Goal: Task Accomplishment & Management: Manage account settings

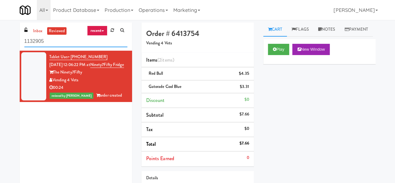
drag, startPoint x: 0, startPoint y: 0, endPoint x: 81, endPoint y: 38, distance: 89.5
click at [81, 41] on input "1132905" at bounding box center [75, 42] width 103 height 12
click at [79, 44] on input "1132905" at bounding box center [75, 42] width 103 height 12
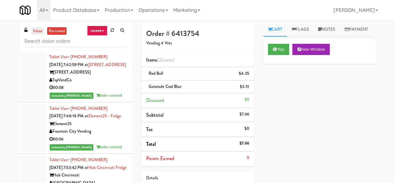
click at [32, 33] on link "inbox" at bounding box center [38, 31] width 13 height 8
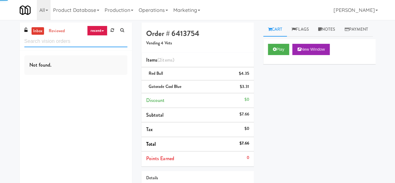
click at [43, 40] on input "text" at bounding box center [75, 42] width 103 height 12
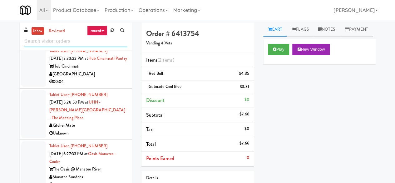
scroll to position [437, 0]
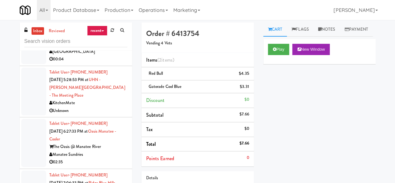
click at [101, 63] on div "00:04" at bounding box center [88, 59] width 78 height 8
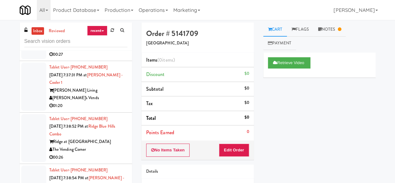
scroll to position [687, 0]
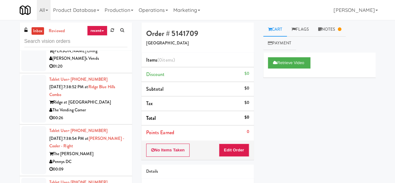
click at [95, 70] on div "01:20" at bounding box center [88, 66] width 78 height 8
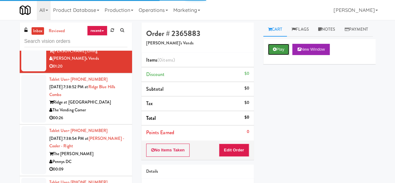
click at [278, 55] on button "Play" at bounding box center [279, 49] width 22 height 11
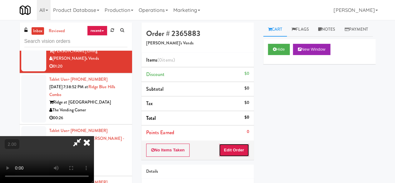
click at [245, 148] on button "Edit Order" at bounding box center [234, 149] width 30 height 13
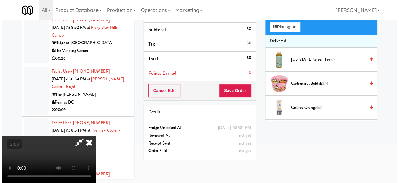
scroll to position [20, 0]
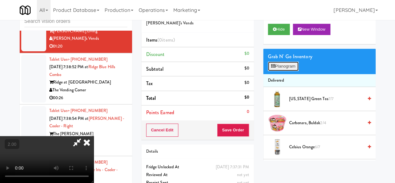
click at [292, 71] on button "Planogram" at bounding box center [283, 65] width 31 height 9
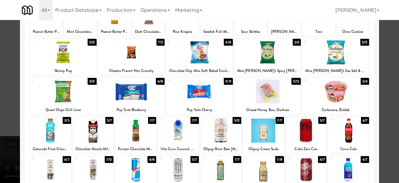
click at [69, 95] on div at bounding box center [63, 91] width 67 height 24
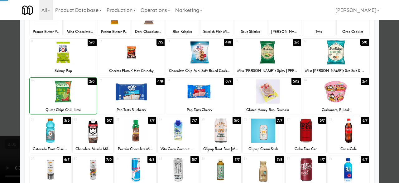
click at [69, 95] on div at bounding box center [63, 91] width 67 height 24
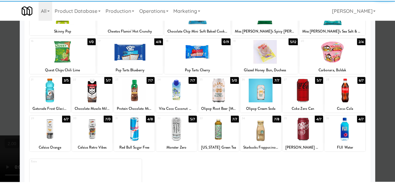
scroll to position [124, 0]
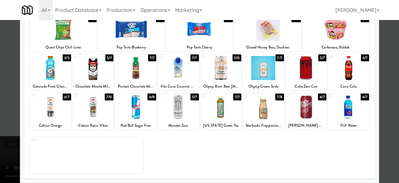
click at [300, 78] on div at bounding box center [306, 68] width 41 height 24
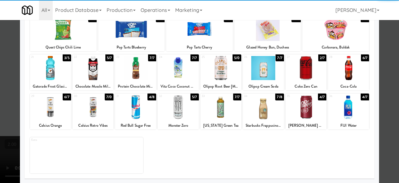
click at [184, 110] on div at bounding box center [178, 107] width 41 height 24
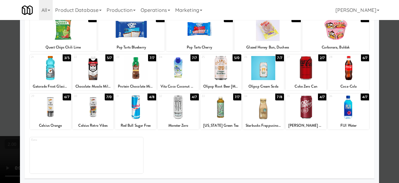
click at [390, 61] on div at bounding box center [199, 91] width 399 height 183
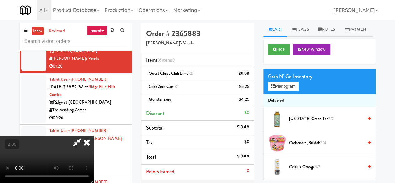
click at [84, 136] on icon at bounding box center [77, 142] width 14 height 12
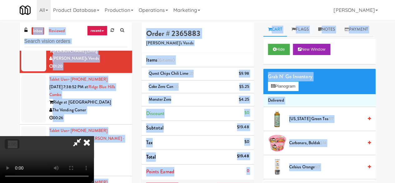
click at [84, 136] on icon at bounding box center [77, 142] width 14 height 12
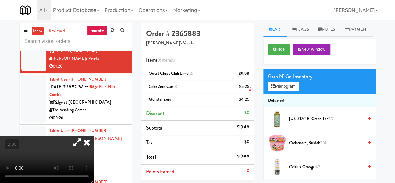
click at [248, 88] on icon at bounding box center [249, 89] width 3 height 4
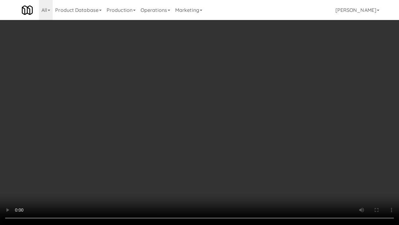
drag, startPoint x: 256, startPoint y: 130, endPoint x: 256, endPoint y: 103, distance: 27.2
click at [256, 130] on video at bounding box center [199, 112] width 399 height 225
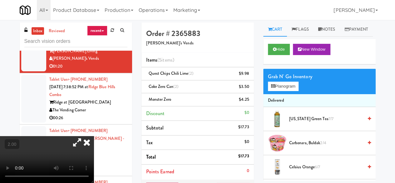
click at [89, 136] on video at bounding box center [47, 159] width 94 height 47
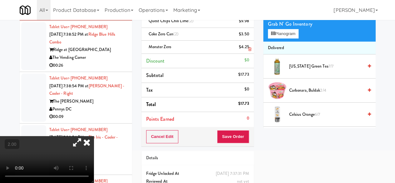
scroll to position [78, 0]
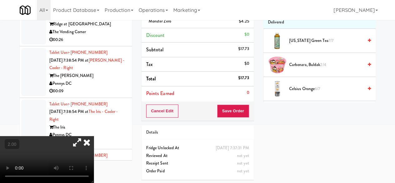
click at [233, 118] on div "Cancel Edit Save Order" at bounding box center [197, 110] width 112 height 19
click at [230, 110] on button "Save Order" at bounding box center [233, 110] width 32 height 13
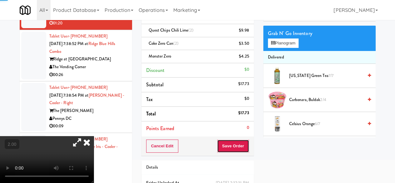
scroll to position [0, 0]
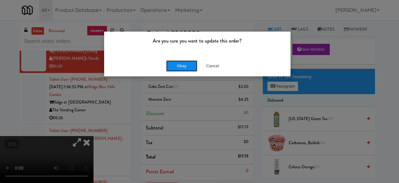
click at [184, 69] on button "Okay" at bounding box center [181, 65] width 31 height 11
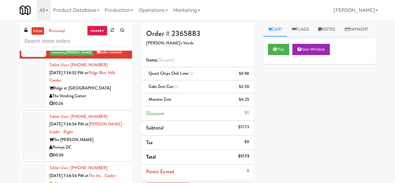
scroll to position [718, 0]
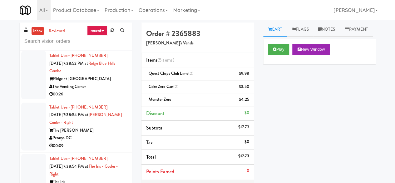
click at [107, 91] on div "The Vending Corner" at bounding box center [88, 87] width 78 height 8
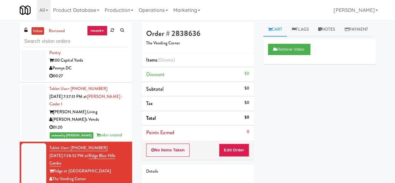
scroll to position [624, 0]
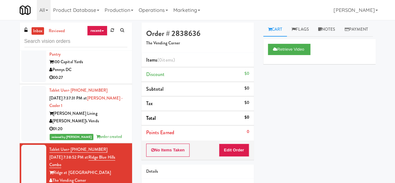
click at [102, 74] on div "Pennys DC" at bounding box center [88, 70] width 78 height 8
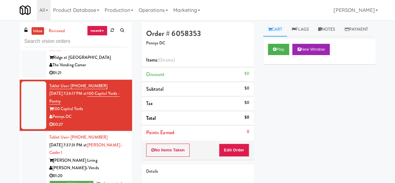
scroll to position [562, 0]
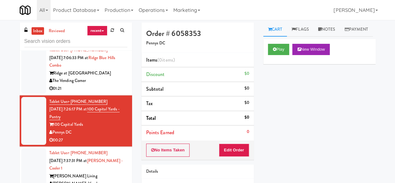
click at [107, 85] on div "The Vending Corner" at bounding box center [88, 81] width 78 height 8
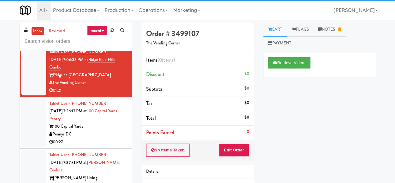
scroll to position [593, 0]
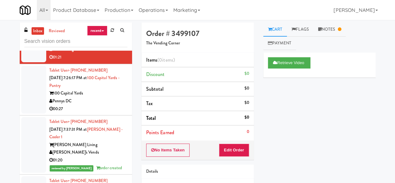
click at [104, 105] on div "Pennys DC" at bounding box center [88, 101] width 78 height 8
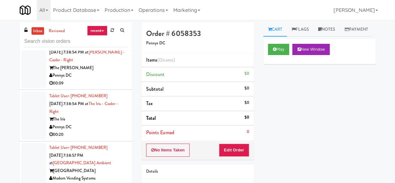
scroll to position [718, 0]
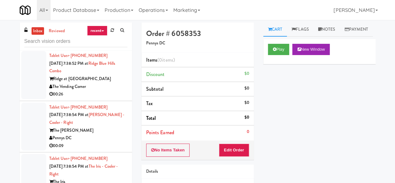
click at [108, 91] on div "The Vending Corner" at bounding box center [88, 87] width 78 height 8
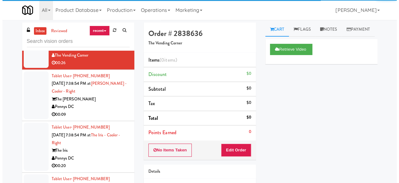
scroll to position [780, 0]
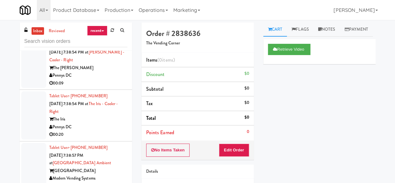
click at [107, 87] on div "00:09" at bounding box center [88, 83] width 78 height 8
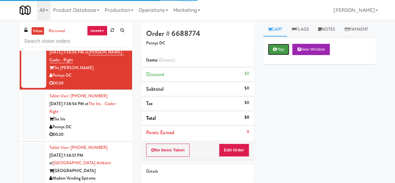
click at [272, 55] on button "Play" at bounding box center [279, 49] width 22 height 11
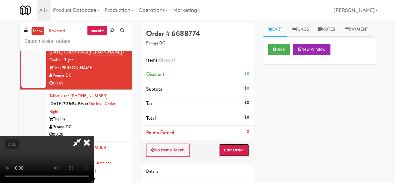
click at [239, 149] on button "Edit Order" at bounding box center [234, 149] width 30 height 13
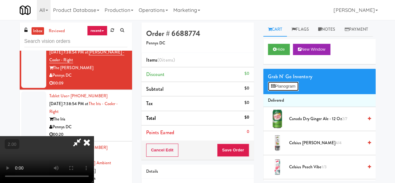
click at [278, 91] on button "Planogram" at bounding box center [283, 85] width 31 height 9
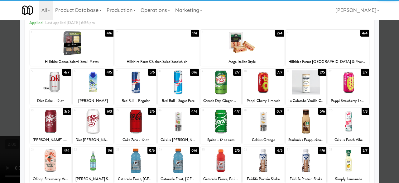
scroll to position [62, 0]
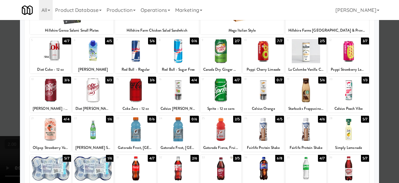
click at [46, 124] on div at bounding box center [50, 129] width 41 height 24
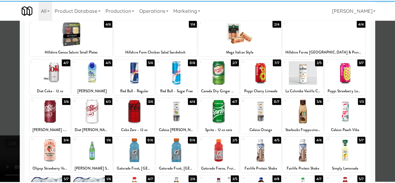
scroll to position [31, 0]
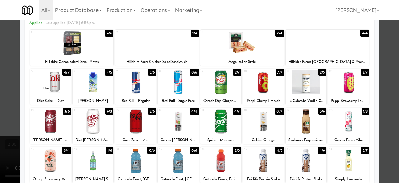
click at [260, 86] on div at bounding box center [263, 82] width 41 height 24
drag, startPoint x: 385, startPoint y: 60, endPoint x: 225, endPoint y: 46, distance: 160.7
click at [385, 60] on div at bounding box center [199, 91] width 399 height 183
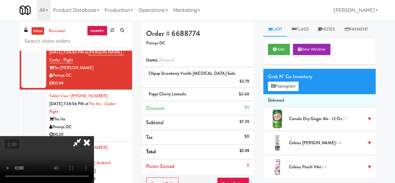
click at [84, 136] on icon at bounding box center [77, 142] width 14 height 12
click at [227, 177] on button "Save Order" at bounding box center [233, 183] width 32 height 13
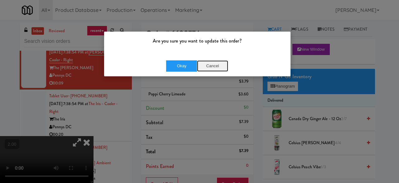
click at [211, 64] on button "Cancel" at bounding box center [212, 65] width 31 height 11
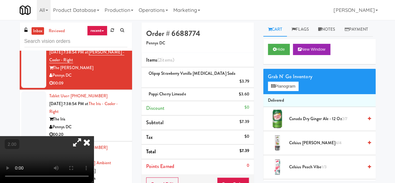
click at [77, 143] on video at bounding box center [47, 159] width 94 height 47
click at [244, 177] on button "Save Order" at bounding box center [233, 183] width 32 height 13
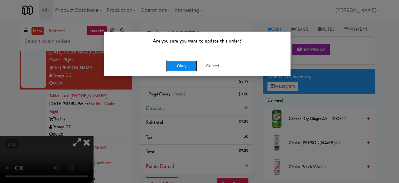
click at [171, 65] on button "Okay" at bounding box center [181, 65] width 31 height 11
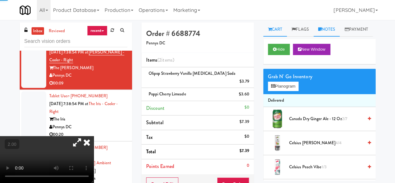
click at [334, 23] on link "Notes" at bounding box center [326, 29] width 27 height 14
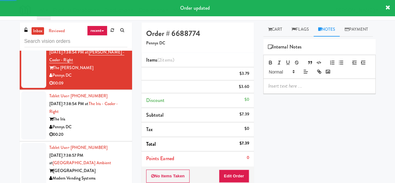
click at [293, 93] on div at bounding box center [319, 86] width 112 height 14
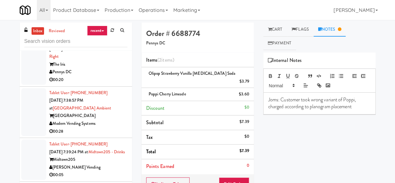
click at [98, 84] on div "00:20" at bounding box center [88, 80] width 78 height 8
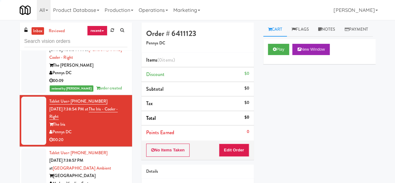
scroll to position [780, 0]
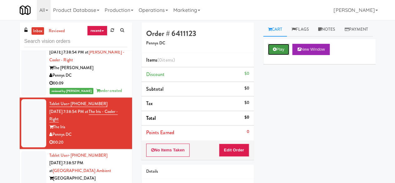
click at [274, 55] on button "Play" at bounding box center [279, 49] width 22 height 11
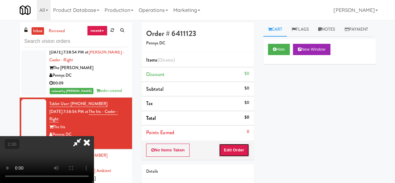
click at [248, 148] on button "Edit Order" at bounding box center [234, 149] width 30 height 13
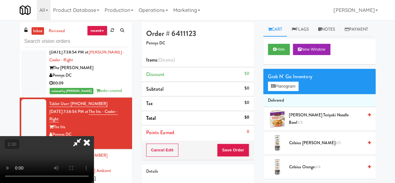
drag, startPoint x: 232, startPoint y: 56, endPoint x: 193, endPoint y: 65, distance: 39.8
click at [94, 136] on icon at bounding box center [87, 142] width 14 height 12
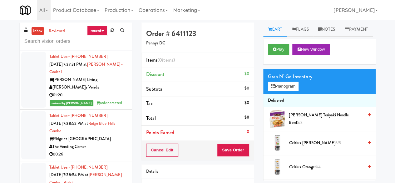
scroll to position [655, 0]
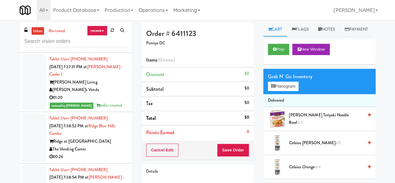
click at [110, 86] on div "[PERSON_NAME] Living" at bounding box center [88, 82] width 78 height 8
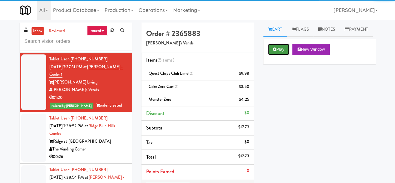
click at [279, 55] on button "Play" at bounding box center [279, 49] width 22 height 11
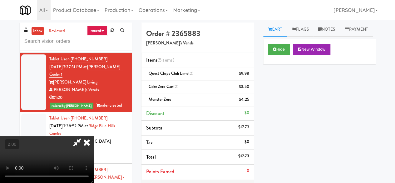
click at [94, 136] on icon at bounding box center [87, 142] width 14 height 12
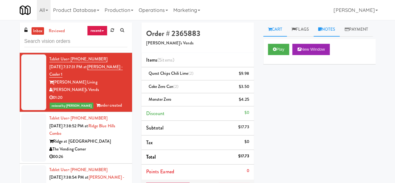
click at [331, 29] on link "Notes" at bounding box center [326, 29] width 27 height 14
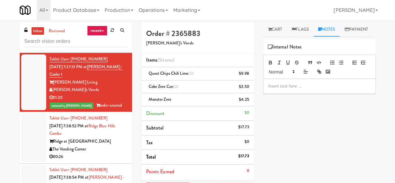
click at [283, 89] on p at bounding box center [319, 85] width 102 height 7
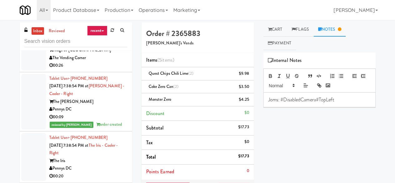
scroll to position [749, 0]
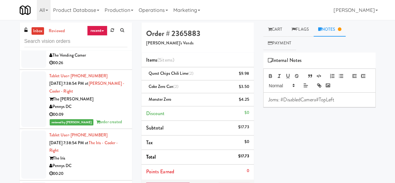
click at [89, 110] on div "Pennys DC" at bounding box center [88, 107] width 78 height 8
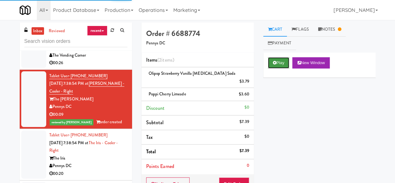
click at [276, 62] on button "Play" at bounding box center [279, 62] width 22 height 11
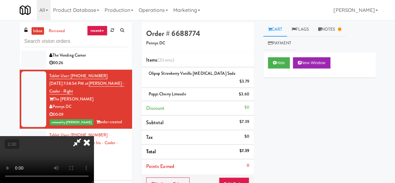
click at [94, 136] on icon at bounding box center [87, 142] width 14 height 12
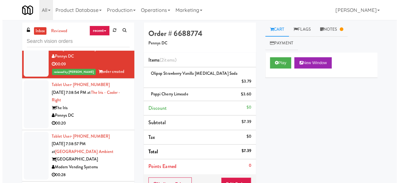
scroll to position [843, 0]
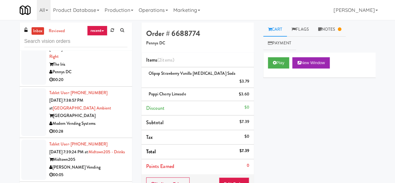
click at [105, 76] on div "Pennys DC" at bounding box center [88, 72] width 78 height 8
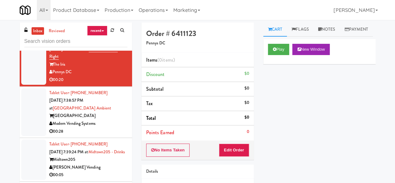
click at [290, 55] on div "Play New Window" at bounding box center [319, 49] width 103 height 11
click at [283, 55] on button "Play" at bounding box center [279, 49] width 22 height 11
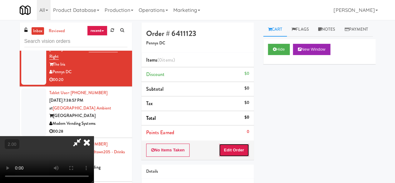
click at [240, 154] on button "Edit Order" at bounding box center [234, 149] width 30 height 13
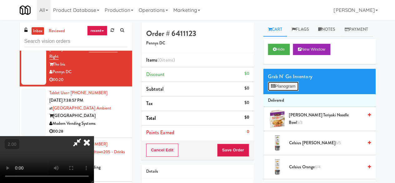
click at [289, 91] on button "Planogram" at bounding box center [283, 85] width 31 height 9
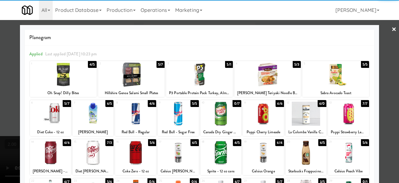
click at [69, 82] on div at bounding box center [63, 74] width 67 height 24
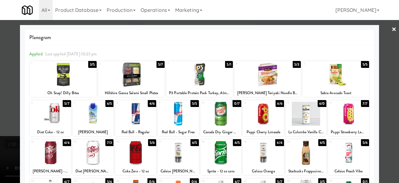
click at [224, 146] on div at bounding box center [221, 152] width 41 height 24
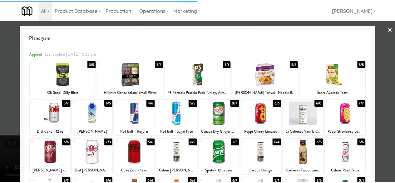
scroll to position [124, 0]
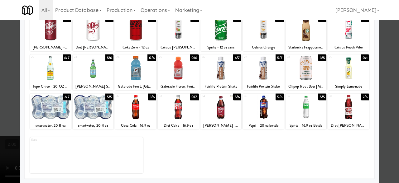
click at [53, 109] on div at bounding box center [50, 107] width 41 height 24
click at [384, 80] on div at bounding box center [199, 91] width 399 height 183
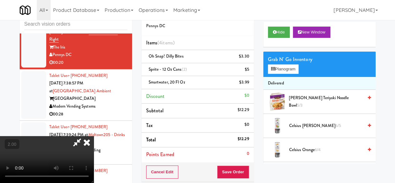
scroll to position [31, 0]
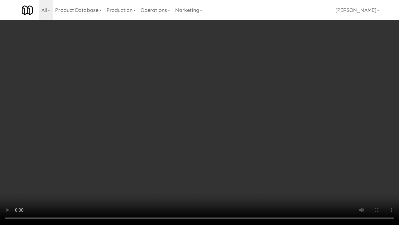
click at [186, 182] on video at bounding box center [199, 112] width 399 height 225
click at [215, 157] on video at bounding box center [199, 112] width 399 height 225
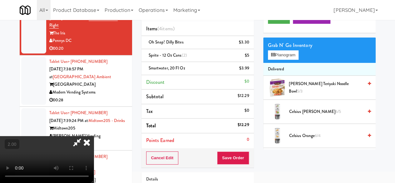
click at [84, 136] on icon at bounding box center [77, 142] width 14 height 12
click at [250, 69] on icon at bounding box center [249, 70] width 3 height 4
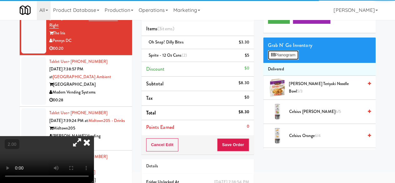
click at [293, 60] on button "Planogram" at bounding box center [283, 54] width 31 height 9
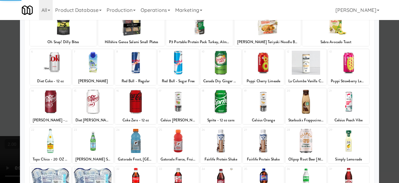
scroll to position [124, 0]
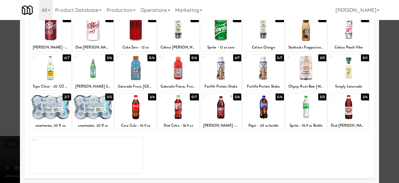
drag, startPoint x: 75, startPoint y: 104, endPoint x: 87, endPoint y: 106, distance: 12.0
click at [76, 105] on div at bounding box center [93, 107] width 41 height 24
click at [381, 53] on div at bounding box center [199, 91] width 399 height 183
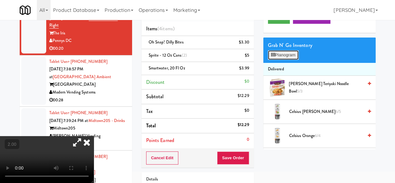
click at [285, 60] on button "Planogram" at bounding box center [283, 54] width 31 height 9
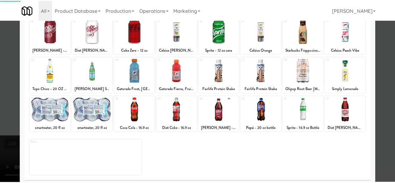
scroll to position [124, 0]
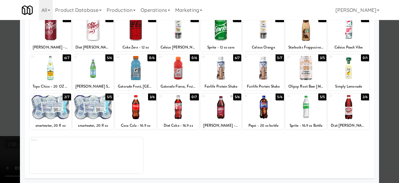
click at [98, 109] on div at bounding box center [93, 107] width 41 height 24
drag, startPoint x: 388, startPoint y: 46, endPoint x: 283, endPoint y: 48, distance: 104.9
click at [387, 45] on div at bounding box center [199, 91] width 399 height 183
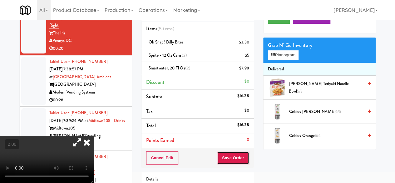
click at [238, 156] on button "Save Order" at bounding box center [233, 157] width 32 height 13
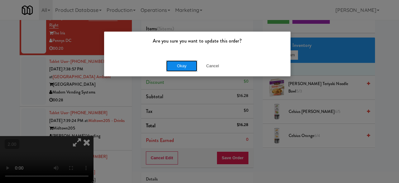
click at [172, 70] on button "Okay" at bounding box center [181, 65] width 31 height 11
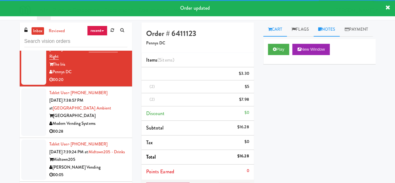
click at [320, 35] on link "Notes" at bounding box center [326, 29] width 27 height 14
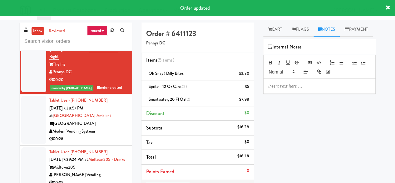
click at [301, 89] on p at bounding box center [319, 85] width 102 height 7
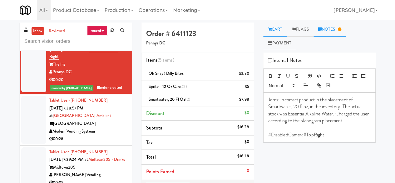
click at [282, 32] on link "Cart" at bounding box center [275, 29] width 24 height 14
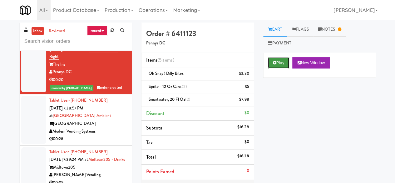
click at [275, 64] on icon at bounding box center [274, 63] width 3 height 4
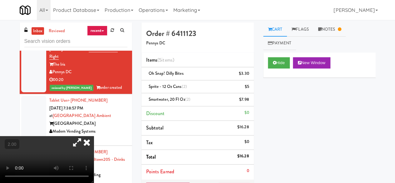
click at [94, 136] on div at bounding box center [47, 159] width 94 height 47
click at [94, 136] on icon at bounding box center [87, 142] width 14 height 12
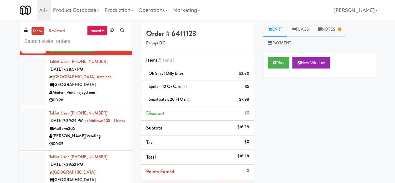
scroll to position [874, 0]
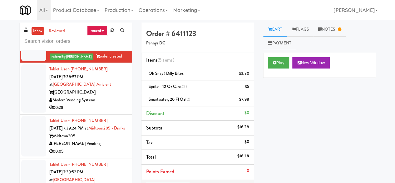
click at [113, 96] on div "[GEOGRAPHIC_DATA]" at bounding box center [88, 92] width 78 height 8
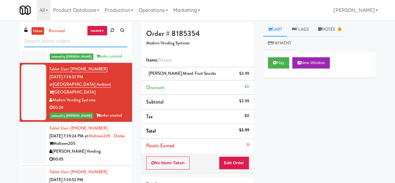
click at [76, 39] on input "text" at bounding box center [75, 42] width 103 height 12
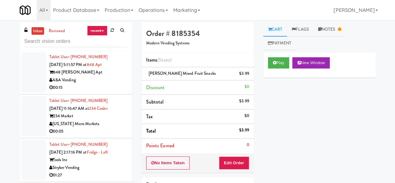
click at [106, 126] on div "[US_STATE] Micro Markets" at bounding box center [88, 124] width 78 height 8
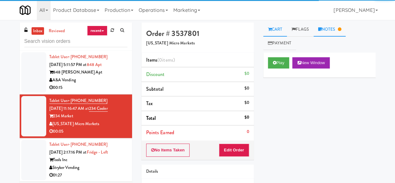
click at [335, 35] on link "Notes" at bounding box center [329, 29] width 32 height 14
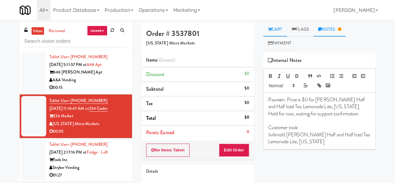
click at [277, 30] on link "Cart" at bounding box center [275, 29] width 24 height 14
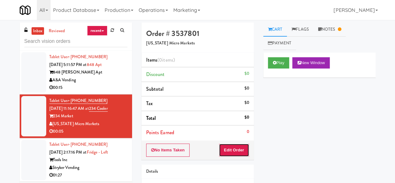
click at [238, 150] on button "Edit Order" at bounding box center [234, 149] width 30 height 13
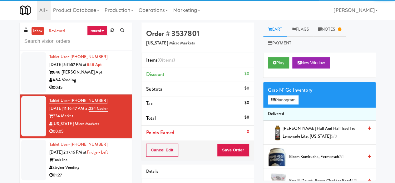
click at [321, 138] on span "[PERSON_NAME] Half and Half Iced Tea Lemonade Lite, [US_STATE] 5/0" at bounding box center [322, 132] width 81 height 15
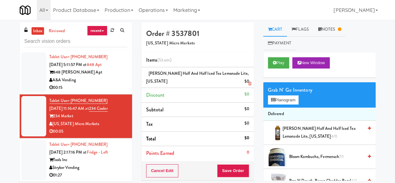
click at [247, 81] on link at bounding box center [248, 84] width 6 height 8
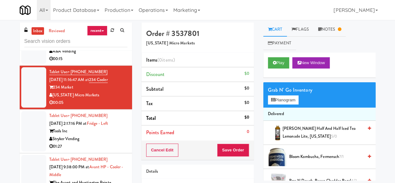
scroll to position [62, 0]
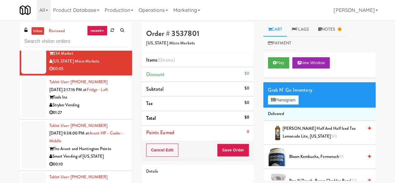
click at [99, 112] on div "01:27" at bounding box center [88, 113] width 78 height 8
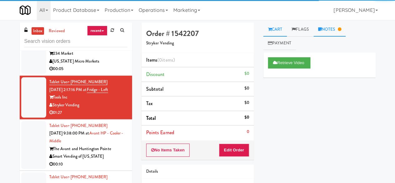
click at [323, 32] on link "Notes" at bounding box center [329, 29] width 32 height 14
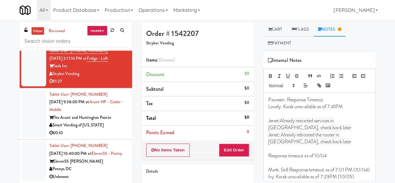
scroll to position [125, 0]
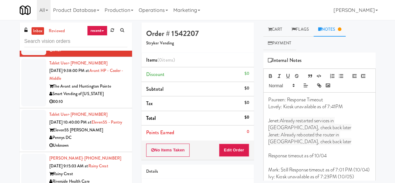
click at [109, 100] on div "00:10" at bounding box center [88, 102] width 78 height 8
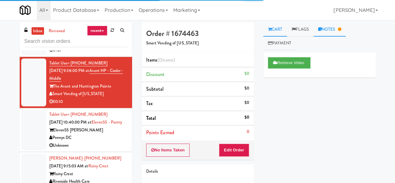
click at [323, 32] on link "Notes" at bounding box center [329, 29] width 32 height 14
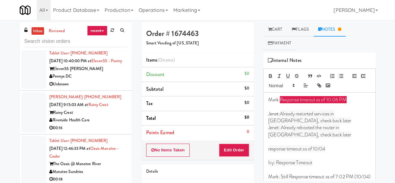
scroll to position [187, 0]
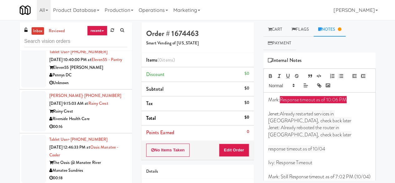
click at [96, 86] on div "Unknown" at bounding box center [88, 83] width 78 height 8
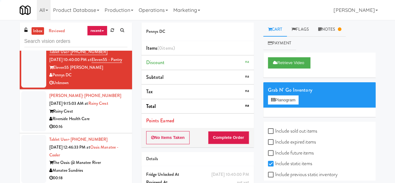
click at [115, 130] on div "00:16" at bounding box center [88, 127] width 78 height 8
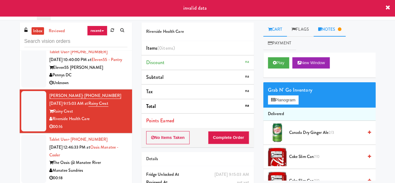
click at [330, 27] on link "Notes" at bounding box center [329, 29] width 32 height 14
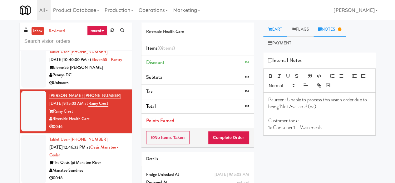
click at [283, 30] on link "Cart" at bounding box center [275, 29] width 24 height 14
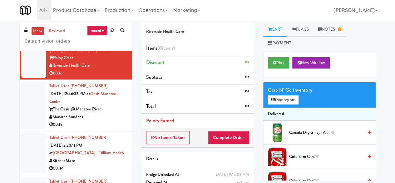
scroll to position [250, 0]
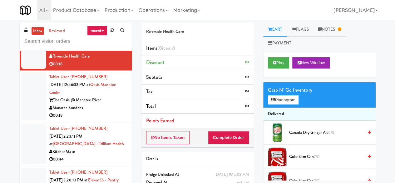
click at [112, 112] on div "Manatee Sundries" at bounding box center [88, 108] width 78 height 8
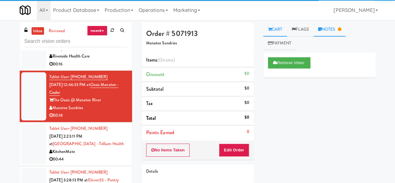
click at [320, 31] on icon at bounding box center [319, 29] width 3 height 4
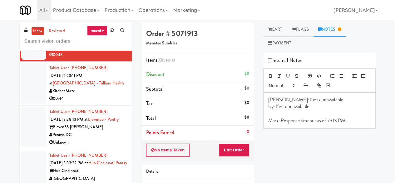
scroll to position [312, 0]
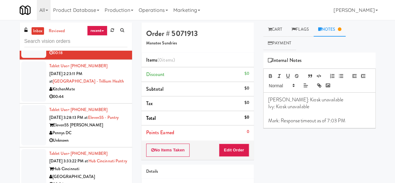
click at [100, 100] on div "00:44" at bounding box center [88, 97] width 78 height 8
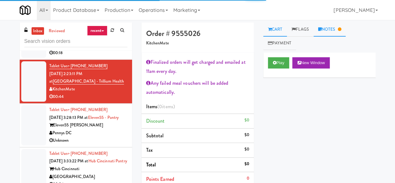
click at [322, 34] on link "Notes" at bounding box center [329, 29] width 32 height 14
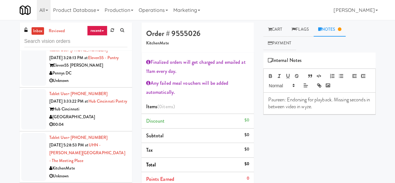
scroll to position [375, 0]
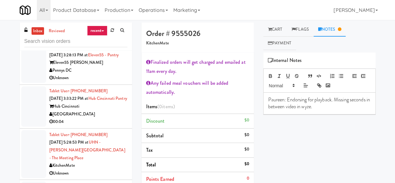
click at [95, 82] on div "Unknown" at bounding box center [88, 78] width 78 height 8
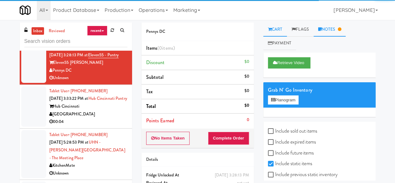
click at [321, 32] on link "Notes" at bounding box center [329, 29] width 32 height 14
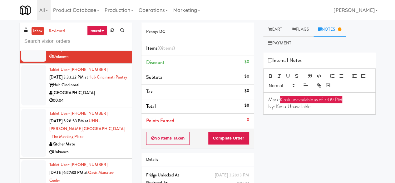
scroll to position [406, 0]
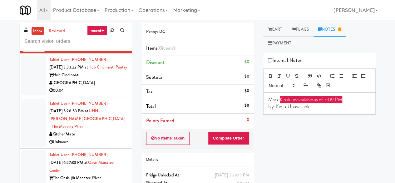
click at [104, 94] on div "00:04" at bounding box center [88, 90] width 78 height 8
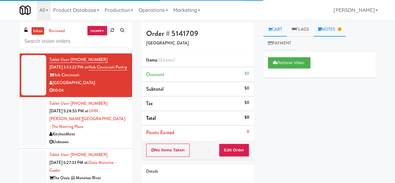
click at [325, 27] on link "Notes" at bounding box center [329, 29] width 32 height 14
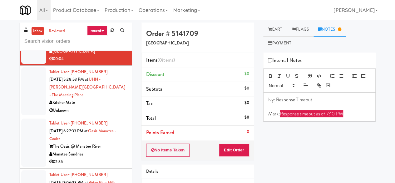
scroll to position [468, 0]
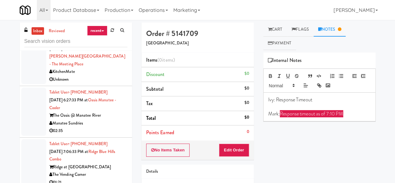
click at [99, 83] on div "Unknown" at bounding box center [88, 80] width 78 height 8
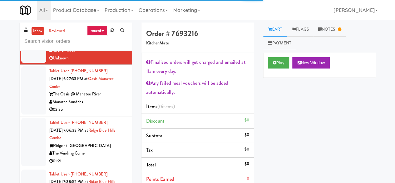
scroll to position [499, 0]
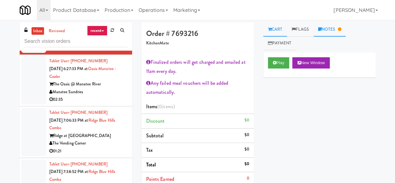
click at [341, 30] on icon at bounding box center [338, 29] width 3 height 4
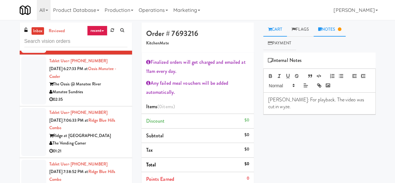
click at [282, 27] on link "Cart" at bounding box center [275, 29] width 24 height 14
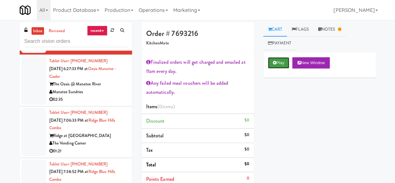
click at [273, 58] on button "Play" at bounding box center [279, 62] width 22 height 11
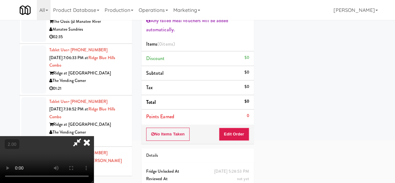
scroll to position [0, 0]
click at [94, 136] on icon at bounding box center [87, 142] width 14 height 12
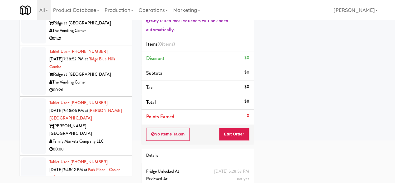
scroll to position [562, 0]
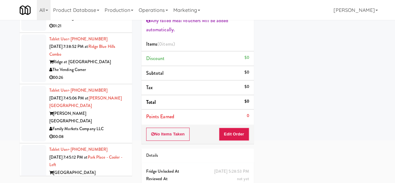
click at [109, 30] on div "01:21" at bounding box center [88, 26] width 78 height 8
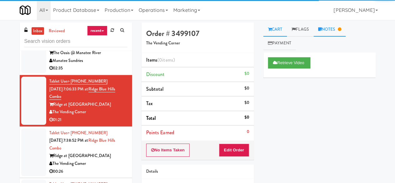
click at [321, 30] on icon at bounding box center [319, 29] width 3 height 4
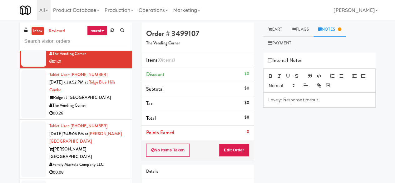
scroll to position [593, 0]
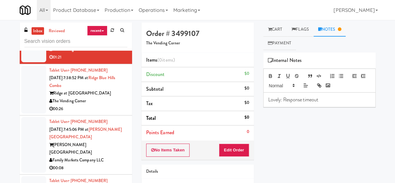
click at [105, 105] on div "The Vending Corner" at bounding box center [88, 101] width 78 height 8
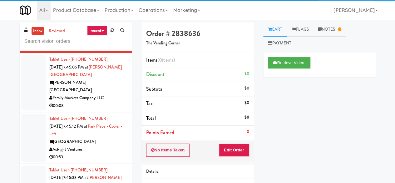
scroll to position [655, 0]
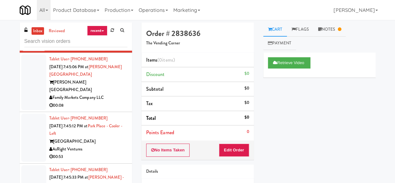
click at [112, 98] on div "Family Markets Company LLC" at bounding box center [88, 98] width 78 height 8
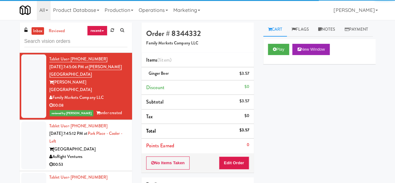
scroll to position [718, 0]
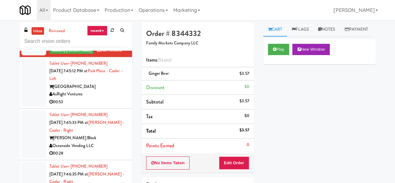
click at [102, 96] on div "AsRight Ventures" at bounding box center [88, 94] width 78 height 8
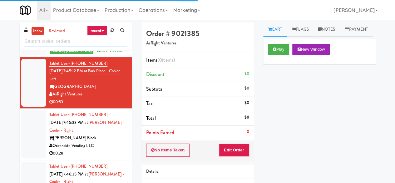
click at [51, 40] on input "text" at bounding box center [75, 42] width 103 height 12
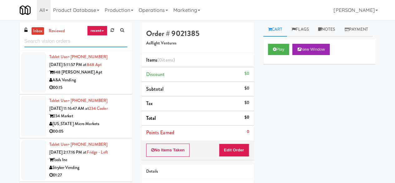
scroll to position [665, 0]
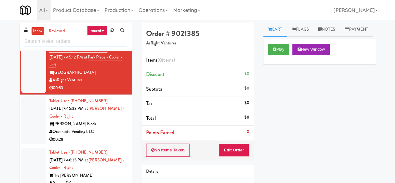
click at [69, 43] on input "text" at bounding box center [75, 42] width 103 height 12
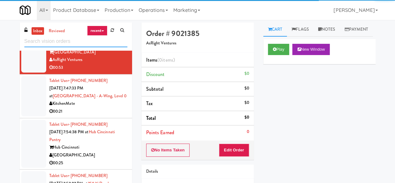
scroll to position [689, 0]
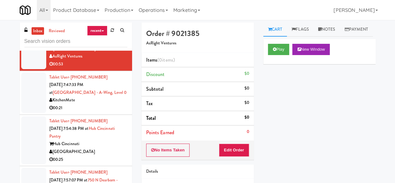
click at [99, 112] on div "00:21" at bounding box center [88, 108] width 78 height 8
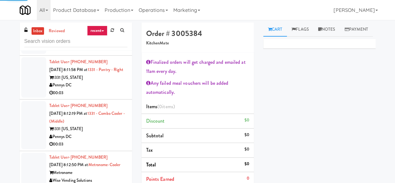
scroll to position [3830, 0]
click at [112, 133] on div "Pennys DC" at bounding box center [88, 137] width 78 height 8
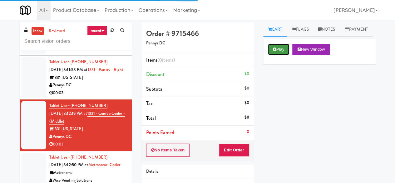
click at [278, 55] on button "Play" at bounding box center [279, 49] width 22 height 11
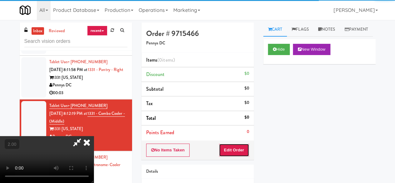
drag, startPoint x: 233, startPoint y: 148, endPoint x: 229, endPoint y: 137, distance: 11.3
click at [233, 148] on button "Edit Order" at bounding box center [234, 149] width 30 height 13
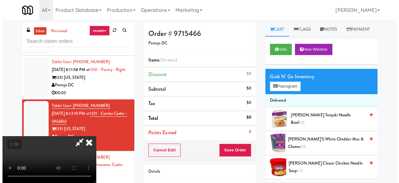
scroll to position [13, 0]
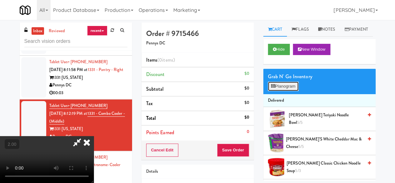
click at [288, 91] on button "Planogram" at bounding box center [283, 85] width 31 height 9
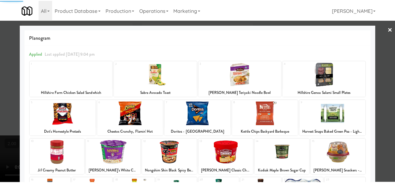
scroll to position [124, 0]
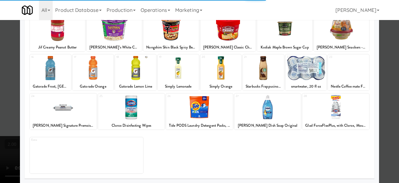
click at [52, 76] on div at bounding box center [50, 68] width 41 height 24
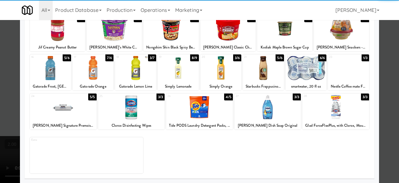
click at [52, 76] on div at bounding box center [50, 68] width 41 height 24
click at [388, 57] on div at bounding box center [199, 91] width 399 height 183
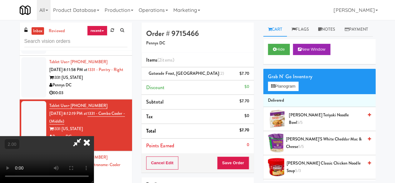
click at [84, 136] on icon at bounding box center [77, 142] width 14 height 12
click at [250, 76] on icon at bounding box center [249, 76] width 3 height 4
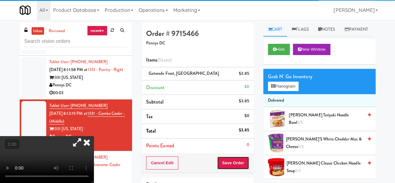
click at [234, 159] on button "Save Order" at bounding box center [233, 162] width 32 height 13
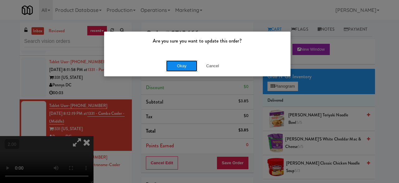
click at [178, 68] on button "Okay" at bounding box center [181, 65] width 31 height 11
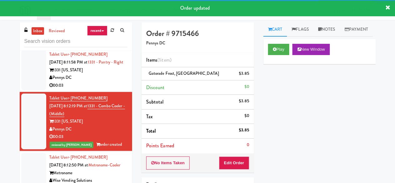
scroll to position [3768, 0]
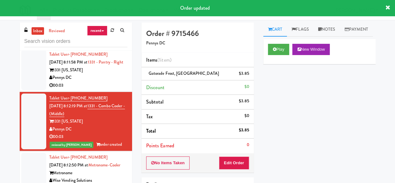
click at [102, 74] on div "1331 [US_STATE]" at bounding box center [88, 70] width 78 height 8
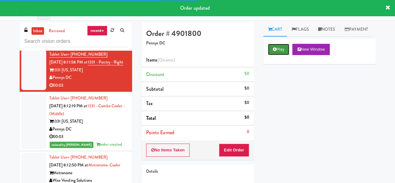
click at [272, 55] on button "Play" at bounding box center [279, 49] width 22 height 11
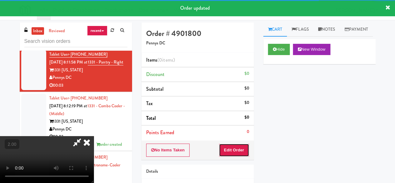
click at [241, 152] on button "Edit Order" at bounding box center [234, 149] width 30 height 13
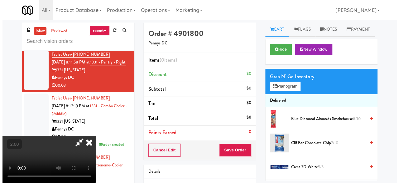
scroll to position [13, 0]
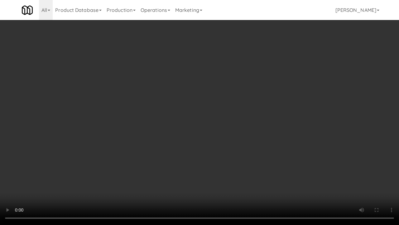
click at [188, 139] on video at bounding box center [199, 112] width 399 height 225
click at [237, 133] on video at bounding box center [199, 112] width 399 height 225
click at [282, 140] on video at bounding box center [199, 112] width 399 height 225
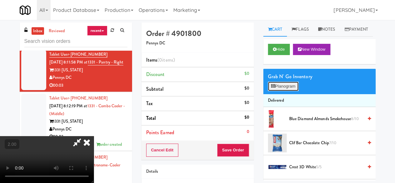
click at [291, 91] on button "Planogram" at bounding box center [283, 85] width 31 height 9
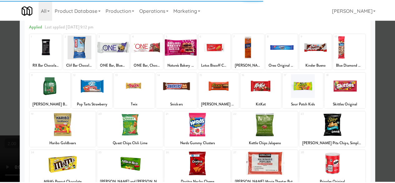
scroll to position [62, 0]
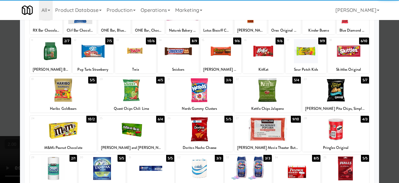
click at [208, 104] on div "21 3/6 Nerds Gummy Clusters" at bounding box center [199, 94] width 67 height 36
click at [379, 57] on div at bounding box center [199, 91] width 399 height 183
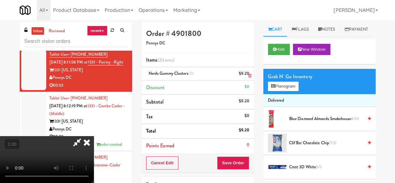
click at [250, 75] on icon at bounding box center [249, 76] width 3 height 4
click at [84, 136] on icon at bounding box center [77, 142] width 14 height 12
click at [231, 160] on button "Save Order" at bounding box center [233, 162] width 32 height 13
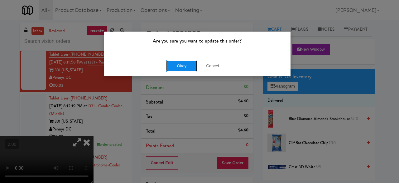
click at [178, 68] on button "Okay" at bounding box center [181, 65] width 31 height 11
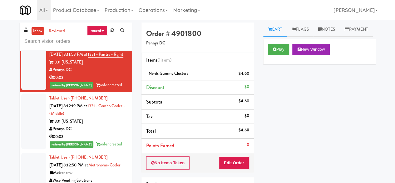
scroll to position [3845, 0]
click at [105, 133] on div "00:03" at bounding box center [88, 137] width 78 height 8
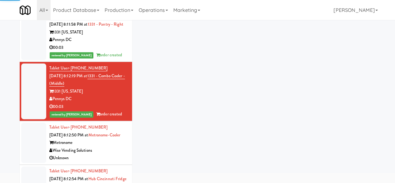
scroll to position [59, 0]
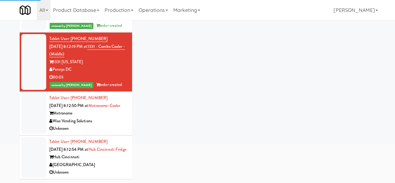
click at [105, 117] on div "Wise Vending Solutions" at bounding box center [88, 121] width 78 height 8
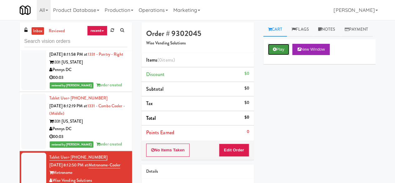
click at [275, 51] on icon at bounding box center [274, 49] width 3 height 4
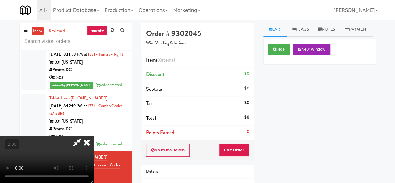
click at [218, 140] on div "No Items Taken Edit Order" at bounding box center [197, 149] width 112 height 19
click at [222, 146] on button "Edit Order" at bounding box center [234, 149] width 30 height 13
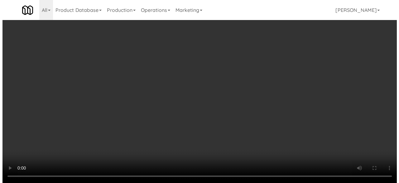
scroll to position [75, 0]
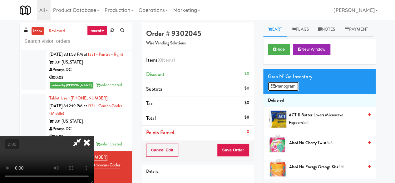
click at [275, 88] on icon at bounding box center [273, 86] width 4 height 4
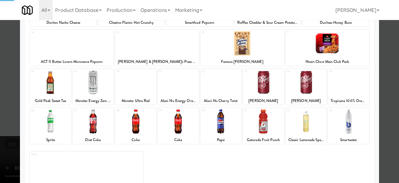
scroll to position [124, 0]
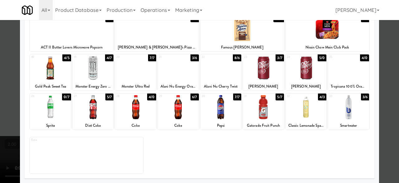
click at [268, 82] on div "[PERSON_NAME]" at bounding box center [263, 86] width 39 height 8
click at [273, 75] on div at bounding box center [263, 68] width 41 height 24
click at [127, 113] on div at bounding box center [135, 107] width 41 height 24
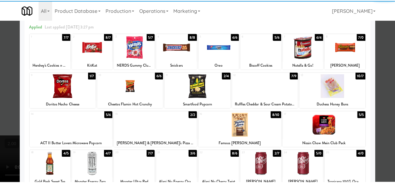
scroll to position [0, 0]
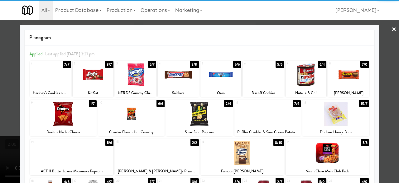
click at [99, 81] on div at bounding box center [93, 74] width 41 height 24
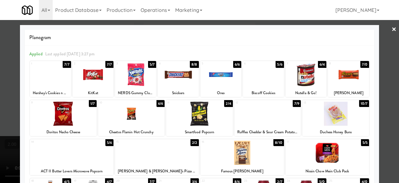
drag, startPoint x: 390, startPoint y: 33, endPoint x: 255, endPoint y: 40, distance: 134.4
click at [392, 33] on link "×" at bounding box center [394, 29] width 5 height 19
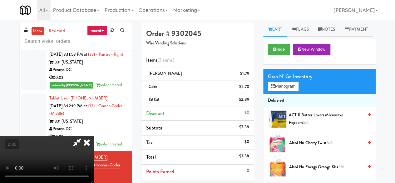
click at [84, 136] on icon at bounding box center [77, 142] width 14 height 12
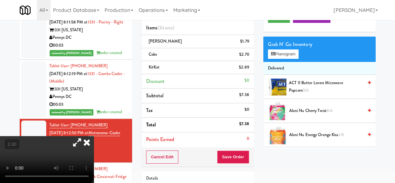
scroll to position [62, 0]
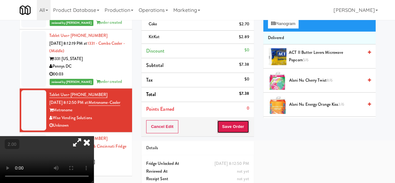
click at [231, 121] on button "Save Order" at bounding box center [233, 126] width 32 height 13
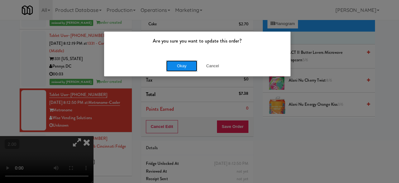
click at [172, 67] on button "Okay" at bounding box center [181, 65] width 31 height 11
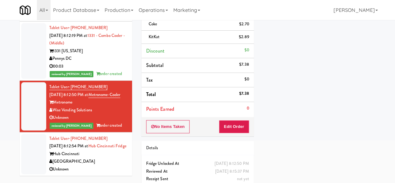
scroll to position [3697, 0]
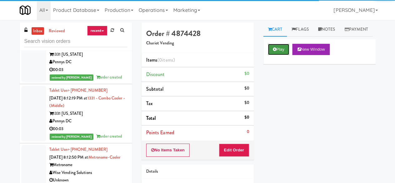
click at [280, 55] on button "Play" at bounding box center [279, 49] width 22 height 11
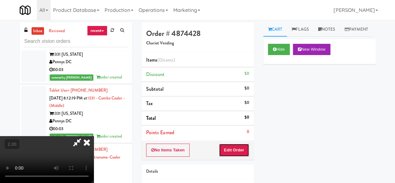
click at [244, 148] on button "Edit Order" at bounding box center [234, 149] width 30 height 13
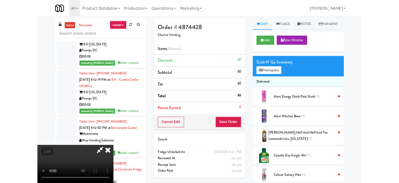
scroll to position [13, 0]
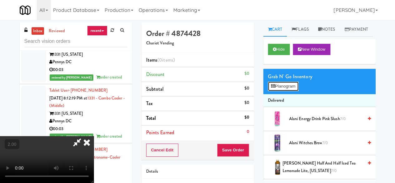
click at [272, 88] on icon at bounding box center [273, 86] width 4 height 4
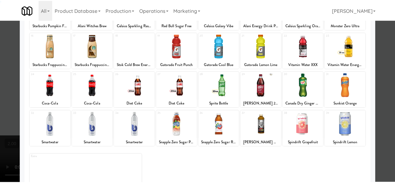
scroll to position [124, 0]
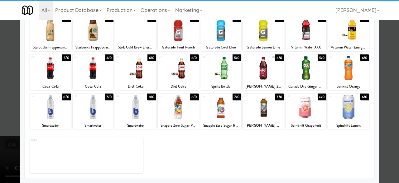
click at [90, 78] on div at bounding box center [93, 68] width 41 height 24
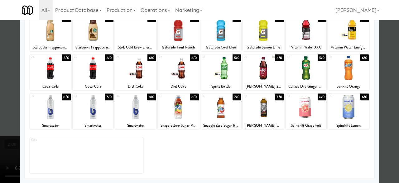
drag, startPoint x: 377, startPoint y: 57, endPoint x: 346, endPoint y: 57, distance: 30.9
click at [377, 56] on div at bounding box center [199, 91] width 399 height 183
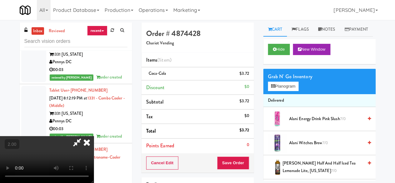
drag, startPoint x: 218, startPoint y: 28, endPoint x: 216, endPoint y: 32, distance: 4.7
click at [84, 136] on icon at bounding box center [77, 142] width 14 height 12
click at [231, 168] on div "Cancel Edit Save Order" at bounding box center [197, 162] width 112 height 19
click at [230, 166] on button "Save Order" at bounding box center [233, 162] width 32 height 13
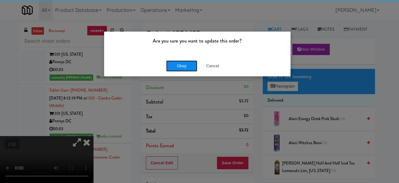
click at [185, 64] on button "Okay" at bounding box center [181, 65] width 31 height 11
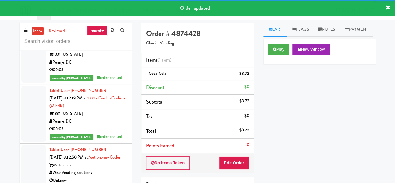
scroll to position [3666, 0]
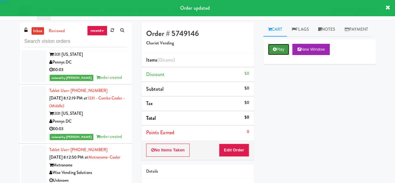
click at [268, 55] on button "Play" at bounding box center [279, 49] width 22 height 11
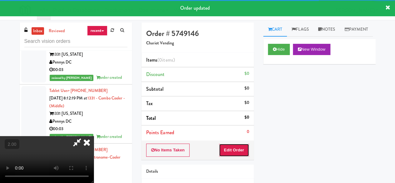
click at [235, 148] on button "Edit Order" at bounding box center [234, 149] width 30 height 13
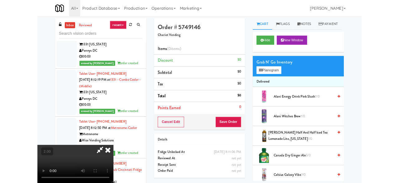
scroll to position [13, 0]
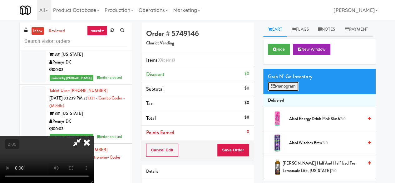
click at [286, 91] on button "Planogram" at bounding box center [283, 85] width 31 height 9
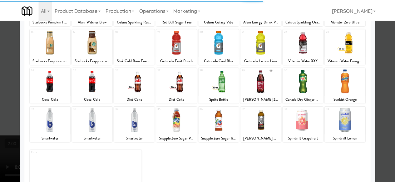
scroll to position [124, 0]
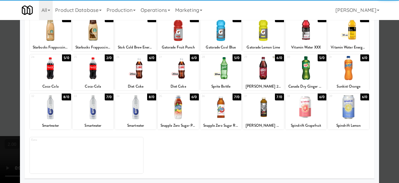
click at [305, 61] on div at bounding box center [306, 68] width 41 height 24
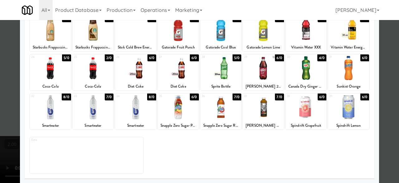
click at [389, 30] on div at bounding box center [199, 91] width 399 height 183
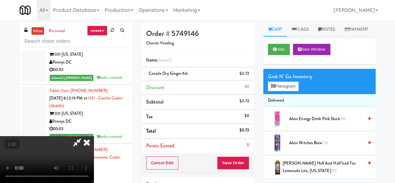
click at [94, 136] on video at bounding box center [47, 159] width 94 height 47
click at [84, 136] on icon at bounding box center [77, 142] width 14 height 12
click at [225, 161] on button "Save Order" at bounding box center [233, 162] width 32 height 13
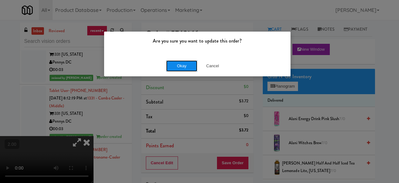
click at [187, 70] on button "Okay" at bounding box center [181, 65] width 31 height 11
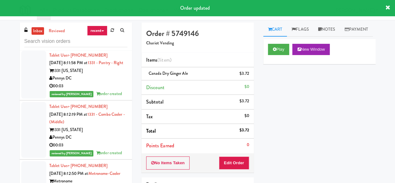
scroll to position [3634, 0]
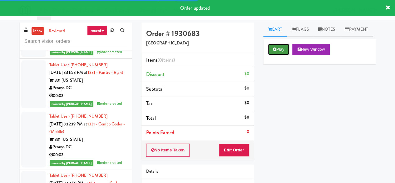
click at [288, 55] on button "Play" at bounding box center [279, 49] width 22 height 11
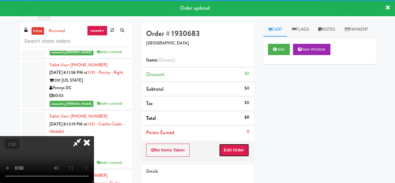
click at [241, 150] on button "Edit Order" at bounding box center [234, 149] width 30 height 13
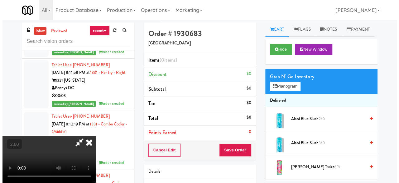
scroll to position [13, 0]
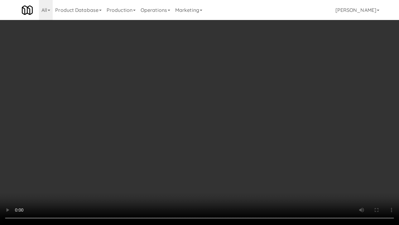
click at [220, 144] on video at bounding box center [199, 112] width 399 height 225
click at [224, 139] on video at bounding box center [199, 112] width 399 height 225
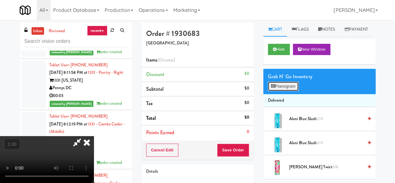
click at [281, 91] on button "Planogram" at bounding box center [283, 85] width 31 height 9
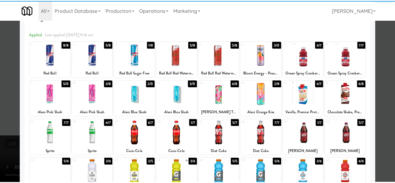
scroll to position [31, 0]
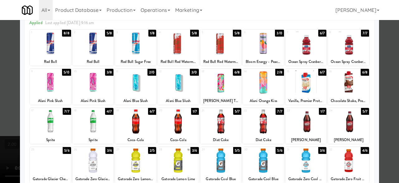
click at [223, 129] on div at bounding box center [221, 121] width 41 height 24
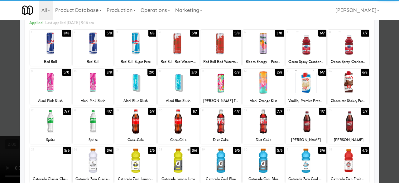
click at [382, 77] on div at bounding box center [199, 91] width 399 height 183
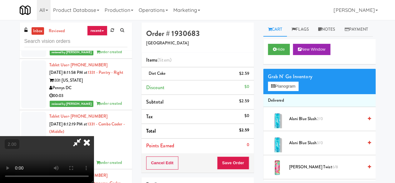
click at [84, 136] on icon at bounding box center [77, 142] width 14 height 12
click at [223, 164] on button "Save Order" at bounding box center [233, 162] width 32 height 13
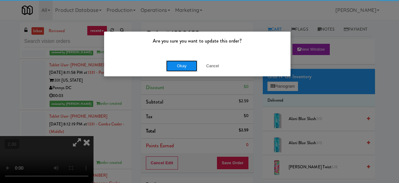
click at [173, 66] on button "Okay" at bounding box center [181, 65] width 31 height 11
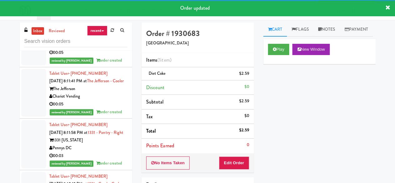
scroll to position [3572, 0]
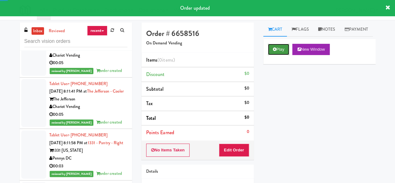
click at [282, 55] on button "Play" at bounding box center [279, 49] width 22 height 11
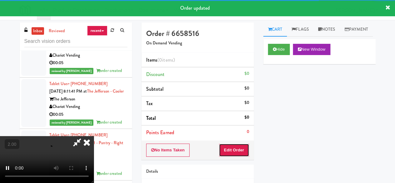
click at [233, 147] on button "Edit Order" at bounding box center [234, 149] width 30 height 13
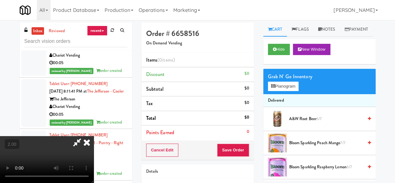
scroll to position [13, 0]
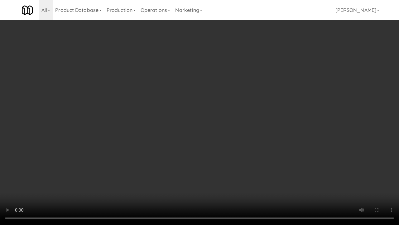
click at [153, 159] on video at bounding box center [199, 112] width 399 height 225
drag, startPoint x: 195, startPoint y: 132, endPoint x: 198, endPoint y: 131, distance: 3.6
click at [196, 131] on video at bounding box center [199, 112] width 399 height 225
click at [221, 124] on video at bounding box center [199, 112] width 399 height 225
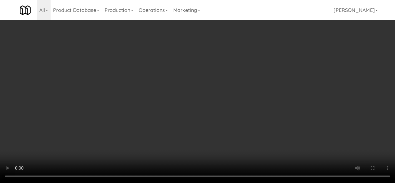
click at [185, 88] on video at bounding box center [197, 91] width 395 height 183
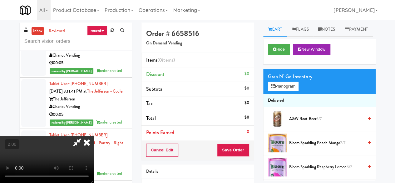
scroll to position [0, 0]
click at [84, 136] on icon at bounding box center [77, 142] width 14 height 12
click at [272, 91] on button "Planogram" at bounding box center [283, 85] width 31 height 9
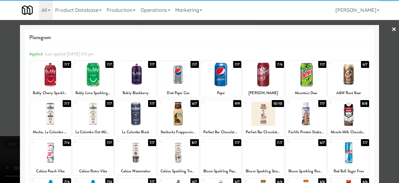
click at [258, 78] on div at bounding box center [263, 74] width 41 height 24
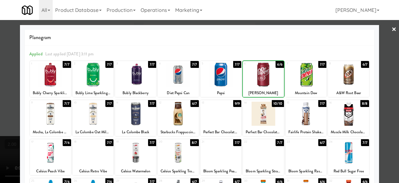
click at [304, 76] on div at bounding box center [306, 74] width 41 height 24
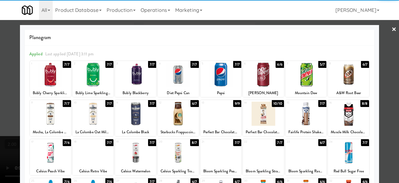
click at [385, 33] on div at bounding box center [199, 91] width 399 height 183
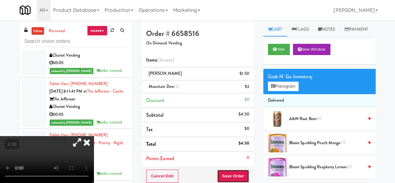
click at [234, 179] on button "Save Order" at bounding box center [233, 175] width 32 height 13
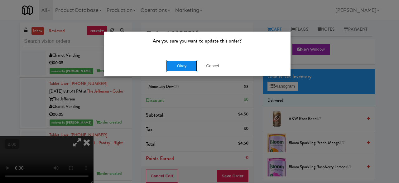
click at [192, 67] on button "Okay" at bounding box center [181, 65] width 31 height 11
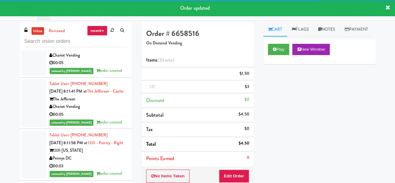
scroll to position [3510, 0]
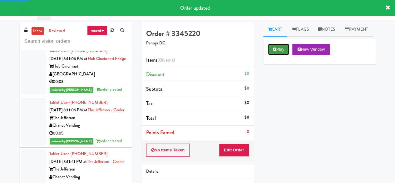
click at [275, 51] on icon at bounding box center [274, 49] width 3 height 4
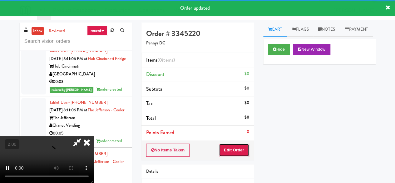
click at [247, 145] on button "Edit Order" at bounding box center [234, 149] width 30 height 13
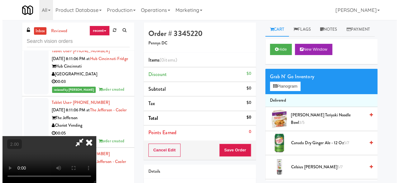
scroll to position [13, 0]
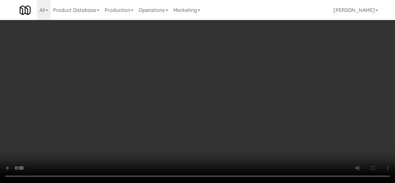
click at [286, 91] on button "Planogram" at bounding box center [283, 85] width 31 height 9
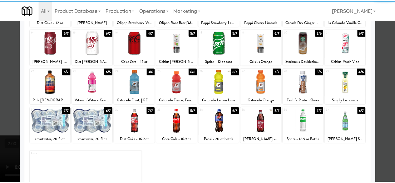
scroll to position [124, 0]
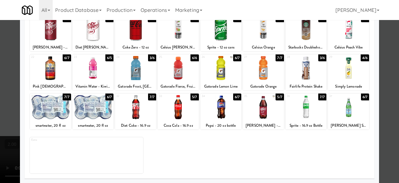
click at [143, 108] on div at bounding box center [135, 107] width 41 height 24
click at [391, 57] on div at bounding box center [199, 91] width 399 height 183
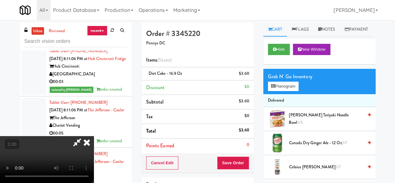
click at [84, 136] on icon at bounding box center [77, 142] width 14 height 12
click at [239, 159] on button "Save Order" at bounding box center [233, 162] width 32 height 13
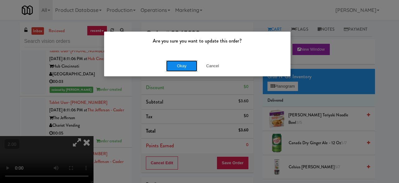
click at [184, 67] on button "Okay" at bounding box center [181, 65] width 31 height 11
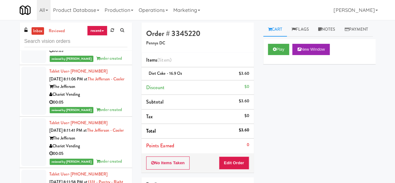
scroll to position [3478, 0]
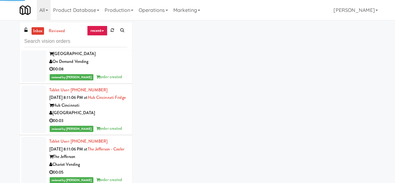
scroll to position [3447, 0]
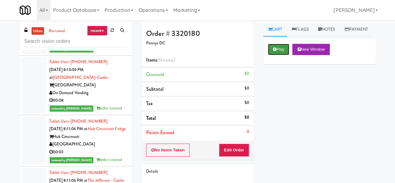
click at [279, 55] on button "Play" at bounding box center [279, 49] width 22 height 11
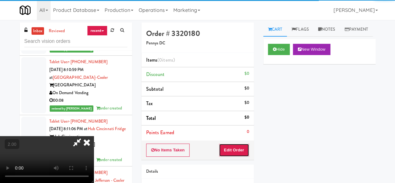
click at [234, 152] on button "Edit Order" at bounding box center [234, 149] width 30 height 13
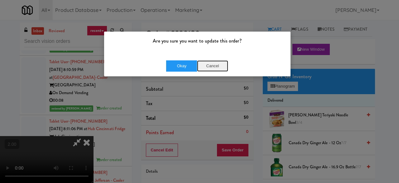
click at [206, 62] on button "Cancel" at bounding box center [212, 65] width 31 height 11
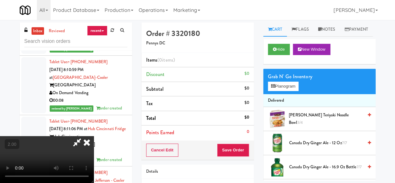
click at [84, 136] on icon at bounding box center [77, 142] width 14 height 12
click at [277, 91] on button "Planogram" at bounding box center [283, 85] width 31 height 9
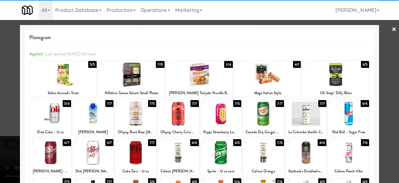
click at [134, 124] on div at bounding box center [135, 113] width 41 height 24
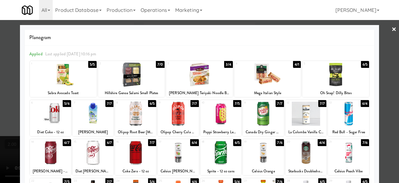
click at [390, 73] on div at bounding box center [199, 91] width 399 height 183
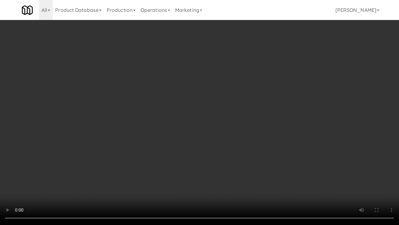
click at [212, 93] on video at bounding box center [199, 112] width 399 height 225
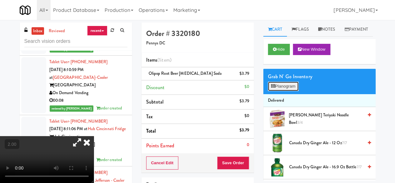
click at [287, 91] on button "Planogram" at bounding box center [283, 85] width 31 height 9
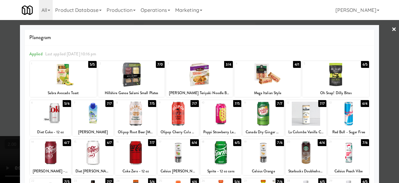
click at [392, 30] on link "×" at bounding box center [394, 29] width 5 height 19
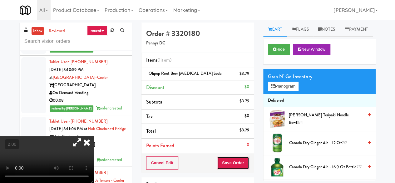
click at [223, 161] on button "Save Order" at bounding box center [233, 162] width 32 height 13
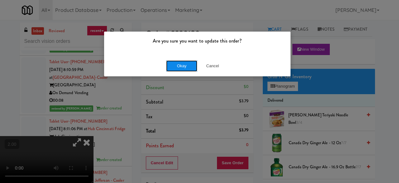
click at [185, 63] on button "Okay" at bounding box center [181, 65] width 31 height 11
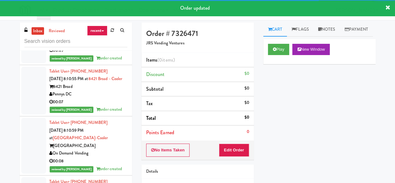
scroll to position [3385, 0]
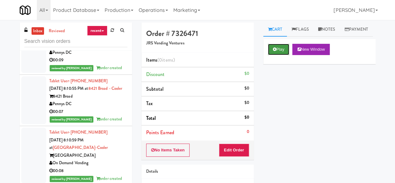
click at [269, 55] on button "Play" at bounding box center [279, 49] width 22 height 11
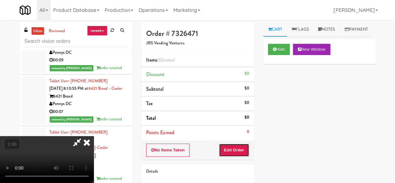
click at [237, 150] on button "Edit Order" at bounding box center [234, 149] width 30 height 13
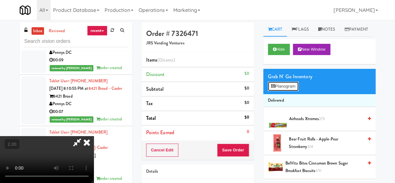
click at [296, 91] on button "Planogram" at bounding box center [283, 85] width 31 height 9
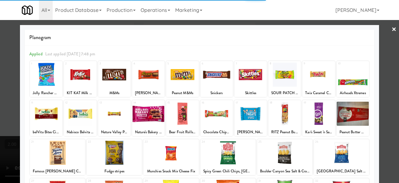
click at [66, 162] on div at bounding box center [57, 152] width 55 height 24
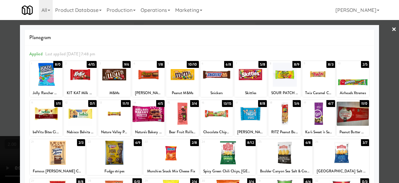
click at [66, 163] on div at bounding box center [57, 152] width 55 height 24
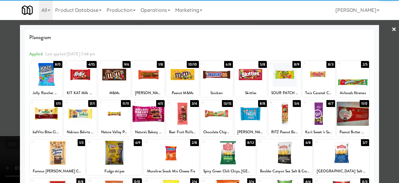
click at [385, 28] on div at bounding box center [199, 91] width 399 height 183
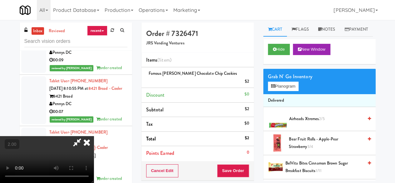
click at [84, 136] on icon at bounding box center [77, 142] width 14 height 12
click at [240, 164] on button "Save Order" at bounding box center [233, 170] width 32 height 13
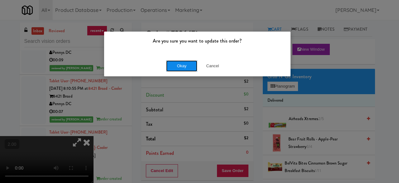
click at [182, 69] on button "Okay" at bounding box center [181, 65] width 31 height 11
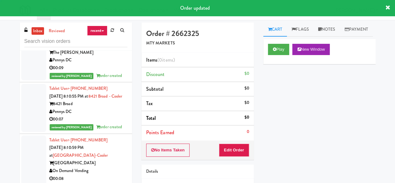
scroll to position [3354, 0]
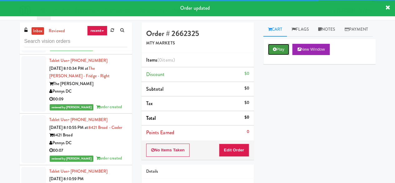
click at [281, 55] on button "Play" at bounding box center [279, 49] width 22 height 11
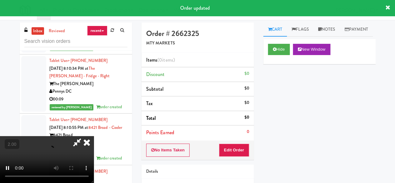
click at [240, 157] on div "No Items Taken Edit Order" at bounding box center [197, 149] width 112 height 19
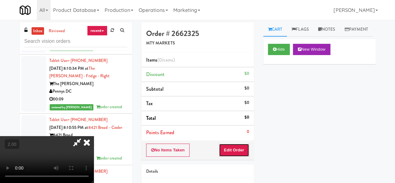
click at [242, 152] on button "Edit Order" at bounding box center [234, 149] width 30 height 13
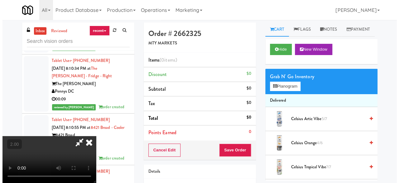
scroll to position [13, 0]
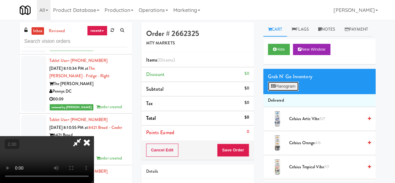
click at [283, 91] on button "Planogram" at bounding box center [283, 85] width 31 height 9
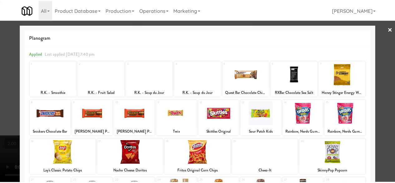
scroll to position [124, 0]
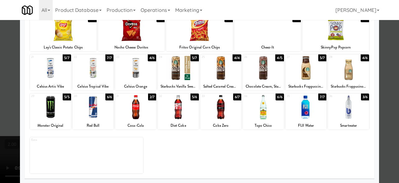
click at [139, 115] on div at bounding box center [135, 107] width 41 height 24
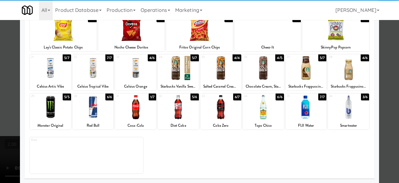
click at [276, 107] on div at bounding box center [263, 107] width 41 height 24
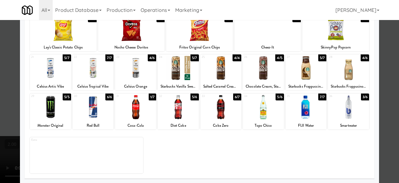
click at [387, 40] on div at bounding box center [199, 91] width 399 height 183
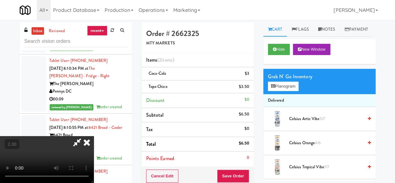
click at [84, 136] on icon at bounding box center [77, 142] width 14 height 12
click at [235, 171] on button "Save Order" at bounding box center [233, 175] width 32 height 13
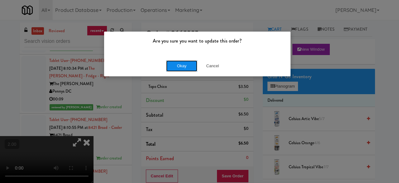
click at [188, 63] on button "Okay" at bounding box center [181, 65] width 31 height 11
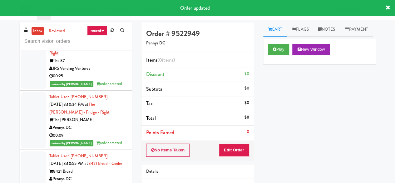
scroll to position [3291, 0]
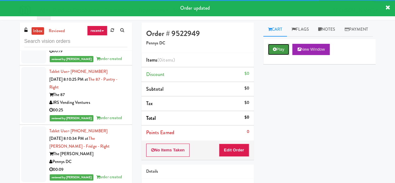
click at [282, 55] on button "Play" at bounding box center [279, 49] width 22 height 11
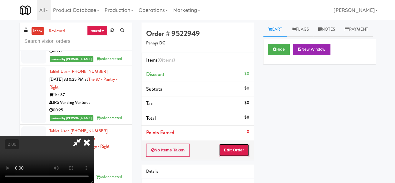
click at [241, 148] on button "Edit Order" at bounding box center [234, 149] width 30 height 13
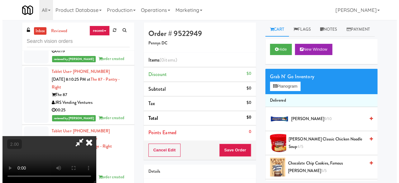
scroll to position [13, 0]
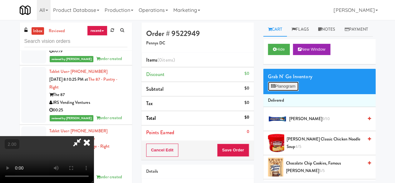
click at [280, 91] on button "Planogram" at bounding box center [283, 85] width 31 height 9
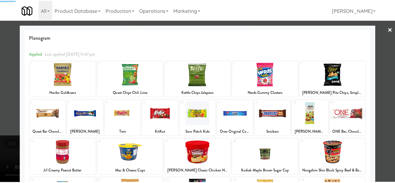
scroll to position [124, 0]
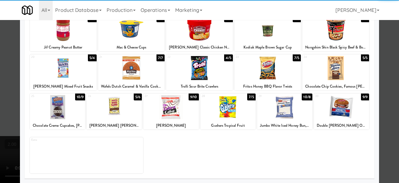
click at [336, 71] on div at bounding box center [336, 68] width 67 height 24
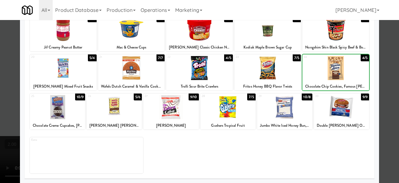
click at [336, 71] on div at bounding box center [336, 68] width 67 height 24
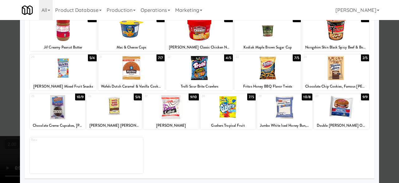
click at [387, 61] on div at bounding box center [199, 91] width 399 height 183
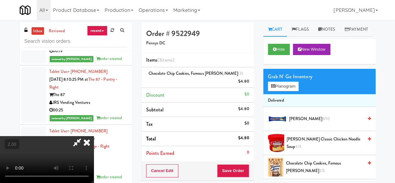
click at [84, 136] on icon at bounding box center [77, 142] width 14 height 12
click at [249, 81] on icon at bounding box center [249, 83] width 3 height 4
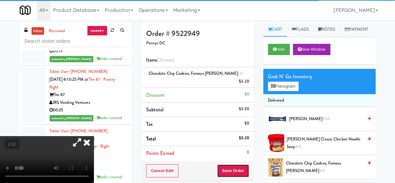
click at [233, 164] on button "Save Order" at bounding box center [233, 170] width 32 height 13
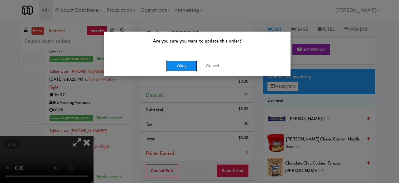
click at [185, 65] on button "Okay" at bounding box center [181, 65] width 31 height 11
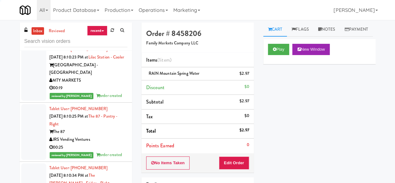
scroll to position [3260, 0]
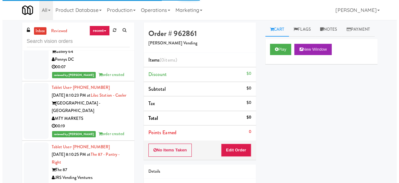
scroll to position [3198, 0]
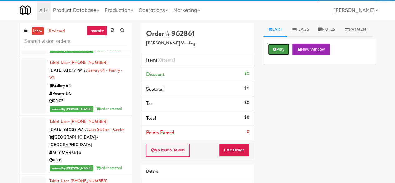
click at [272, 55] on button "Play" at bounding box center [279, 49] width 22 height 11
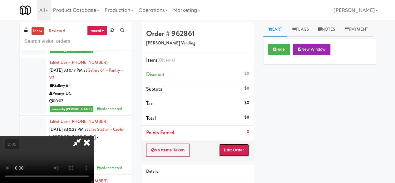
click at [243, 151] on button "Edit Order" at bounding box center [234, 149] width 30 height 13
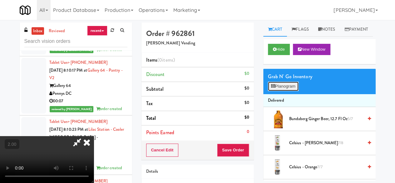
click at [284, 91] on button "Planogram" at bounding box center [283, 85] width 31 height 9
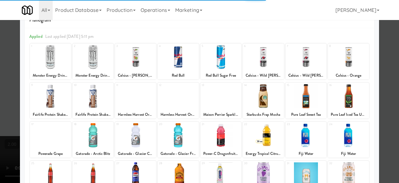
scroll to position [31, 0]
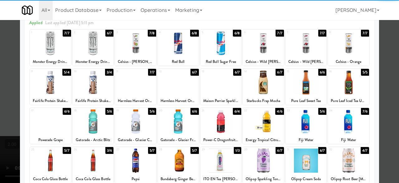
click at [94, 79] on div at bounding box center [93, 82] width 41 height 24
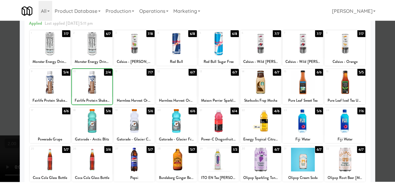
scroll to position [0, 0]
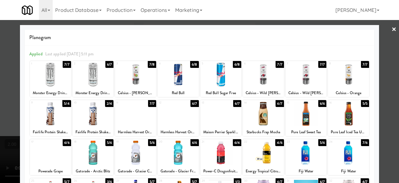
click at [392, 32] on link "×" at bounding box center [394, 29] width 5 height 19
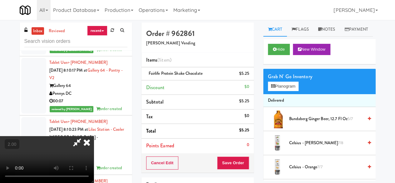
click at [84, 136] on icon at bounding box center [77, 142] width 14 height 12
click at [241, 167] on button "Save Order" at bounding box center [233, 162] width 32 height 13
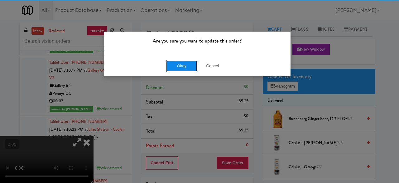
click at [180, 67] on button "Okay" at bounding box center [181, 65] width 31 height 11
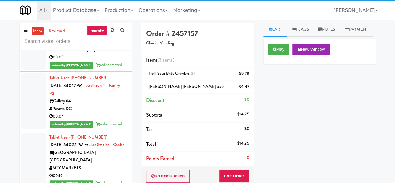
scroll to position [3135, 0]
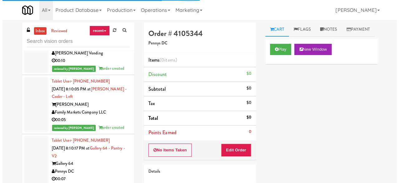
scroll to position [3104, 0]
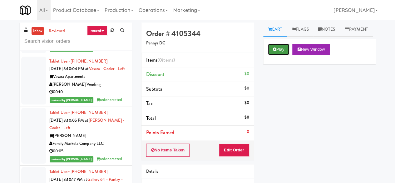
click at [280, 55] on button "Play" at bounding box center [279, 49] width 22 height 11
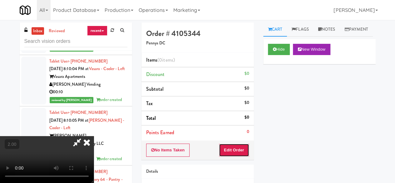
click at [234, 149] on button "Edit Order" at bounding box center [234, 149] width 30 height 13
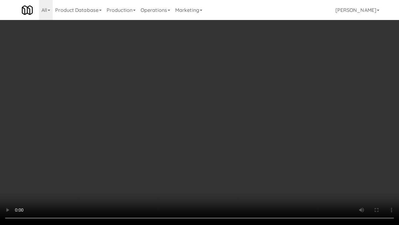
click at [217, 112] on video at bounding box center [199, 112] width 399 height 225
click at [285, 88] on video at bounding box center [199, 112] width 399 height 225
click at [277, 90] on video at bounding box center [199, 112] width 399 height 225
click at [252, 99] on video at bounding box center [199, 112] width 399 height 225
click at [248, 98] on video at bounding box center [199, 112] width 399 height 225
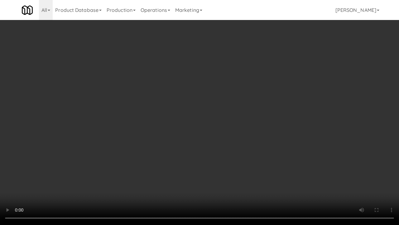
click at [216, 89] on video at bounding box center [199, 112] width 399 height 225
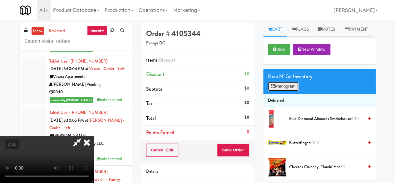
click at [279, 91] on button "Planogram" at bounding box center [283, 85] width 31 height 9
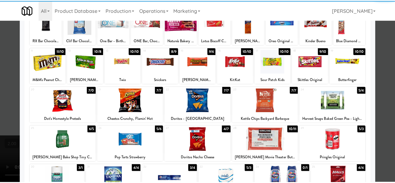
scroll to position [62, 0]
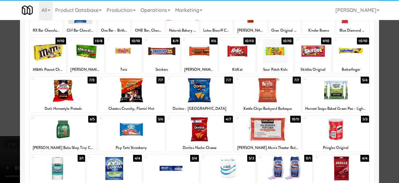
click at [209, 88] on div at bounding box center [199, 90] width 67 height 24
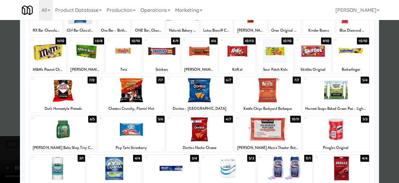
click at [237, 59] on div at bounding box center [237, 51] width 36 height 24
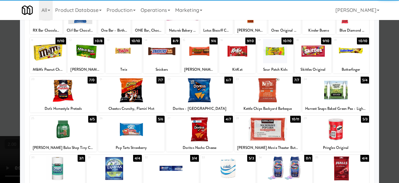
click at [386, 42] on div at bounding box center [199, 91] width 399 height 183
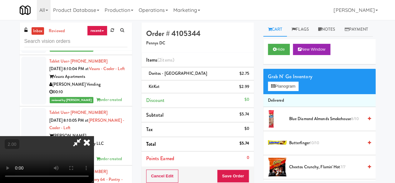
click at [84, 136] on icon at bounding box center [77, 142] width 14 height 12
click at [232, 175] on button "Save Order" at bounding box center [233, 175] width 32 height 13
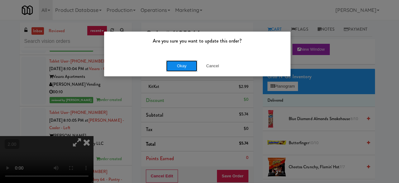
click at [192, 66] on button "Okay" at bounding box center [181, 65] width 31 height 11
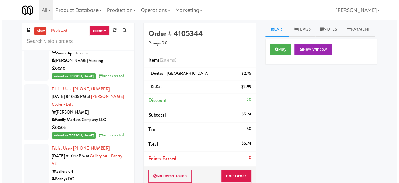
scroll to position [3041, 0]
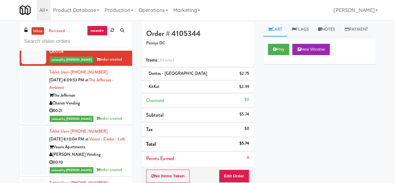
click at [97, 4] on div "00:08" at bounding box center [88, 0] width 78 height 8
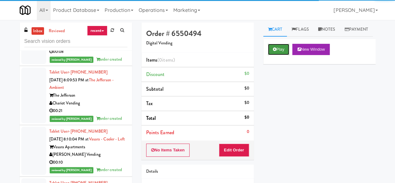
click at [276, 51] on icon at bounding box center [274, 49] width 3 height 4
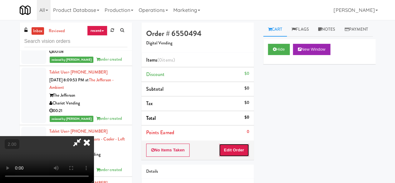
click at [238, 147] on button "Edit Order" at bounding box center [234, 149] width 30 height 13
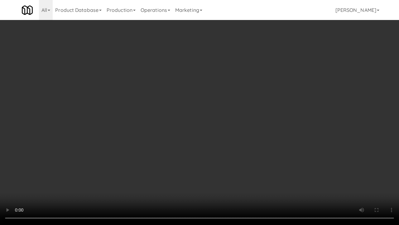
click at [172, 167] on video at bounding box center [199, 112] width 399 height 225
click at [168, 176] on video at bounding box center [199, 112] width 399 height 225
click at [167, 161] on video at bounding box center [199, 112] width 399 height 225
click at [175, 154] on video at bounding box center [199, 112] width 399 height 225
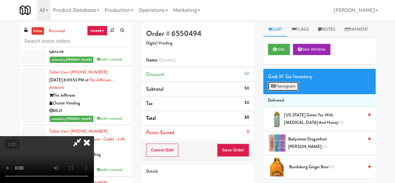
click at [294, 91] on button "Planogram" at bounding box center [283, 85] width 31 height 9
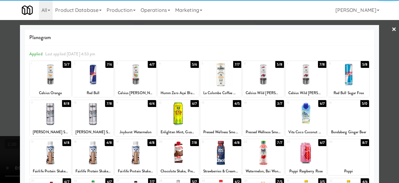
click at [261, 77] on div at bounding box center [263, 74] width 41 height 24
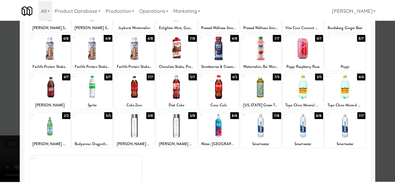
scroll to position [124, 0]
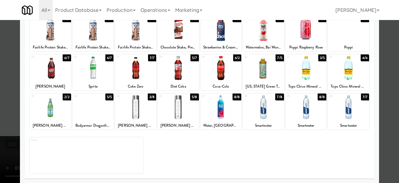
click at [172, 104] on div at bounding box center [178, 107] width 41 height 24
click at [383, 53] on div at bounding box center [199, 91] width 399 height 183
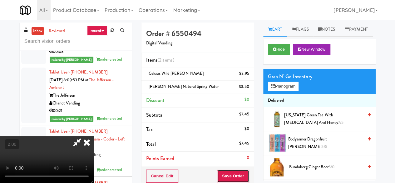
click at [241, 174] on button "Save Order" at bounding box center [233, 175] width 32 height 13
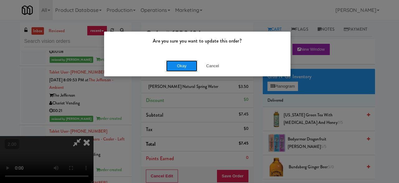
click at [185, 66] on button "Okay" at bounding box center [181, 65] width 31 height 11
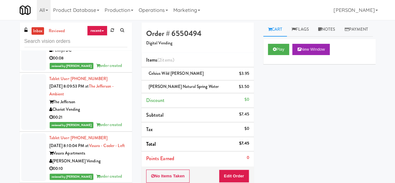
scroll to position [3041, 0]
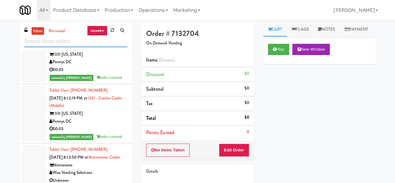
click at [62, 45] on input "text" at bounding box center [75, 42] width 103 height 12
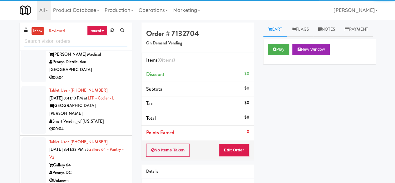
scroll to position [3889, 0]
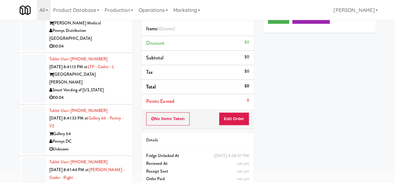
click at [111, 96] on div "00:04" at bounding box center [88, 98] width 78 height 8
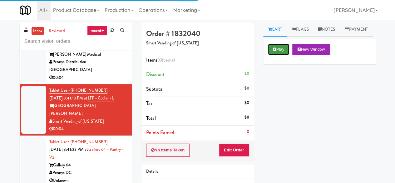
click at [279, 55] on button "Play" at bounding box center [279, 49] width 22 height 11
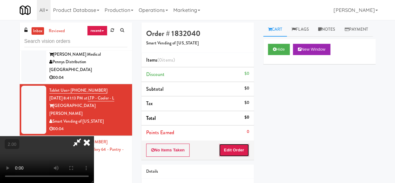
click at [241, 143] on button "Edit Order" at bounding box center [234, 149] width 30 height 13
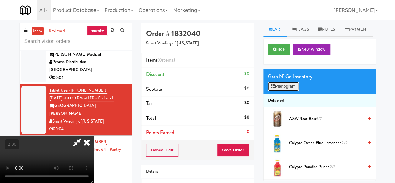
click at [287, 91] on button "Planogram" at bounding box center [283, 85] width 31 height 9
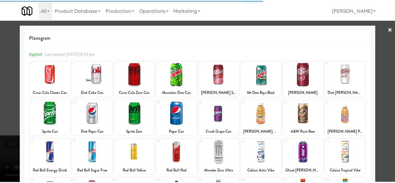
scroll to position [124, 0]
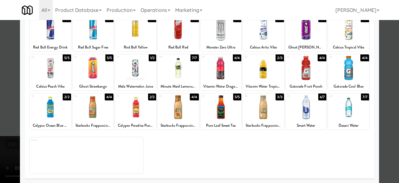
click at [102, 73] on div at bounding box center [93, 68] width 41 height 24
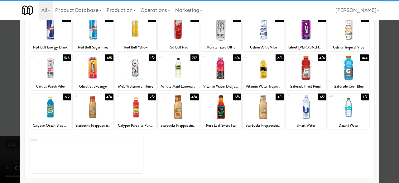
click at [386, 58] on div at bounding box center [199, 91] width 399 height 183
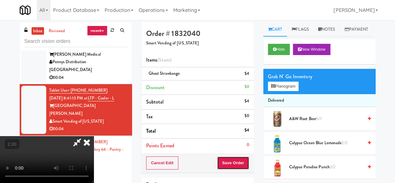
click at [247, 164] on button "Save Order" at bounding box center [233, 162] width 32 height 13
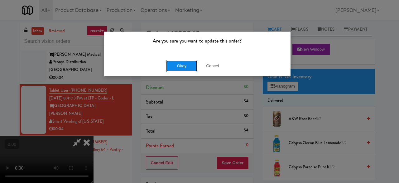
click at [179, 67] on button "Okay" at bounding box center [181, 65] width 31 height 11
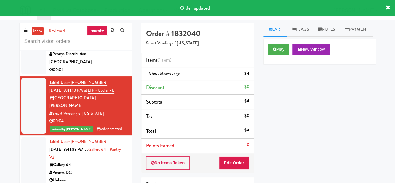
scroll to position [3826, 0]
click at [102, 74] on div "00:04" at bounding box center [88, 70] width 78 height 8
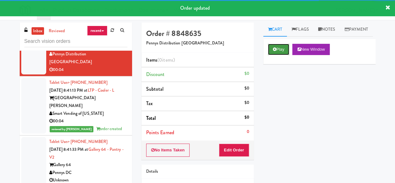
click at [275, 55] on button "Play" at bounding box center [279, 49] width 22 height 11
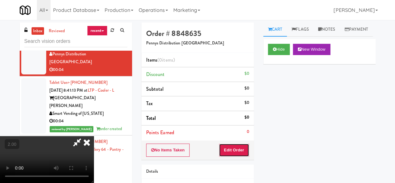
click at [239, 148] on button "Edit Order" at bounding box center [234, 149] width 30 height 13
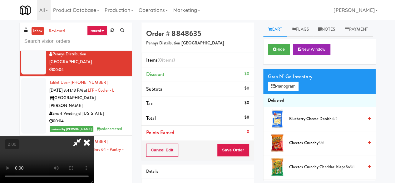
click at [287, 81] on div "Grab N' Go Inventory" at bounding box center [319, 76] width 103 height 9
click at [292, 91] on button "Planogram" at bounding box center [283, 85] width 31 height 9
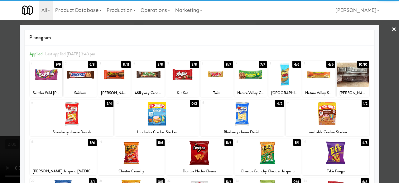
click at [337, 148] on div at bounding box center [336, 152] width 67 height 24
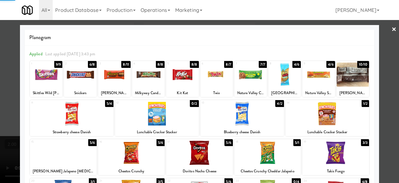
click at [387, 119] on div at bounding box center [199, 91] width 399 height 183
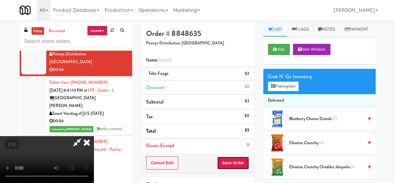
click at [243, 161] on button "Save Order" at bounding box center [233, 162] width 32 height 13
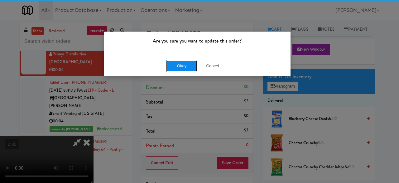
click at [179, 63] on button "Okay" at bounding box center [181, 65] width 31 height 11
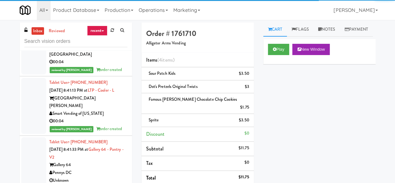
scroll to position [3795, 0]
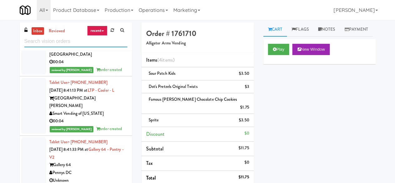
click at [57, 45] on input "text" at bounding box center [75, 42] width 103 height 12
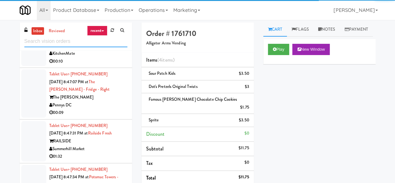
scroll to position [1779, 0]
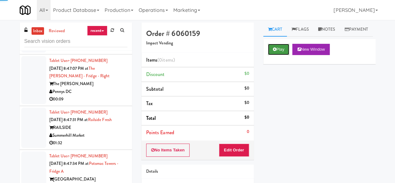
click at [275, 55] on button "Play" at bounding box center [279, 49] width 22 height 11
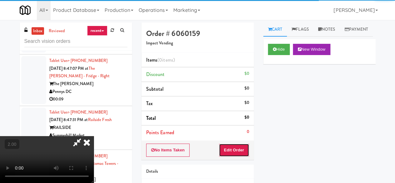
click at [231, 153] on button "Edit Order" at bounding box center [234, 149] width 30 height 13
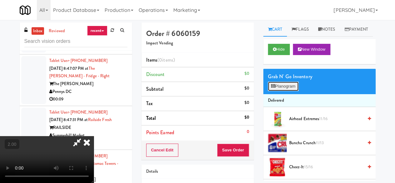
click at [283, 91] on button "Planogram" at bounding box center [283, 85] width 31 height 9
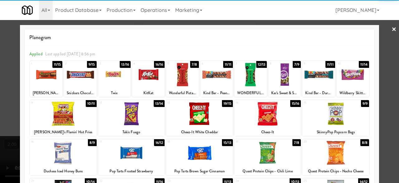
click at [135, 119] on div at bounding box center [131, 113] width 67 height 24
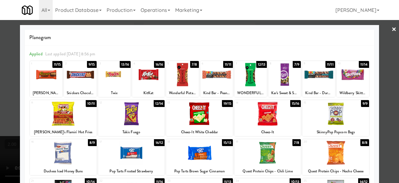
click at [385, 52] on div at bounding box center [199, 91] width 399 height 183
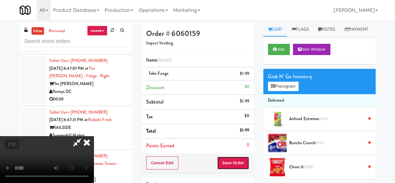
click at [244, 161] on button "Save Order" at bounding box center [233, 162] width 32 height 13
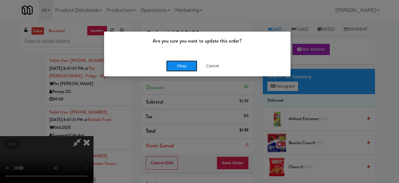
click at [189, 69] on button "Okay" at bounding box center [181, 65] width 31 height 11
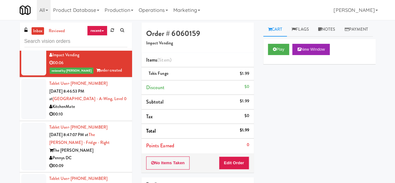
scroll to position [1717, 0]
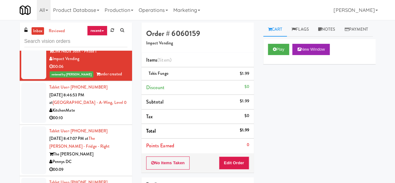
click at [101, 19] on div "00:09" at bounding box center [88, 15] width 78 height 8
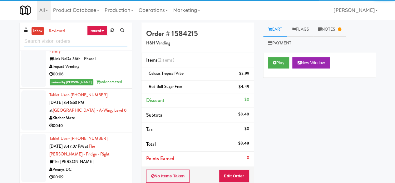
click at [72, 41] on input "text" at bounding box center [75, 42] width 103 height 12
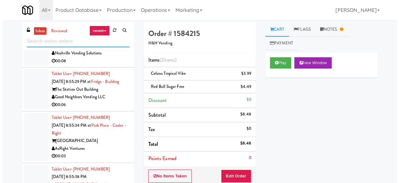
scroll to position [1155, 0]
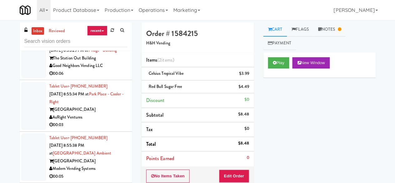
click at [114, 70] on div "Good Neighbors Vending LLC" at bounding box center [88, 66] width 78 height 8
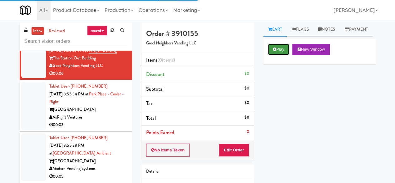
click at [269, 55] on button "Play" at bounding box center [279, 49] width 22 height 11
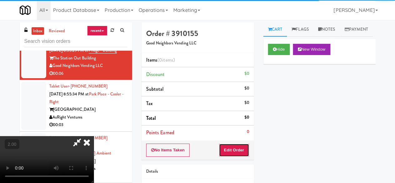
click at [237, 148] on button "Edit Order" at bounding box center [234, 149] width 30 height 13
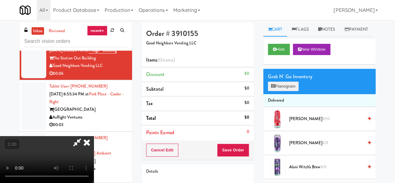
click at [298, 94] on div "Grab N' Go Inventory Planogram" at bounding box center [319, 81] width 112 height 25
click at [297, 91] on button "Planogram" at bounding box center [283, 85] width 31 height 9
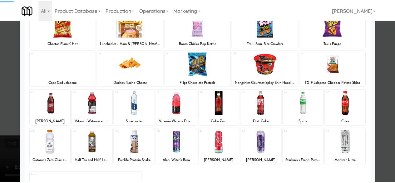
scroll to position [124, 0]
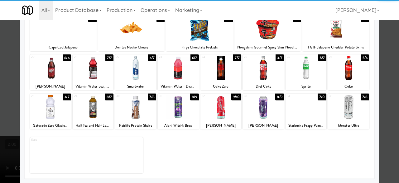
click at [298, 75] on div at bounding box center [306, 68] width 41 height 24
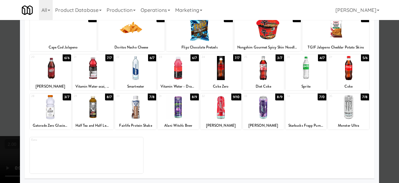
drag, startPoint x: 371, startPoint y: 50, endPoint x: 380, endPoint y: 45, distance: 10.1
click at [373, 50] on div "Planogram Applied Last applied [DATE] 6:42 pm 1 13/11 Twix King Size 2 8/0 OREO…" at bounding box center [200, 42] width 360 height 282
click at [382, 45] on div at bounding box center [199, 91] width 399 height 183
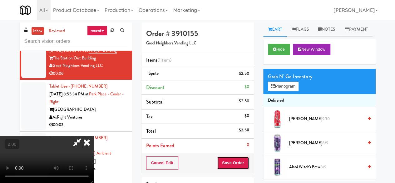
click at [242, 162] on button "Save Order" at bounding box center [233, 162] width 32 height 13
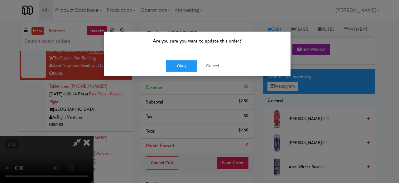
click at [185, 72] on div "Okay Cancel" at bounding box center [197, 65] width 187 height 21
click at [189, 66] on button "Okay" at bounding box center [181, 65] width 31 height 11
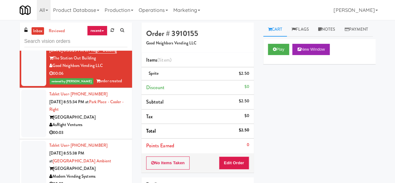
scroll to position [1124, 0]
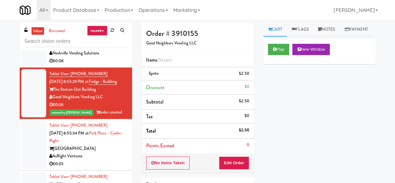
click at [107, 57] on div "Nashville Vending Solutions" at bounding box center [88, 53] width 78 height 8
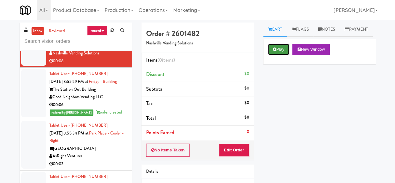
click at [278, 55] on button "Play" at bounding box center [279, 49] width 22 height 11
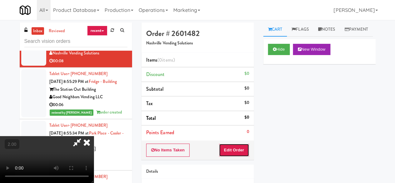
click at [227, 150] on button "Edit Order" at bounding box center [234, 149] width 30 height 13
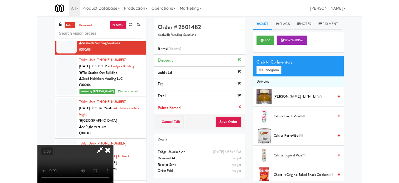
scroll to position [13, 0]
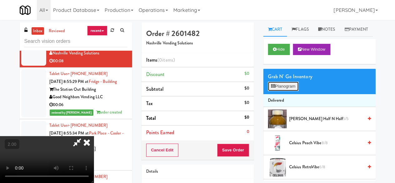
click at [294, 91] on button "Planogram" at bounding box center [283, 85] width 31 height 9
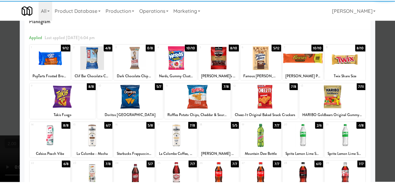
scroll to position [31, 0]
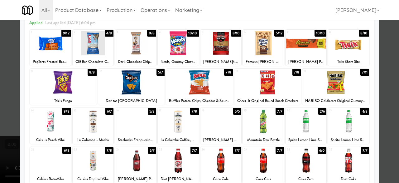
click at [258, 126] on div at bounding box center [263, 121] width 41 height 24
click at [263, 164] on div at bounding box center [263, 160] width 41 height 24
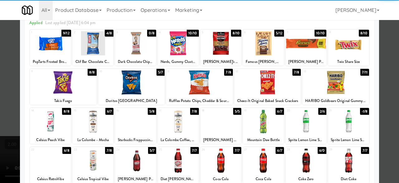
click at [375, 92] on div "Planogram Applied Last applied [DATE] 6:04 pm 1 9/12 PopTarts Frosted Brown Sug…" at bounding box center [200, 135] width 360 height 282
click at [380, 86] on div at bounding box center [199, 91] width 399 height 183
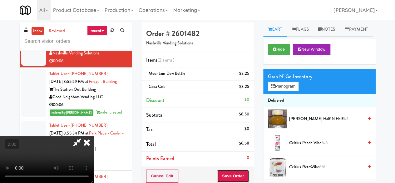
click at [247, 170] on button "Save Order" at bounding box center [233, 175] width 32 height 13
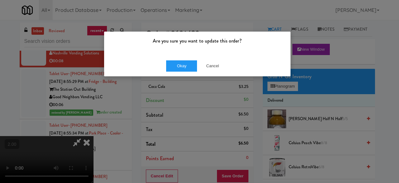
click at [184, 71] on div "Okay Cancel" at bounding box center [197, 65] width 187 height 21
click at [181, 67] on button "Okay" at bounding box center [181, 65] width 31 height 11
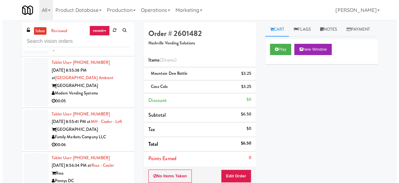
scroll to position [1248, 0]
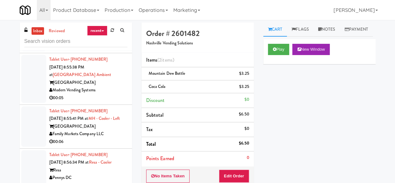
click at [104, 43] on div "AsRight Ventures" at bounding box center [88, 39] width 78 height 8
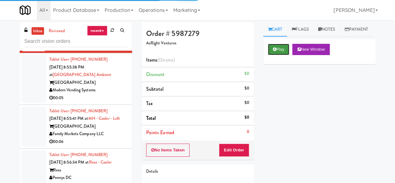
click at [281, 55] on button "Play" at bounding box center [279, 49] width 22 height 11
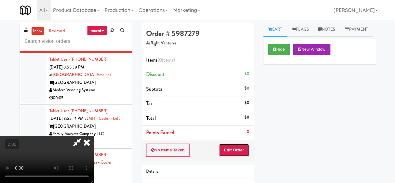
click at [240, 149] on button "Edit Order" at bounding box center [234, 149] width 30 height 13
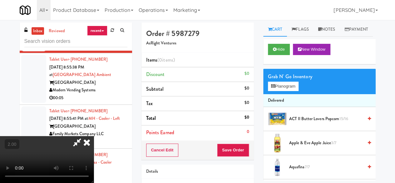
click at [286, 81] on div "Grab N' Go Inventory" at bounding box center [319, 76] width 103 height 9
click at [285, 91] on button "Planogram" at bounding box center [283, 85] width 31 height 9
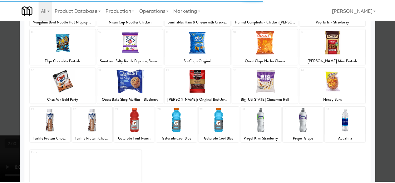
scroll to position [124, 0]
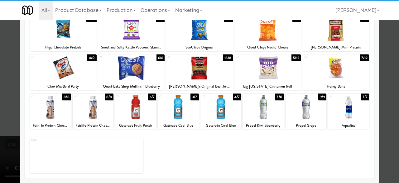
click at [95, 115] on div at bounding box center [93, 107] width 41 height 24
drag, startPoint x: 390, startPoint y: 71, endPoint x: 380, endPoint y: 72, distance: 10.0
click at [389, 71] on div at bounding box center [199, 91] width 399 height 183
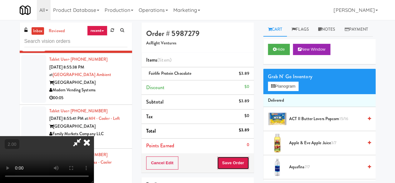
click at [240, 161] on button "Save Order" at bounding box center [233, 162] width 32 height 13
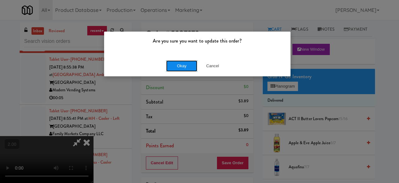
click at [184, 68] on button "Okay" at bounding box center [181, 65] width 31 height 11
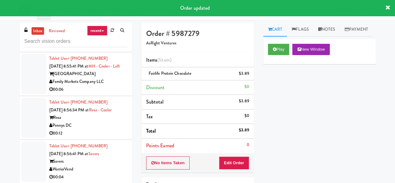
scroll to position [1311, 0]
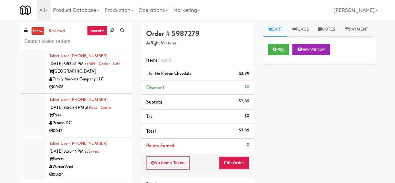
click at [111, 32] on div "[GEOGRAPHIC_DATA]" at bounding box center [88, 28] width 78 height 8
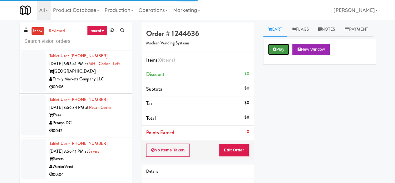
click at [268, 55] on button "Play" at bounding box center [279, 49] width 22 height 11
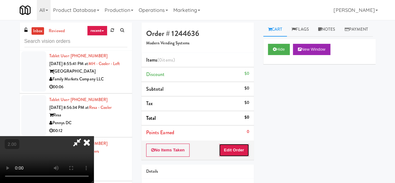
click at [238, 149] on button "Edit Order" at bounding box center [234, 149] width 30 height 13
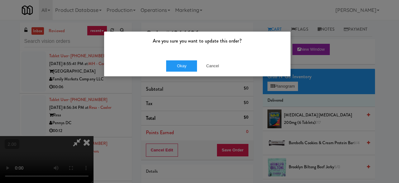
click at [211, 72] on div "Okay Cancel" at bounding box center [197, 65] width 187 height 21
click at [214, 68] on button "Cancel" at bounding box center [212, 65] width 31 height 11
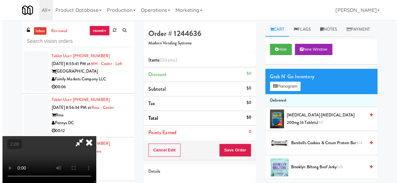
scroll to position [13, 0]
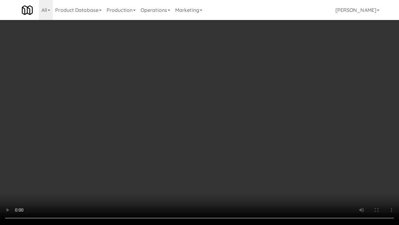
click at [232, 122] on video at bounding box center [199, 112] width 399 height 225
click at [232, 121] on video at bounding box center [199, 112] width 399 height 225
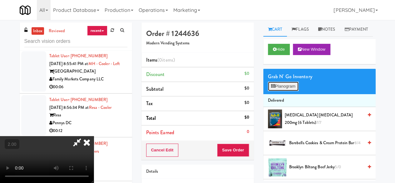
click at [280, 91] on button "Planogram" at bounding box center [283, 85] width 31 height 9
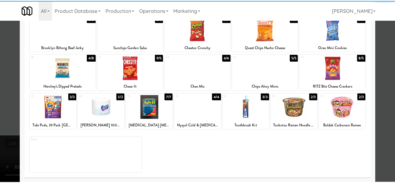
scroll to position [61, 0]
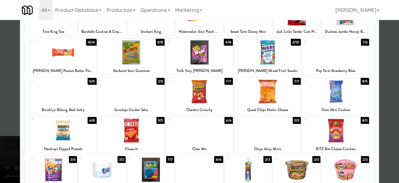
click at [64, 90] on div at bounding box center [63, 91] width 67 height 24
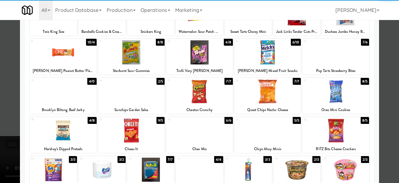
click at [392, 47] on div at bounding box center [199, 91] width 399 height 183
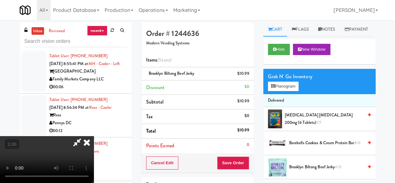
click at [84, 136] on icon at bounding box center [77, 142] width 14 height 12
click at [222, 162] on button "Save Order" at bounding box center [233, 162] width 32 height 13
click at [224, 164] on button "Save Order" at bounding box center [233, 162] width 32 height 13
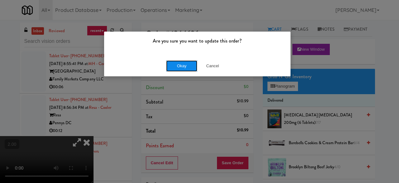
click at [172, 68] on button "Okay" at bounding box center [181, 65] width 31 height 11
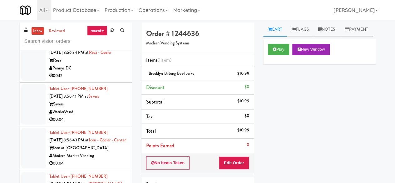
click at [114, 28] on div "Family Markets Company LLC" at bounding box center [88, 25] width 78 height 8
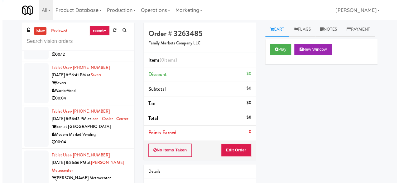
scroll to position [1404, 0]
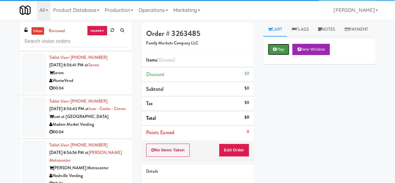
click at [275, 55] on button "Play" at bounding box center [279, 49] width 22 height 11
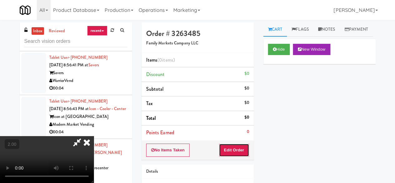
click at [242, 153] on button "Edit Order" at bounding box center [234, 149] width 30 height 13
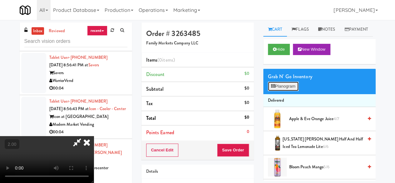
click at [269, 91] on button "Planogram" at bounding box center [283, 85] width 31 height 9
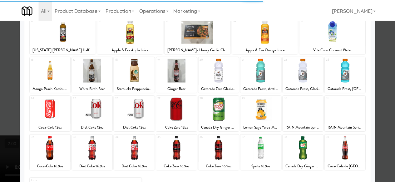
scroll to position [124, 0]
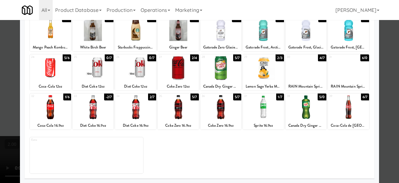
click at [183, 112] on div at bounding box center [178, 107] width 41 height 24
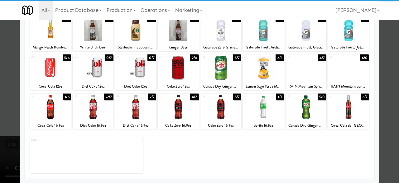
click at [385, 72] on div at bounding box center [199, 91] width 399 height 183
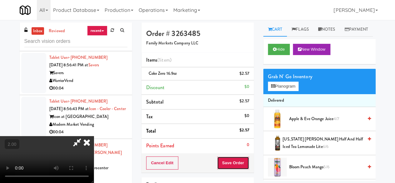
click at [246, 163] on button "Save Order" at bounding box center [233, 162] width 32 height 13
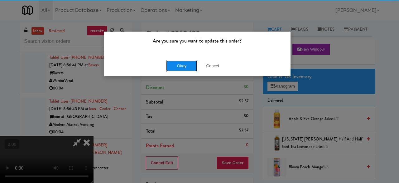
click at [171, 66] on button "Okay" at bounding box center [181, 65] width 31 height 11
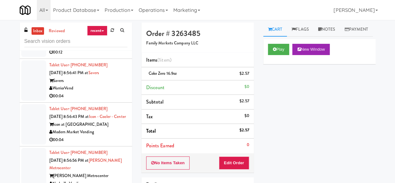
click at [101, 56] on div "00:12" at bounding box center [88, 52] width 78 height 8
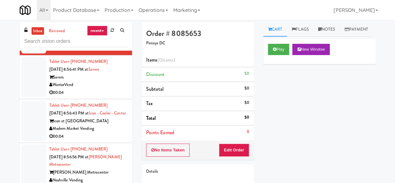
scroll to position [1436, 0]
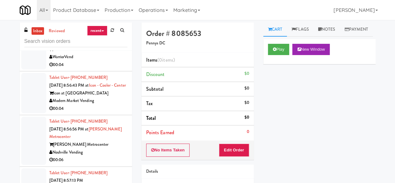
drag, startPoint x: 96, startPoint y: 119, endPoint x: 96, endPoint y: 108, distance: 11.6
click at [96, 69] on div "00:04" at bounding box center [88, 65] width 78 height 8
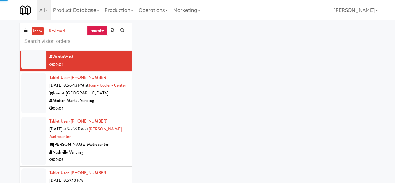
click at [97, 25] on div "00:12" at bounding box center [88, 21] width 78 height 8
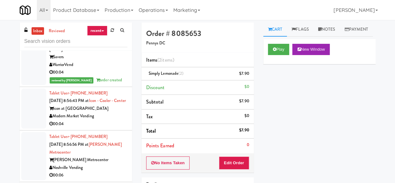
scroll to position [1373, 0]
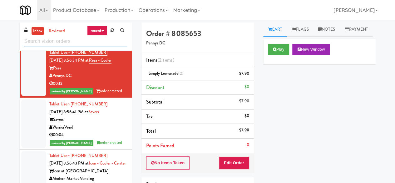
click at [112, 45] on input "text" at bounding box center [75, 42] width 103 height 12
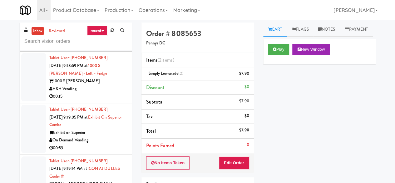
click at [102, 34] on div "Atwater [GEOGRAPHIC_DATA]" at bounding box center [88, 30] width 78 height 8
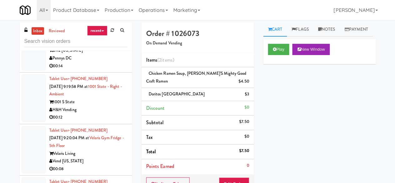
scroll to position [1599, 0]
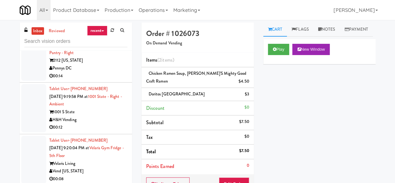
click at [114, 13] on div "TwentySeven75" at bounding box center [88, 9] width 78 height 8
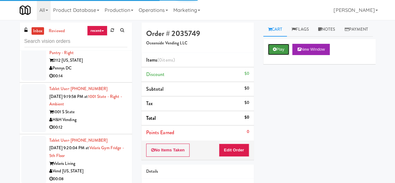
click at [281, 55] on button "Play" at bounding box center [279, 49] width 22 height 11
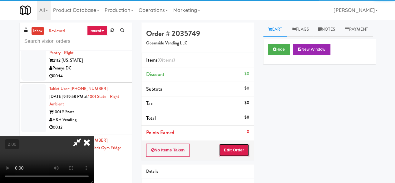
click at [233, 144] on button "Edit Order" at bounding box center [234, 149] width 30 height 13
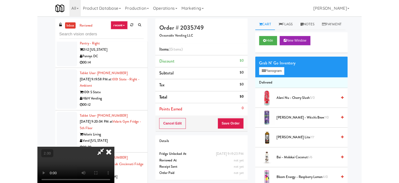
scroll to position [13, 0]
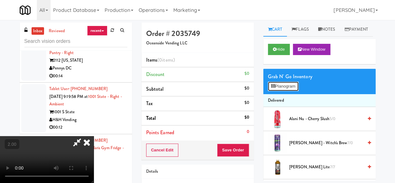
click at [283, 91] on button "Planogram" at bounding box center [283, 85] width 31 height 9
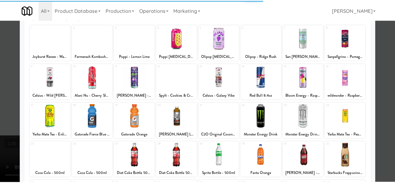
scroll to position [124, 0]
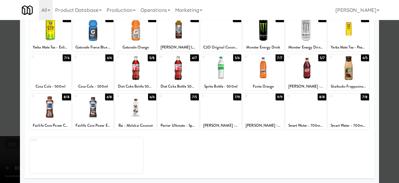
click at [96, 77] on div at bounding box center [93, 68] width 41 height 24
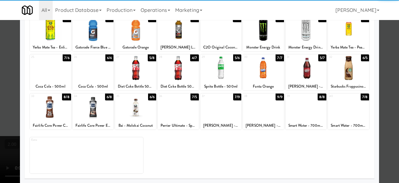
click at [383, 64] on div at bounding box center [199, 91] width 399 height 183
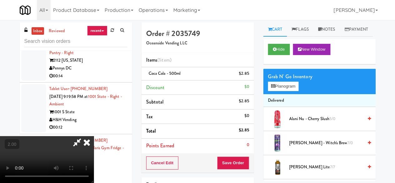
click at [94, 136] on icon at bounding box center [87, 142] width 14 height 12
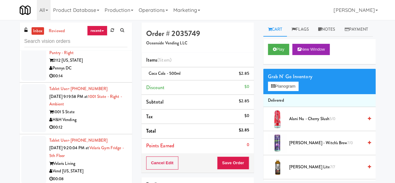
drag, startPoint x: 104, startPoint y: 150, endPoint x: 105, endPoint y: 125, distance: 25.0
click at [104, 64] on div "2112 [US_STATE]" at bounding box center [88, 60] width 78 height 8
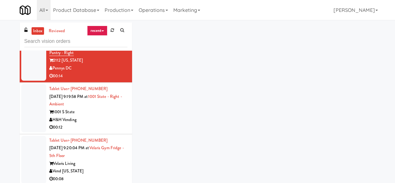
click at [106, 21] on div "Oceanside Vending LLC" at bounding box center [88, 17] width 78 height 8
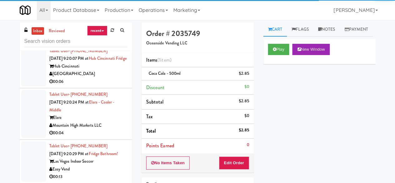
click at [105, 27] on div "Velaris Living" at bounding box center [88, 23] width 78 height 8
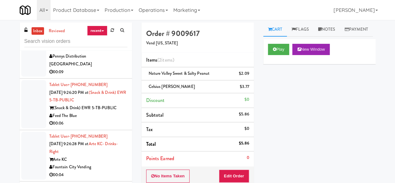
scroll to position [2013, 0]
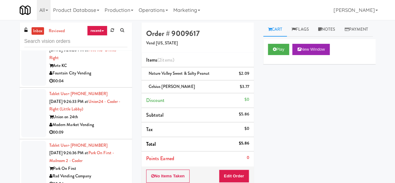
click at [108, 33] on div "00:06" at bounding box center [88, 30] width 78 height 8
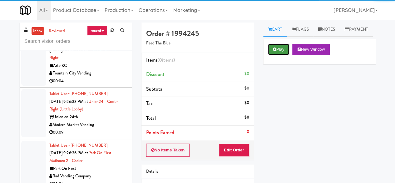
click at [273, 51] on icon at bounding box center [274, 49] width 3 height 4
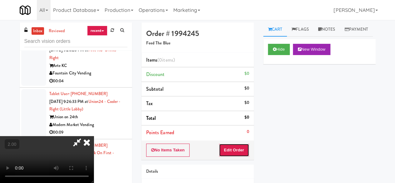
click at [242, 153] on button "Edit Order" at bounding box center [234, 149] width 30 height 13
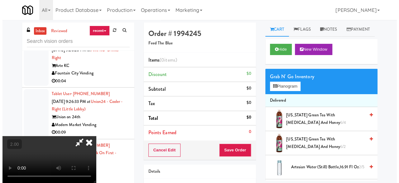
scroll to position [13, 0]
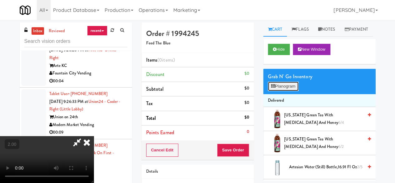
click at [286, 91] on button "Planogram" at bounding box center [283, 85] width 31 height 9
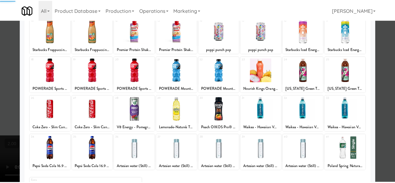
scroll to position [124, 0]
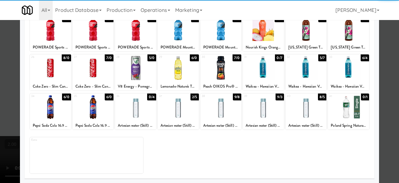
click at [340, 73] on div at bounding box center [348, 68] width 41 height 24
click at [381, 61] on div at bounding box center [199, 91] width 399 height 183
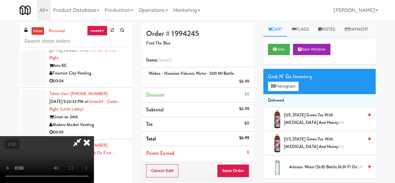
click at [249, 164] on div "Cancel Edit Save Order" at bounding box center [197, 170] width 112 height 19
click at [246, 167] on button "Save Order" at bounding box center [233, 170] width 32 height 13
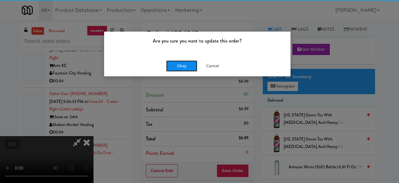
click at [182, 64] on button "Okay" at bounding box center [181, 65] width 31 height 11
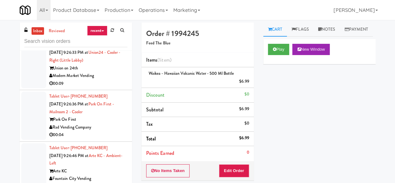
scroll to position [2075, 0]
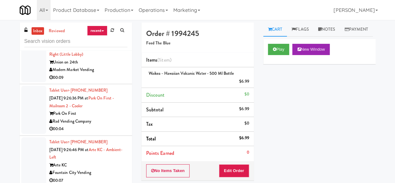
click at [106, 22] on div "Fountain City Vending" at bounding box center [88, 19] width 78 height 8
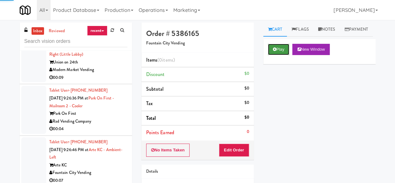
click at [282, 55] on button "Play" at bounding box center [279, 49] width 22 height 11
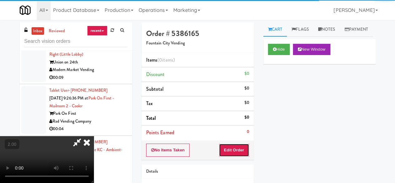
click at [237, 146] on button "Edit Order" at bounding box center [234, 149] width 30 height 13
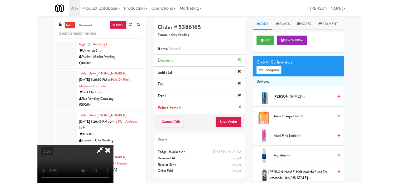
scroll to position [13, 0]
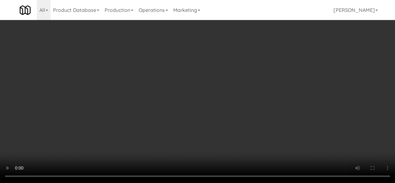
click at [286, 94] on div "Grab N' Go Inventory Planogram" at bounding box center [319, 81] width 112 height 25
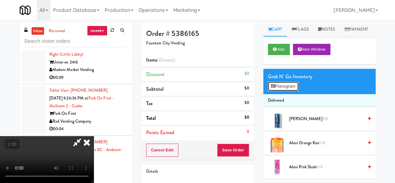
click at [287, 91] on button "Planogram" at bounding box center [283, 85] width 31 height 9
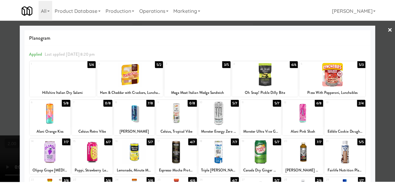
scroll to position [31, 0]
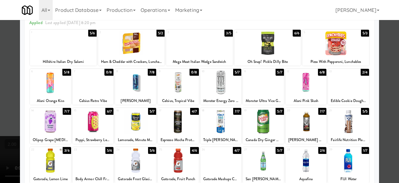
click at [221, 119] on div at bounding box center [221, 121] width 41 height 24
click at [385, 80] on div at bounding box center [199, 91] width 399 height 183
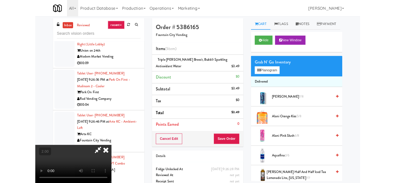
scroll to position [13, 0]
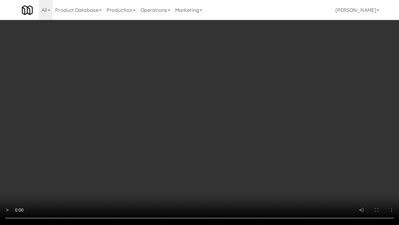
click at [265, 164] on video at bounding box center [199, 112] width 399 height 225
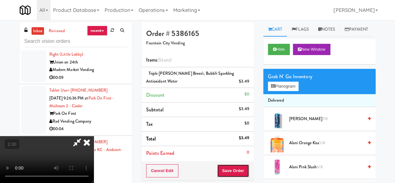
click at [243, 168] on button "Save Order" at bounding box center [233, 170] width 32 height 13
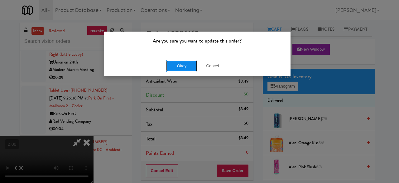
click at [185, 67] on button "Okay" at bounding box center [181, 65] width 31 height 11
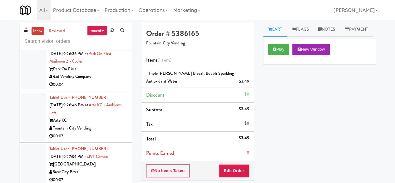
scroll to position [2138, 0]
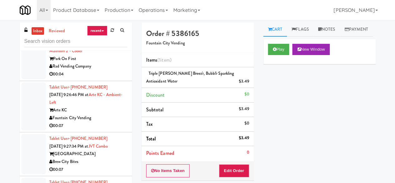
click at [115, 19] on div "Modern Market Vending" at bounding box center [88, 15] width 78 height 8
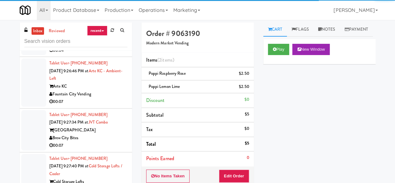
scroll to position [2200, 0]
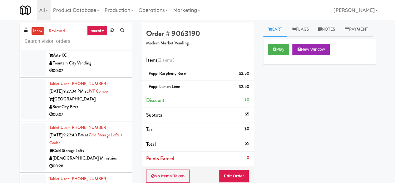
click at [107, 8] on div "Park On First" at bounding box center [88, 4] width 78 height 8
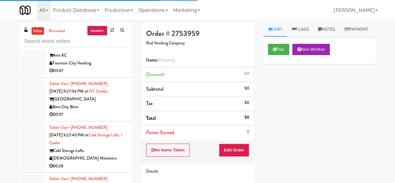
scroll to position [2231, 0]
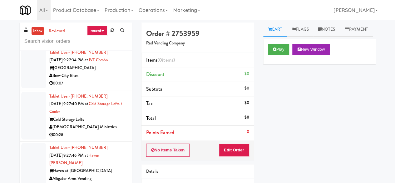
click at [112, 28] on div "Arte KC" at bounding box center [88, 24] width 78 height 8
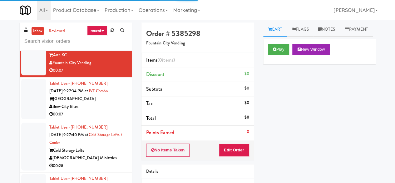
scroll to position [2200, 0]
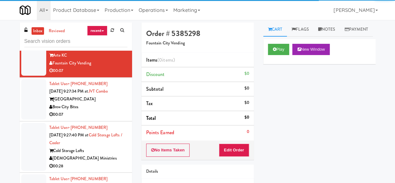
click at [107, 23] on div "00:04" at bounding box center [88, 20] width 78 height 8
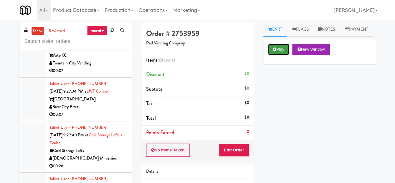
click at [275, 51] on icon at bounding box center [274, 49] width 3 height 4
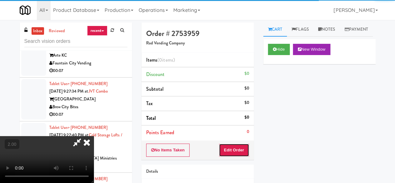
click at [243, 148] on button "Edit Order" at bounding box center [234, 149] width 30 height 13
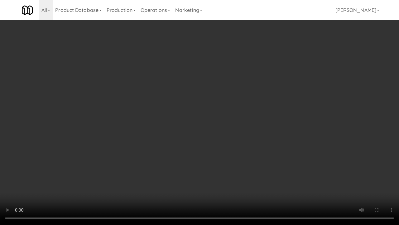
click at [274, 120] on video at bounding box center [199, 112] width 399 height 225
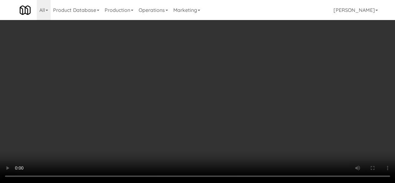
scroll to position [62, 0]
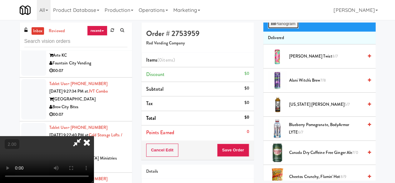
click at [281, 28] on button "Planogram" at bounding box center [283, 23] width 31 height 9
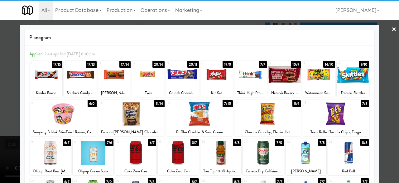
click at [267, 114] on div at bounding box center [268, 113] width 67 height 24
click at [380, 66] on div at bounding box center [199, 91] width 399 height 183
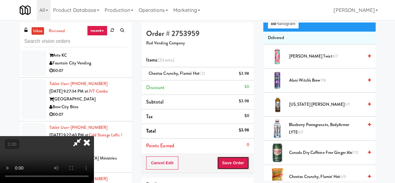
click at [240, 163] on button "Save Order" at bounding box center [233, 162] width 32 height 13
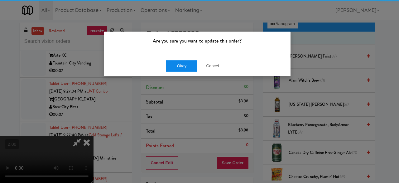
drag, startPoint x: 155, startPoint y: 63, endPoint x: 184, endPoint y: 64, distance: 29.1
click at [156, 62] on div "Okay Cancel" at bounding box center [197, 65] width 187 height 21
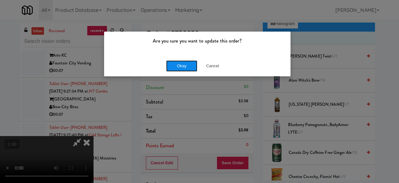
click at [189, 65] on button "Okay" at bounding box center [181, 65] width 31 height 11
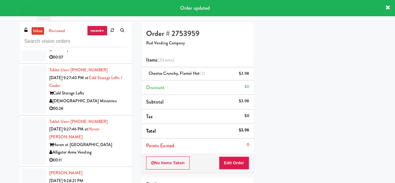
scroll to position [2262, 0]
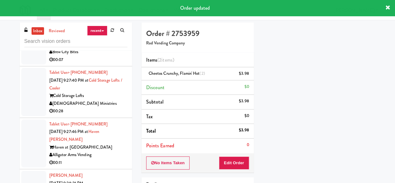
click at [108, 12] on div "Fountain City Vending" at bounding box center [88, 8] width 78 height 8
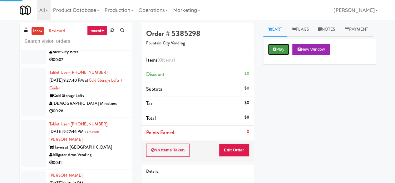
click at [276, 55] on button "Play" at bounding box center [279, 49] width 22 height 11
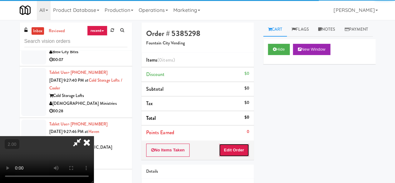
click at [239, 149] on button "Edit Order" at bounding box center [234, 149] width 30 height 13
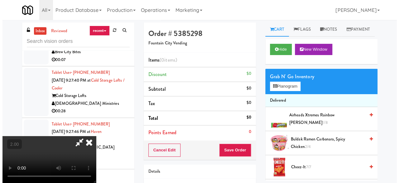
scroll to position [13, 0]
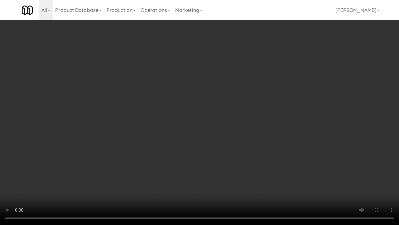
click at [286, 138] on video at bounding box center [199, 112] width 399 height 225
click at [282, 135] on video at bounding box center [199, 112] width 399 height 225
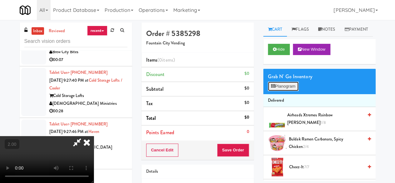
click at [286, 91] on button "Planogram" at bounding box center [283, 85] width 31 height 9
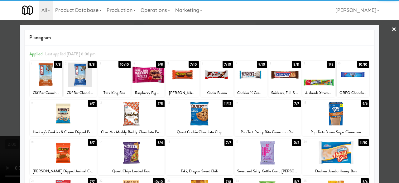
click at [311, 80] on div at bounding box center [319, 74] width 32 height 24
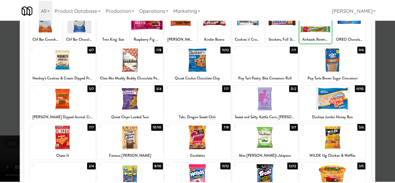
scroll to position [124, 0]
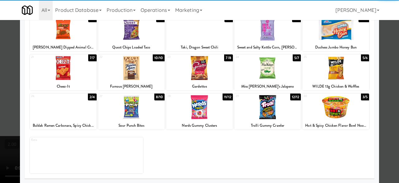
click at [283, 109] on div at bounding box center [268, 107] width 67 height 24
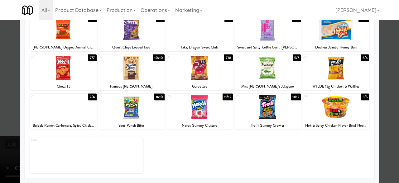
click at [383, 76] on div at bounding box center [199, 91] width 399 height 183
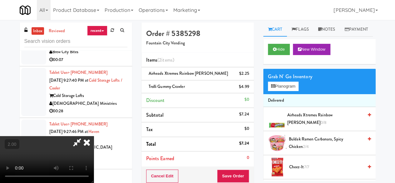
scroll to position [13, 0]
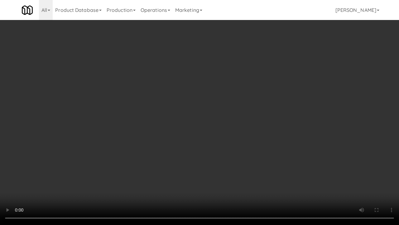
click at [213, 139] on video at bounding box center [199, 112] width 399 height 225
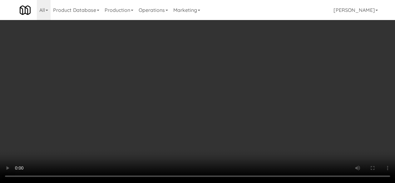
scroll to position [0, 0]
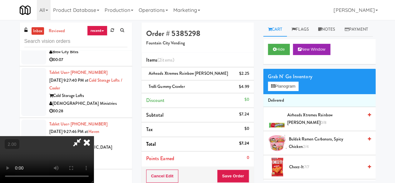
click at [84, 136] on icon at bounding box center [77, 142] width 14 height 12
click at [228, 172] on button "Save Order" at bounding box center [233, 175] width 32 height 13
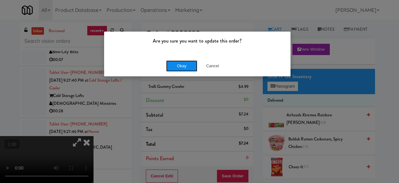
click at [183, 66] on button "Okay" at bounding box center [181, 65] width 31 height 11
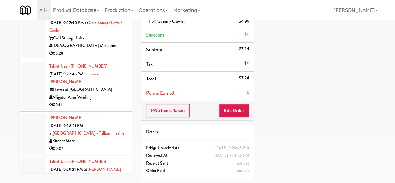
scroll to position [2294, 0]
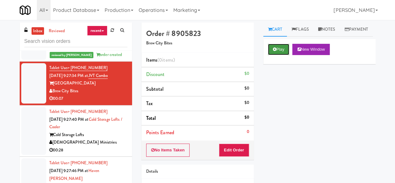
click at [284, 55] on button "Play" at bounding box center [279, 49] width 22 height 11
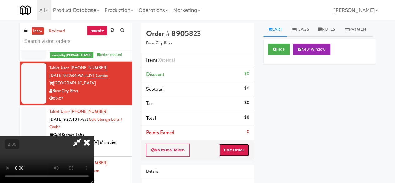
click at [239, 150] on button "Edit Order" at bounding box center [234, 149] width 30 height 13
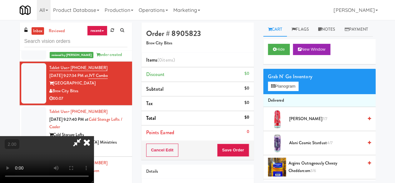
scroll to position [13, 0]
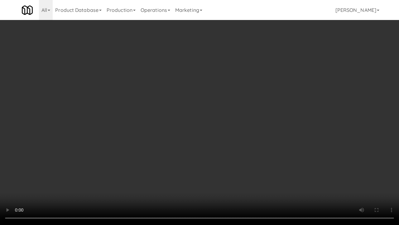
click at [212, 166] on video at bounding box center [199, 112] width 399 height 225
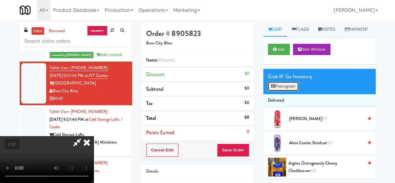
click at [290, 91] on button "Planogram" at bounding box center [283, 85] width 31 height 9
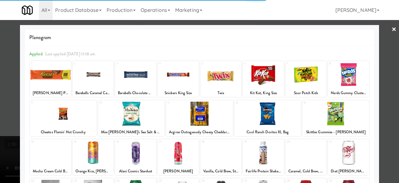
click at [61, 80] on div at bounding box center [50, 74] width 41 height 24
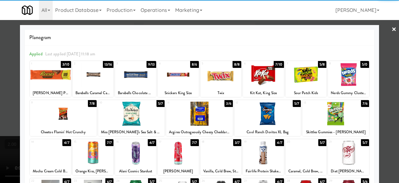
click at [387, 33] on div at bounding box center [199, 91] width 399 height 183
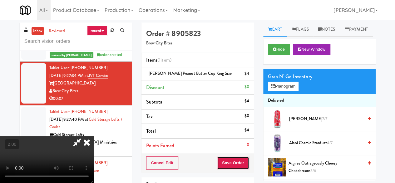
click at [246, 162] on button "Save Order" at bounding box center [233, 162] width 32 height 13
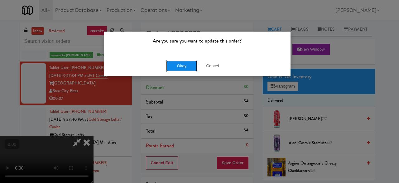
click at [193, 70] on button "Okay" at bounding box center [181, 65] width 31 height 11
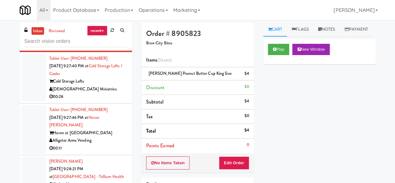
scroll to position [2294, 0]
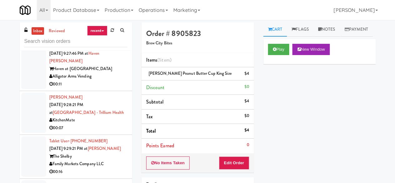
click at [105, 21] on div "Cold Storage Lofts" at bounding box center [88, 17] width 78 height 8
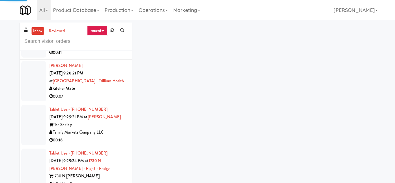
scroll to position [2419, 0]
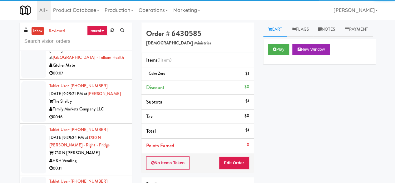
click at [107, 26] on div "Alligator Arms Vending" at bounding box center [88, 22] width 78 height 8
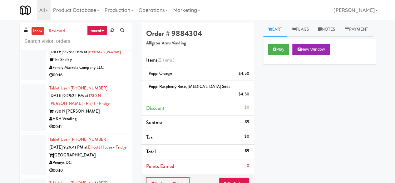
scroll to position [2481, 0]
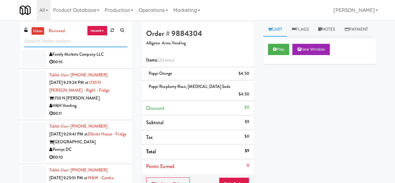
click at [77, 40] on input "text" at bounding box center [75, 42] width 103 height 12
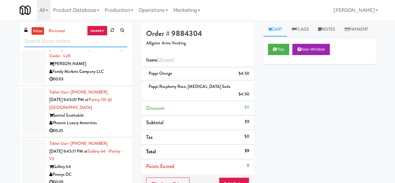
scroll to position [1186, 0]
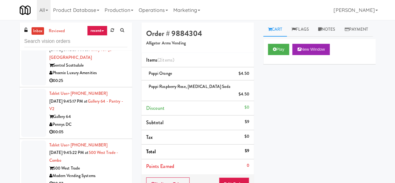
click at [107, 120] on div "Gallery 64" at bounding box center [88, 117] width 78 height 8
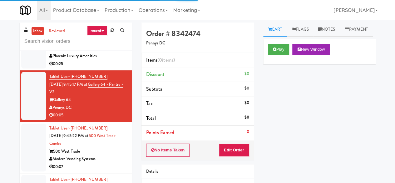
scroll to position [1217, 0]
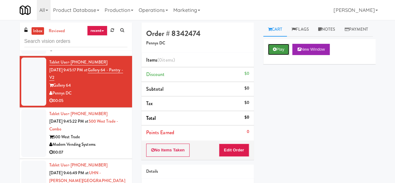
click at [284, 55] on button "Play" at bounding box center [279, 49] width 22 height 11
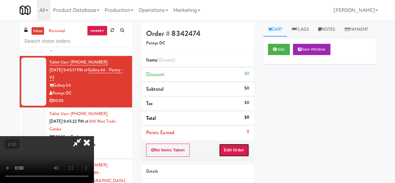
click at [242, 149] on button "Edit Order" at bounding box center [234, 149] width 30 height 13
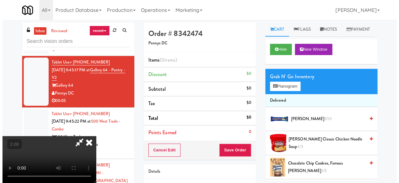
scroll to position [13, 0]
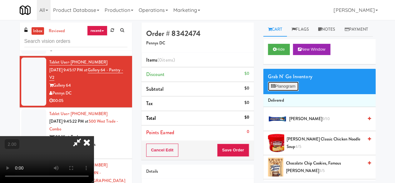
click at [287, 91] on button "Planogram" at bounding box center [283, 85] width 31 height 9
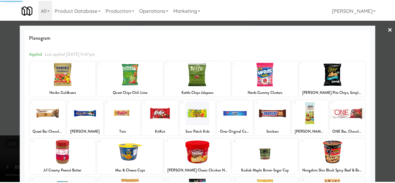
scroll to position [124, 0]
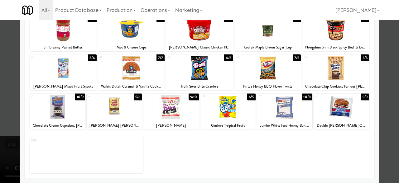
click at [221, 118] on div at bounding box center [228, 107] width 55 height 24
click at [390, 73] on div at bounding box center [199, 91] width 399 height 183
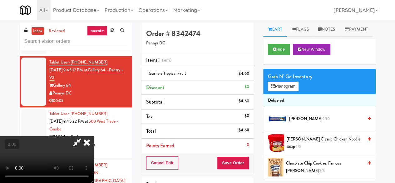
scroll to position [13, 0]
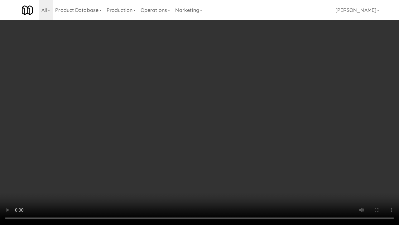
click at [215, 141] on video at bounding box center [199, 112] width 399 height 225
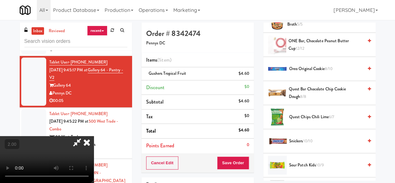
scroll to position [0, 0]
click at [94, 136] on icon at bounding box center [87, 142] width 14 height 12
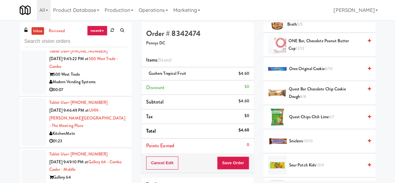
click at [110, 86] on div "Modern Vending Systems" at bounding box center [88, 82] width 78 height 8
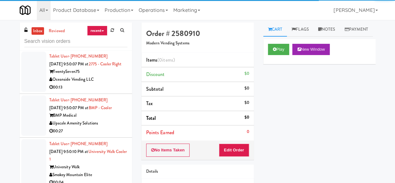
scroll to position [1654, 0]
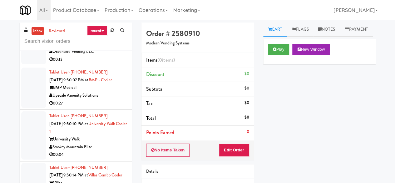
click at [110, 143] on div "University Walk" at bounding box center [88, 139] width 78 height 8
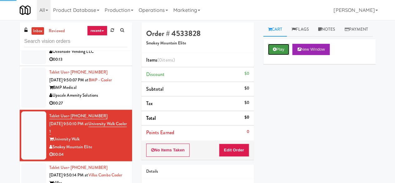
click at [277, 55] on button "Play" at bounding box center [279, 49] width 22 height 11
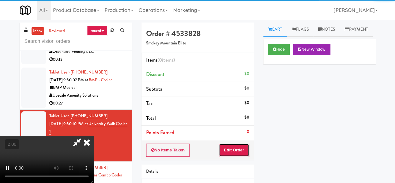
click at [238, 149] on button "Edit Order" at bounding box center [234, 149] width 30 height 13
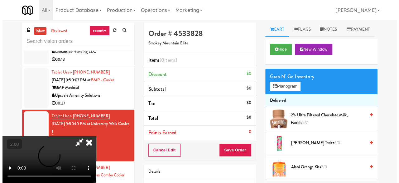
scroll to position [13, 0]
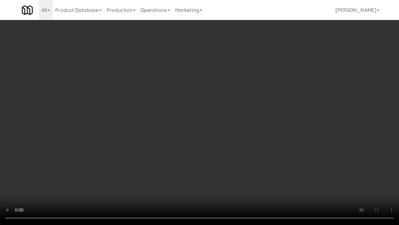
click at [197, 155] on video at bounding box center [199, 112] width 399 height 225
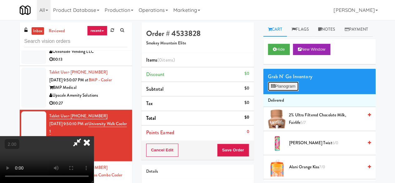
click at [282, 91] on button "Planogram" at bounding box center [283, 85] width 31 height 9
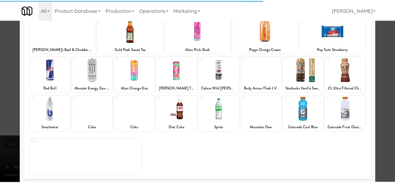
scroll to position [124, 0]
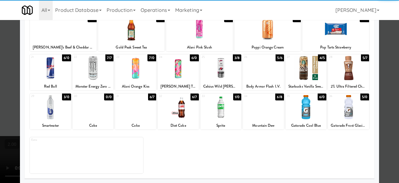
click at [228, 119] on div "33 1/0 Sprite" at bounding box center [221, 111] width 41 height 36
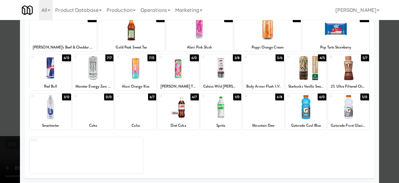
click at [378, 62] on div at bounding box center [199, 91] width 399 height 183
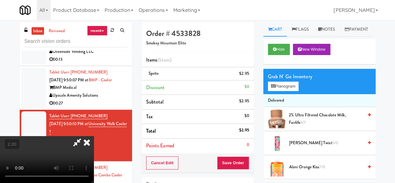
click at [94, 136] on icon at bounding box center [87, 142] width 14 height 12
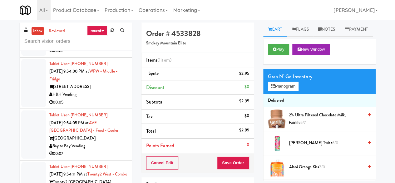
scroll to position [2528, 0]
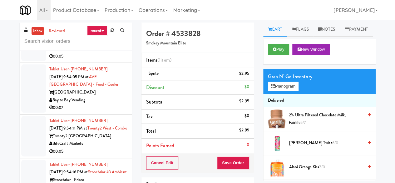
click at [100, 52] on div "H&H Vending" at bounding box center [88, 49] width 78 height 8
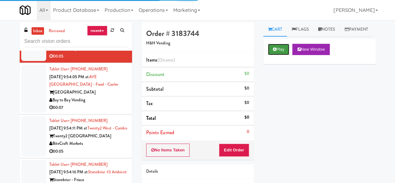
click at [278, 55] on button "Play" at bounding box center [279, 49] width 22 height 11
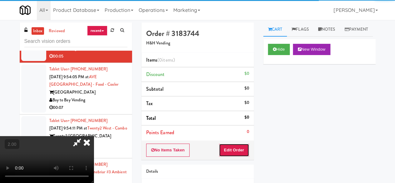
click at [246, 151] on button "Edit Order" at bounding box center [234, 149] width 30 height 13
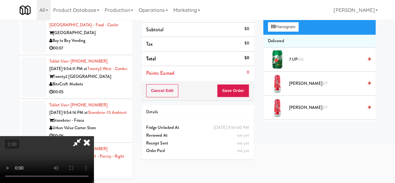
scroll to position [20, 0]
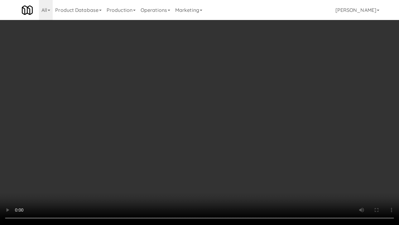
click at [264, 121] on video at bounding box center [199, 112] width 399 height 225
click at [293, 133] on video at bounding box center [199, 112] width 399 height 225
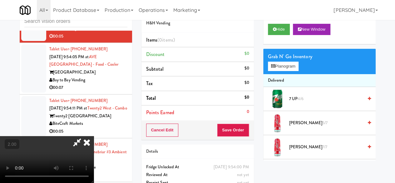
click at [283, 108] on div at bounding box center [277, 98] width 19 height 19
click at [307, 103] on span "7 UP 4/6" at bounding box center [326, 99] width 74 height 8
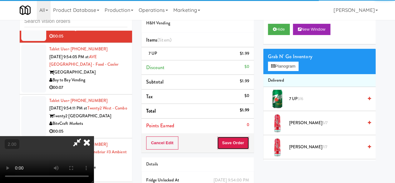
click at [242, 139] on button "Save Order" at bounding box center [233, 142] width 32 height 13
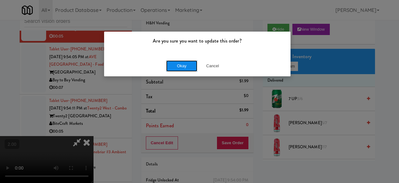
click at [186, 69] on button "Okay" at bounding box center [181, 65] width 31 height 11
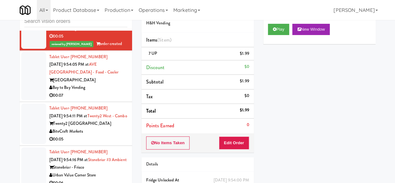
click at [100, 84] on div "[GEOGRAPHIC_DATA]" at bounding box center [88, 80] width 78 height 8
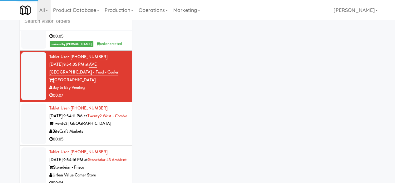
scroll to position [2590, 0]
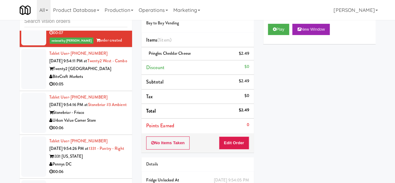
click at [100, 81] on div "BiteCraft Markets" at bounding box center [88, 77] width 78 height 8
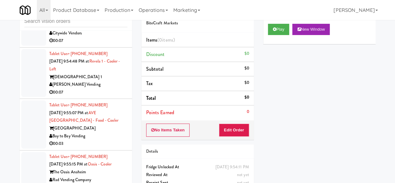
scroll to position [2809, 0]
click at [104, 37] on div "Citywide Vendors" at bounding box center [88, 33] width 78 height 8
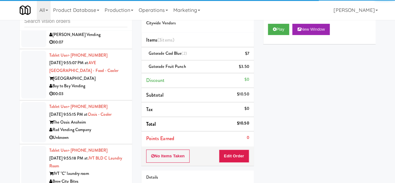
scroll to position [2934, 0]
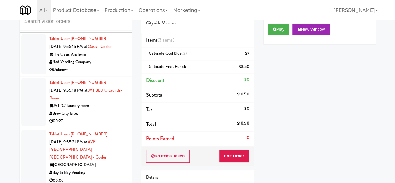
click at [109, 15] on div "[GEOGRAPHIC_DATA]" at bounding box center [88, 11] width 78 height 8
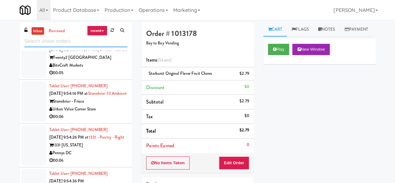
click at [90, 45] on input "text" at bounding box center [75, 42] width 103 height 12
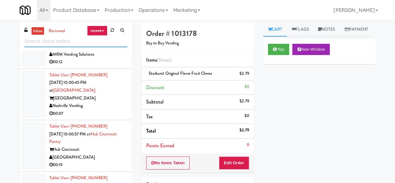
scroll to position [1779, 0]
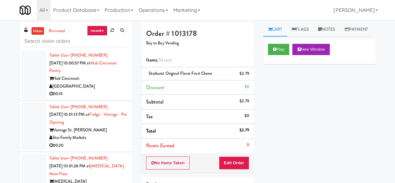
click at [112, 90] on div "[GEOGRAPHIC_DATA]" at bounding box center [88, 86] width 78 height 8
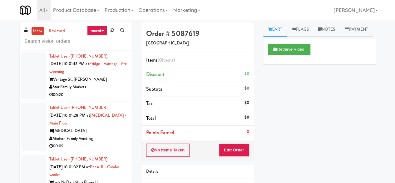
scroll to position [1873, 0]
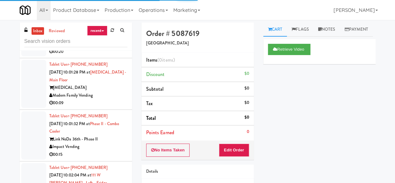
click at [110, 91] on div "[MEDICAL_DATA]" at bounding box center [88, 88] width 78 height 8
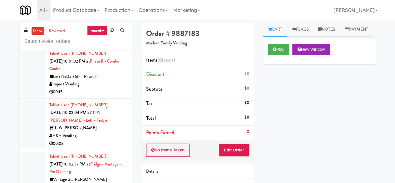
click at [112, 81] on div "Link NoDa 36th - Phase II" at bounding box center [88, 77] width 78 height 8
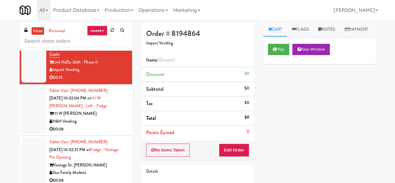
scroll to position [1935, 0]
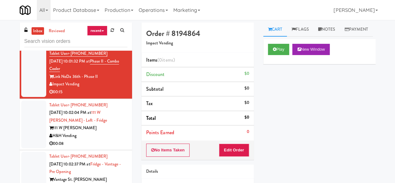
click at [103, 44] on div "00:09" at bounding box center [88, 41] width 78 height 8
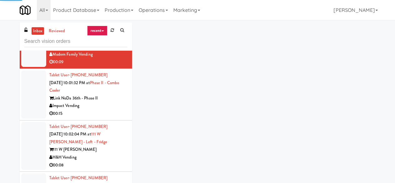
scroll to position [1904, 0]
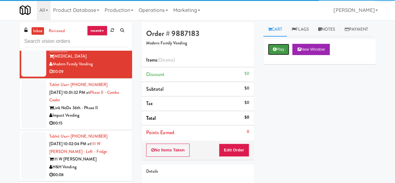
click at [269, 55] on button "Play" at bounding box center [279, 49] width 22 height 11
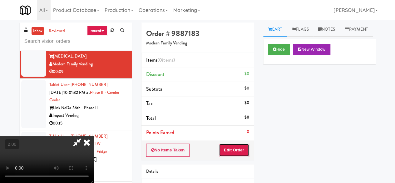
click at [240, 150] on button "Edit Order" at bounding box center [234, 149] width 30 height 13
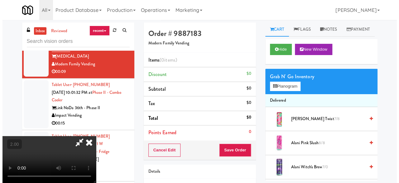
scroll to position [13, 0]
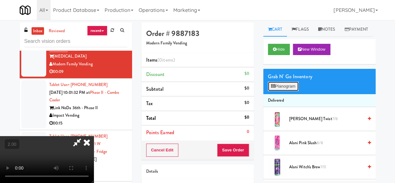
click at [280, 91] on button "Planogram" at bounding box center [283, 85] width 31 height 9
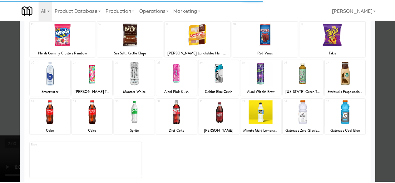
scroll to position [124, 0]
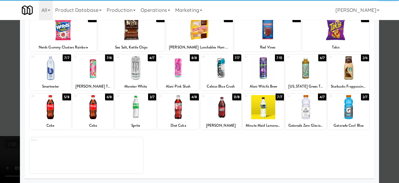
click at [101, 107] on div at bounding box center [93, 107] width 41 height 24
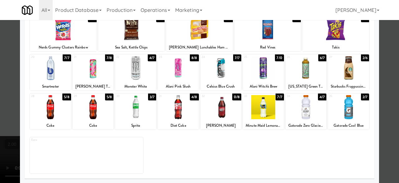
click at [379, 60] on div at bounding box center [199, 91] width 399 height 183
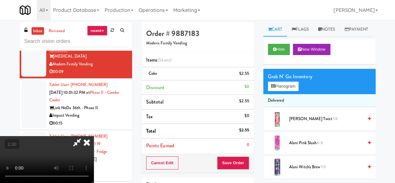
scroll to position [82, 0]
click at [243, 168] on button "Save Order" at bounding box center [233, 162] width 32 height 13
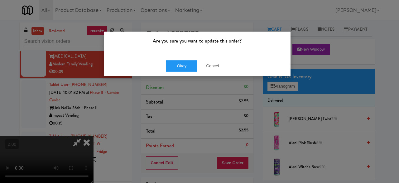
click at [177, 73] on div "Okay Cancel" at bounding box center [197, 65] width 187 height 21
click at [178, 71] on button "Okay" at bounding box center [181, 65] width 31 height 11
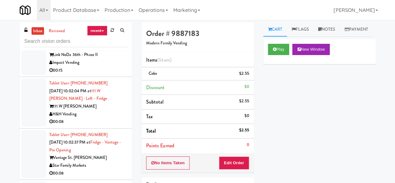
scroll to position [1966, 0]
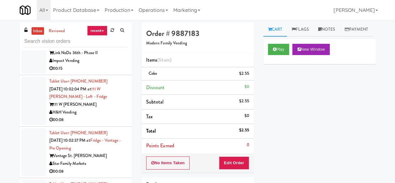
click at [102, 65] on div "Impact Vending" at bounding box center [88, 61] width 78 height 8
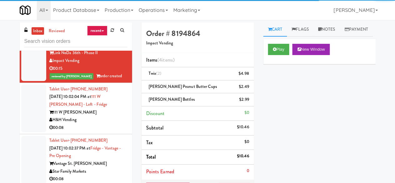
scroll to position [1935, 0]
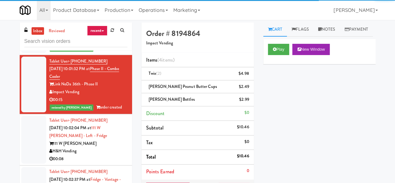
click at [116, 44] on div "00:09" at bounding box center [88, 41] width 78 height 8
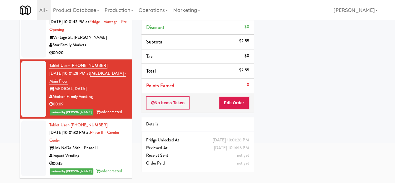
scroll to position [1810, 0]
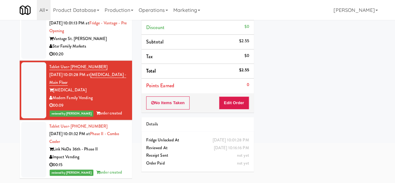
click at [98, 58] on div "Tablet User · (813) 784-0924 [DATE] 10:01:13 PM at [GEOGRAPHIC_DATA] - Pre Open…" at bounding box center [88, 35] width 78 height 46
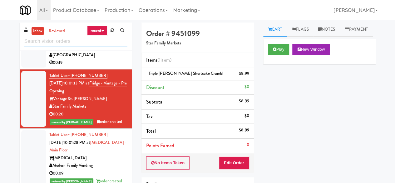
click at [54, 42] on input "text" at bounding box center [75, 42] width 103 height 12
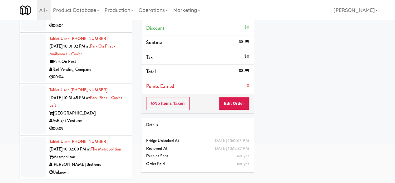
scroll to position [2304, 0]
click at [110, 66] on div "Park On First" at bounding box center [88, 62] width 78 height 8
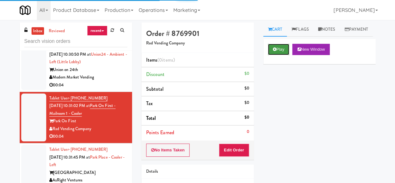
click at [275, 51] on icon at bounding box center [274, 49] width 3 height 4
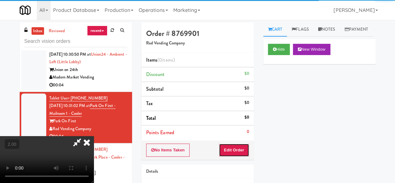
click at [233, 145] on button "Edit Order" at bounding box center [234, 149] width 30 height 13
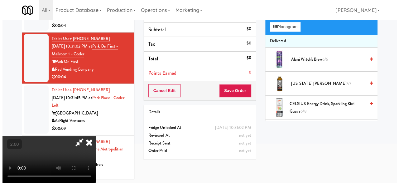
scroll to position [20, 0]
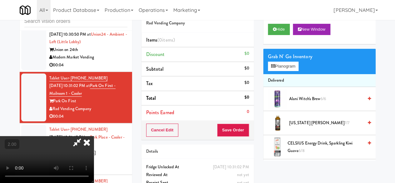
click at [291, 87] on li "Delivered" at bounding box center [319, 80] width 112 height 13
click at [290, 71] on button "Planogram" at bounding box center [283, 65] width 31 height 9
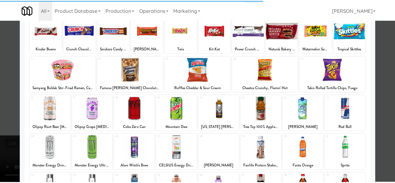
scroll to position [62, 0]
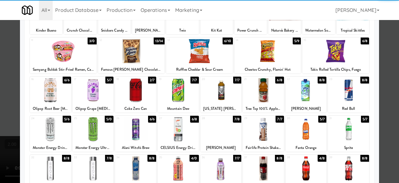
click at [142, 89] on div at bounding box center [135, 90] width 41 height 24
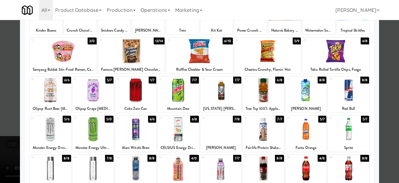
click at [387, 62] on div at bounding box center [199, 91] width 399 height 183
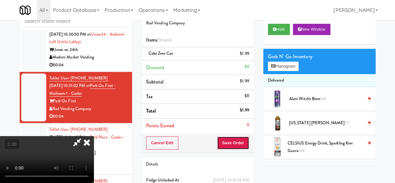
click at [243, 138] on button "Save Order" at bounding box center [233, 142] width 32 height 13
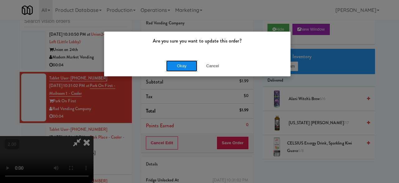
click at [180, 64] on button "Okay" at bounding box center [181, 65] width 31 height 11
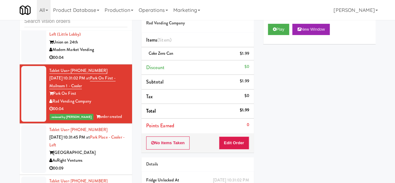
click at [103, 61] on div "00:04" at bounding box center [88, 58] width 78 height 8
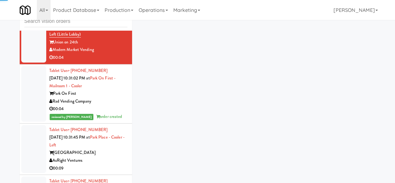
scroll to position [2241, 0]
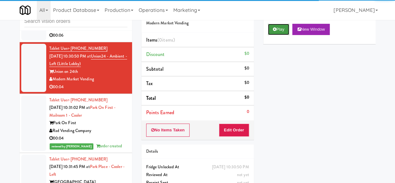
click at [278, 35] on button "Play" at bounding box center [279, 29] width 22 height 11
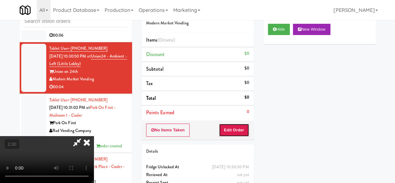
click at [234, 134] on button "Edit Order" at bounding box center [234, 129] width 30 height 13
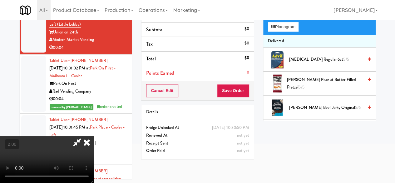
scroll to position [20, 0]
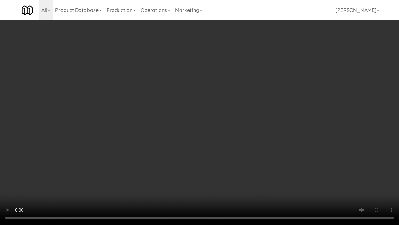
click at [178, 162] on video at bounding box center [199, 112] width 399 height 225
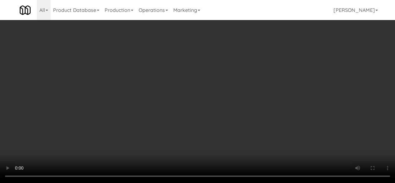
scroll to position [250, 0]
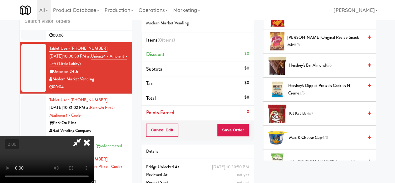
click at [307, 97] on span "Hershey's Dipped Pretzels Cookies N Creme 3/5" at bounding box center [325, 89] width 75 height 15
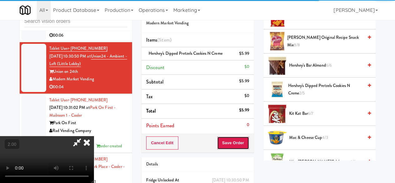
click at [247, 139] on button "Save Order" at bounding box center [233, 142] width 32 height 13
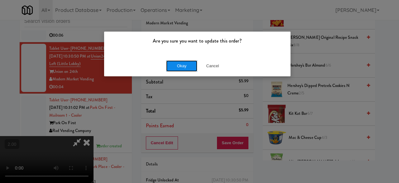
click at [172, 66] on button "Okay" at bounding box center [181, 65] width 31 height 11
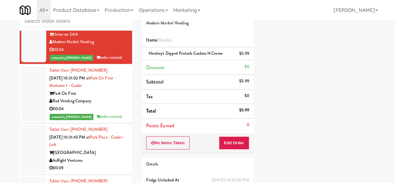
scroll to position [2210, 0]
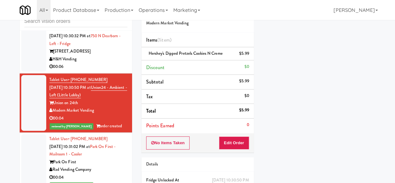
click at [109, 55] on div "[STREET_ADDRESS]" at bounding box center [88, 51] width 78 height 8
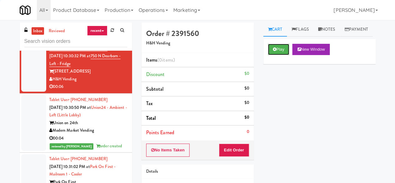
click at [271, 55] on button "Play" at bounding box center [279, 49] width 22 height 11
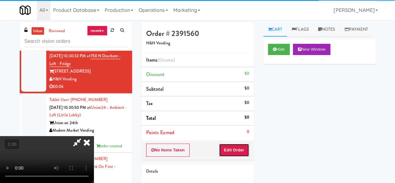
click at [236, 151] on button "Edit Order" at bounding box center [234, 149] width 30 height 13
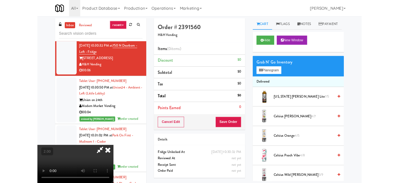
scroll to position [13, 0]
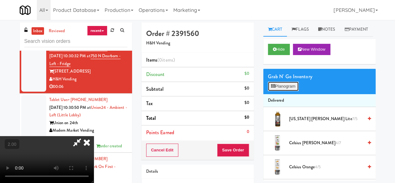
click at [281, 91] on button "Planogram" at bounding box center [283, 85] width 31 height 9
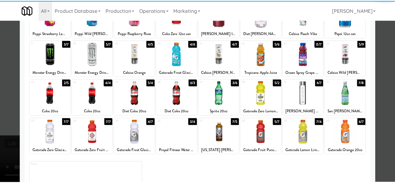
scroll to position [124, 0]
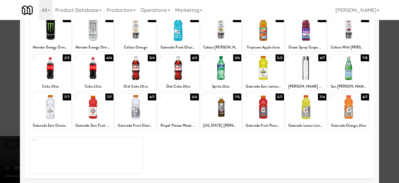
click at [130, 82] on div "Diet Coke 20oz" at bounding box center [135, 86] width 39 height 8
click at [140, 71] on div at bounding box center [135, 68] width 41 height 24
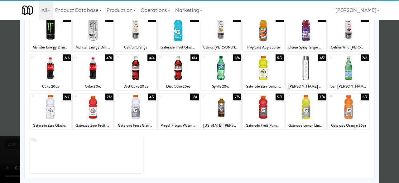
click at [376, 51] on div at bounding box center [199, 91] width 399 height 183
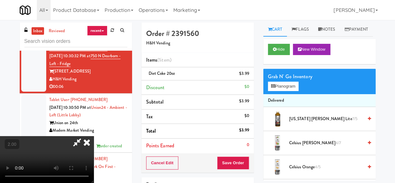
click at [243, 155] on div "Cancel Edit Save Order" at bounding box center [197, 162] width 112 height 19
click at [243, 164] on button "Save Order" at bounding box center [233, 162] width 32 height 13
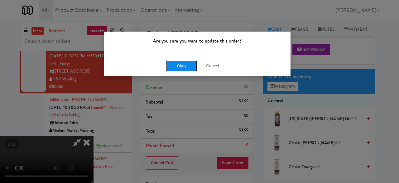
click at [181, 68] on button "Okay" at bounding box center [181, 65] width 31 height 11
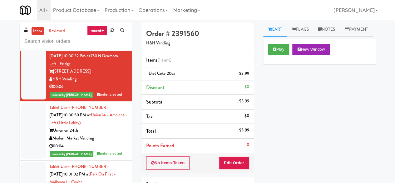
click at [109, 39] on div "00:06" at bounding box center [88, 36] width 78 height 8
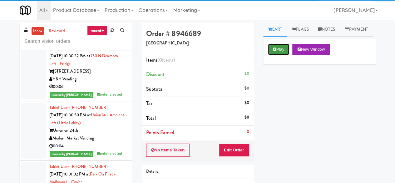
click at [271, 55] on button "Play" at bounding box center [279, 49] width 22 height 11
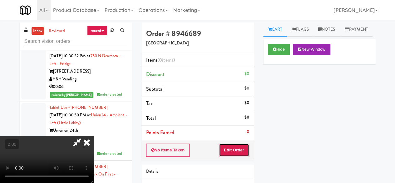
click at [240, 152] on button "Edit Order" at bounding box center [234, 149] width 30 height 13
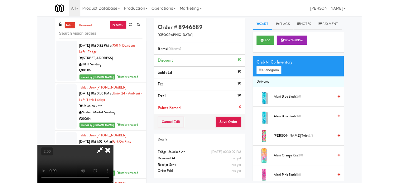
scroll to position [13, 0]
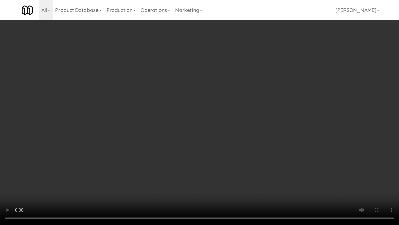
click at [263, 138] on video at bounding box center [199, 112] width 399 height 225
click at [269, 135] on video at bounding box center [199, 112] width 399 height 225
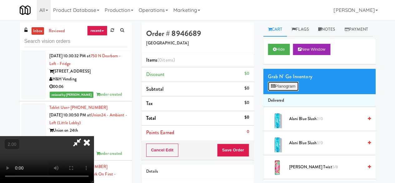
click at [290, 91] on button "Planogram" at bounding box center [283, 85] width 31 height 9
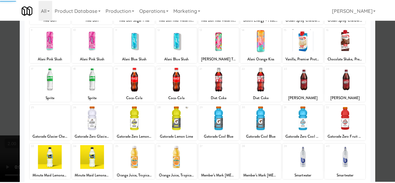
scroll to position [124, 0]
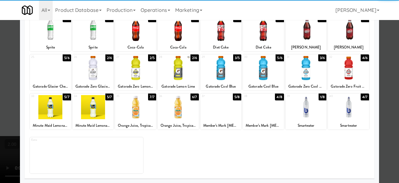
click at [215, 107] on div at bounding box center [221, 107] width 41 height 24
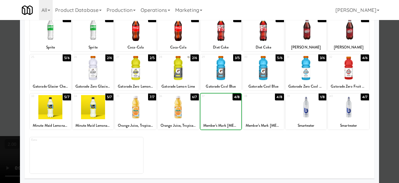
click at [215, 107] on div at bounding box center [221, 107] width 41 height 24
click at [379, 70] on div at bounding box center [199, 91] width 399 height 183
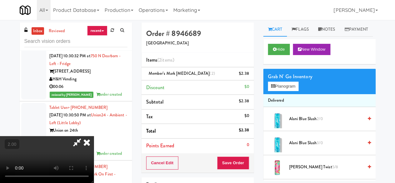
click at [84, 136] on icon at bounding box center [77, 142] width 14 height 12
click at [231, 160] on button "Save Order" at bounding box center [233, 162] width 32 height 13
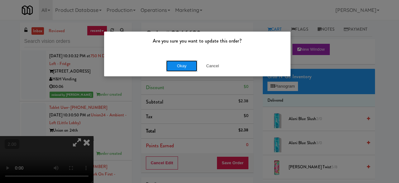
click at [189, 65] on button "Okay" at bounding box center [181, 65] width 31 height 11
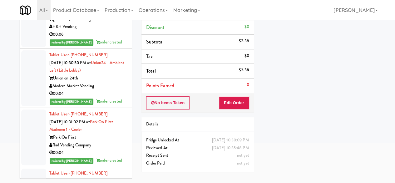
scroll to position [2116, 0]
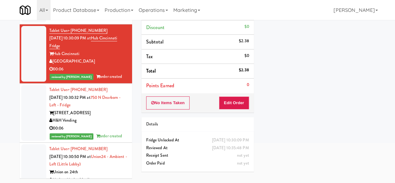
click at [107, 14] on div "All Things Vending" at bounding box center [88, 10] width 78 height 8
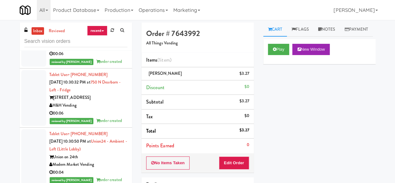
scroll to position [2272, 0]
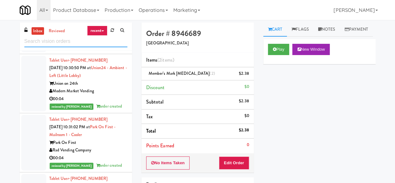
click at [76, 43] on input "text" at bounding box center [75, 42] width 103 height 12
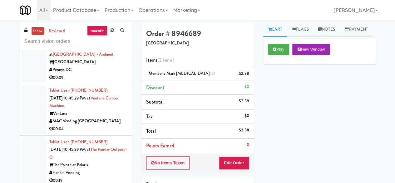
click at [106, 126] on div "00:04" at bounding box center [88, 129] width 78 height 8
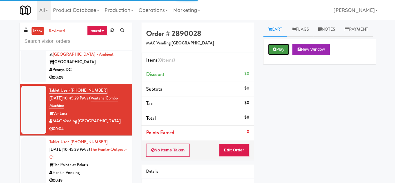
click at [273, 55] on button "Play" at bounding box center [279, 49] width 22 height 11
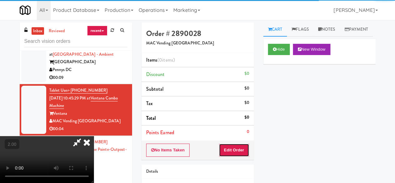
click at [236, 153] on button "Edit Order" at bounding box center [234, 149] width 30 height 13
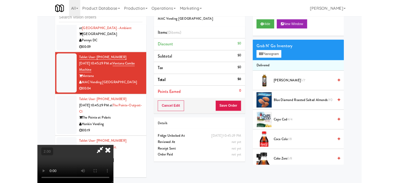
scroll to position [31, 0]
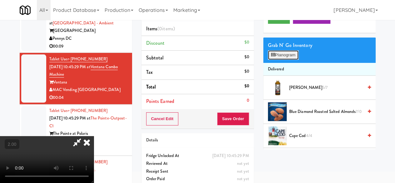
click at [282, 60] on button "Planogram" at bounding box center [283, 54] width 31 height 9
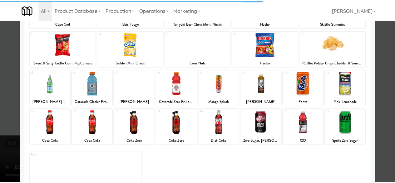
scroll to position [124, 0]
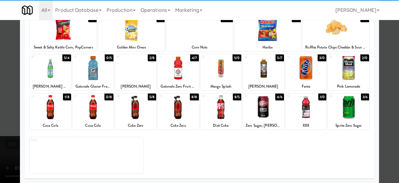
click at [145, 77] on div at bounding box center [135, 68] width 41 height 24
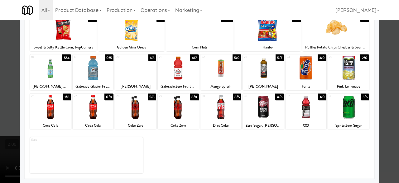
click at [379, 55] on div at bounding box center [199, 91] width 399 height 183
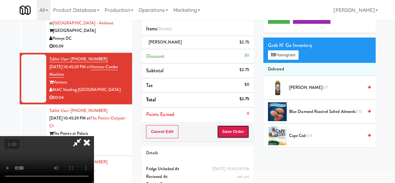
click at [239, 134] on button "Save Order" at bounding box center [233, 131] width 32 height 13
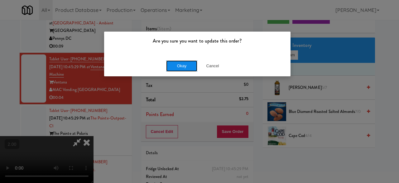
click at [190, 66] on button "Okay" at bounding box center [181, 65] width 31 height 11
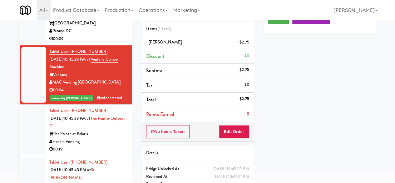
click at [110, 27] on div "[GEOGRAPHIC_DATA]" at bounding box center [88, 23] width 78 height 8
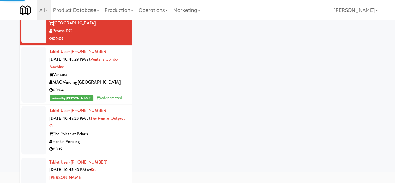
scroll to position [2016, 0]
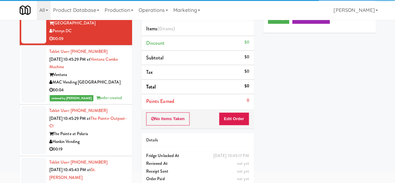
click at [273, 33] on div "Play New Window" at bounding box center [319, 20] width 112 height 25
click at [273, 20] on icon at bounding box center [274, 18] width 3 height 4
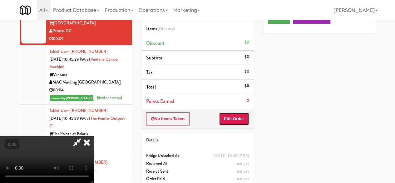
click at [238, 120] on button "Edit Order" at bounding box center [234, 118] width 30 height 13
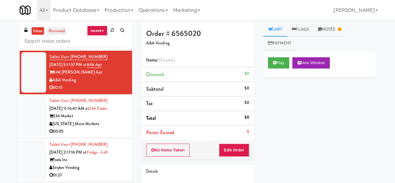
click at [56, 32] on link "reviewed" at bounding box center [56, 31] width 19 height 8
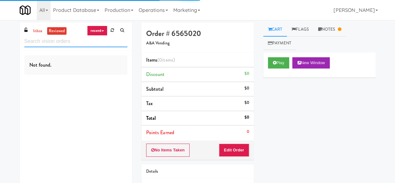
click at [64, 44] on input "text" at bounding box center [75, 42] width 103 height 12
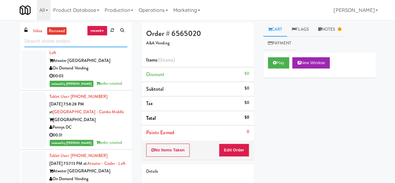
scroll to position [905, 0]
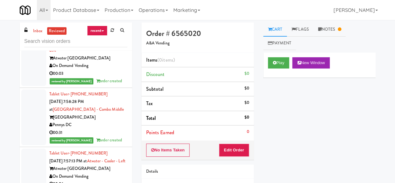
click at [106, 70] on div "On Demand Vending" at bounding box center [88, 66] width 78 height 8
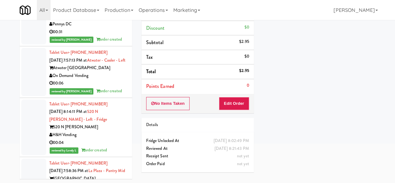
scroll to position [968, 0]
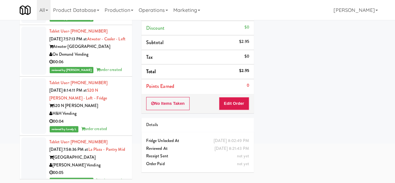
click at [105, 66] on div "00:06" at bounding box center [88, 62] width 78 height 8
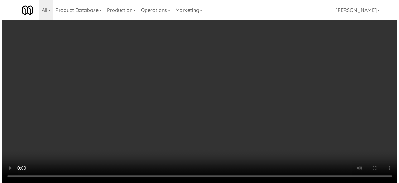
scroll to position [13, 0]
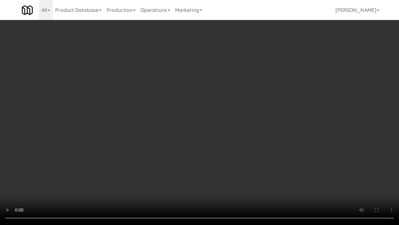
click at [208, 124] on video at bounding box center [199, 112] width 399 height 225
click at [229, 157] on video at bounding box center [199, 112] width 399 height 225
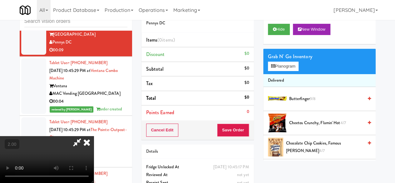
click at [290, 74] on div "Grab N' Go Inventory Planogram" at bounding box center [319, 61] width 112 height 25
click at [289, 71] on button "Planogram" at bounding box center [283, 65] width 31 height 9
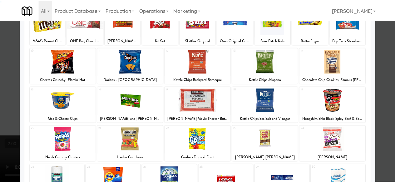
scroll to position [94, 0]
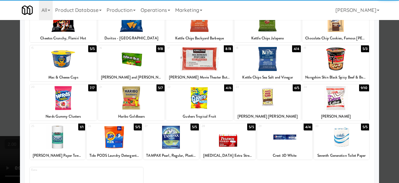
click at [137, 61] on div at bounding box center [131, 59] width 67 height 24
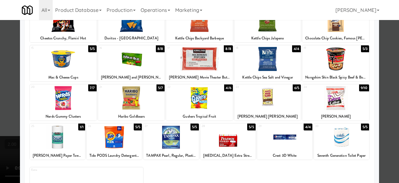
click at [390, 54] on div at bounding box center [199, 91] width 399 height 183
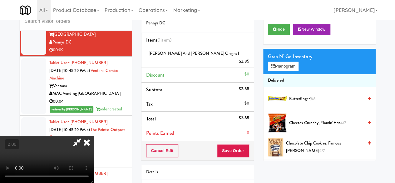
click at [238, 141] on div "Cancel Edit Save Order" at bounding box center [197, 150] width 112 height 19
click at [240, 144] on button "Save Order" at bounding box center [233, 150] width 32 height 13
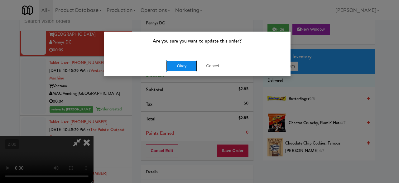
click at [188, 66] on button "Okay" at bounding box center [181, 65] width 31 height 11
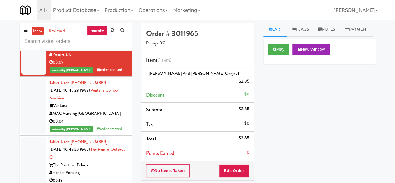
click at [115, 15] on div "Unknown" at bounding box center [88, 11] width 78 height 8
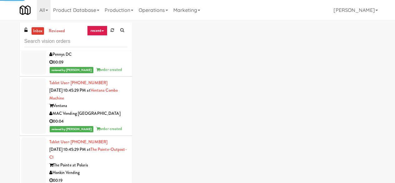
scroll to position [2024, 0]
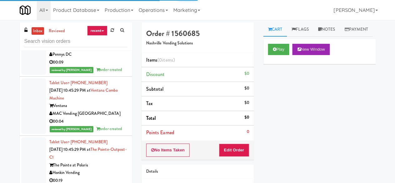
click at [279, 56] on div "Play New Window" at bounding box center [319, 51] width 112 height 25
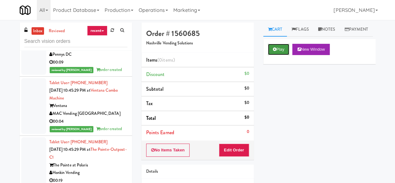
click at [279, 55] on button "Play" at bounding box center [279, 49] width 22 height 11
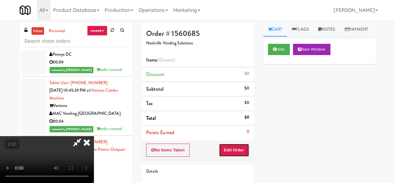
click at [237, 153] on button "Edit Order" at bounding box center [234, 149] width 30 height 13
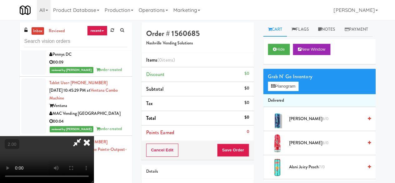
scroll to position [0, 0]
click at [94, 136] on icon at bounding box center [87, 142] width 14 height 12
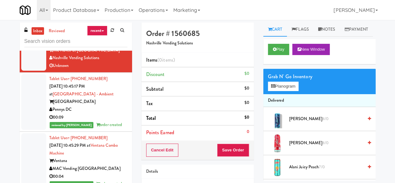
scroll to position [1961, 0]
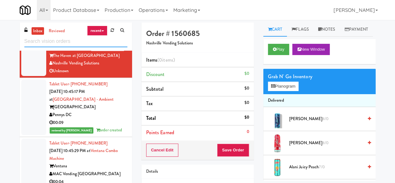
click at [73, 40] on input "text" at bounding box center [75, 42] width 103 height 12
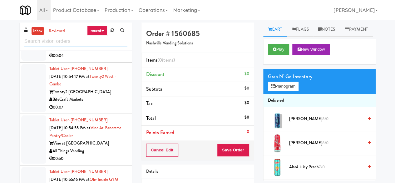
scroll to position [905, 0]
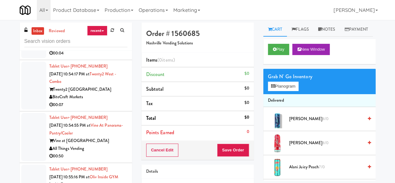
click at [106, 60] on li "Tablet User · (561) 234-3552 Oct 4, 2025 10:53:48 PM at Staff Dormitory The Cre…" at bounding box center [76, 38] width 112 height 44
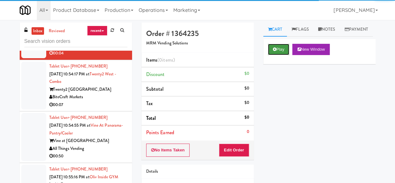
click at [280, 55] on button "Play" at bounding box center [279, 49] width 22 height 11
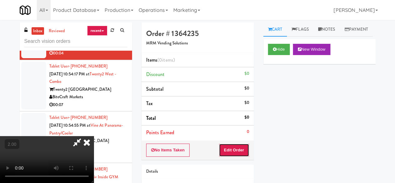
click at [243, 147] on button "Edit Order" at bounding box center [234, 149] width 30 height 13
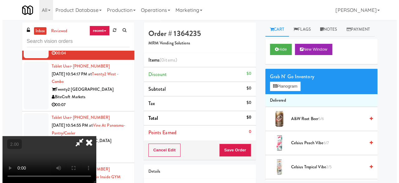
scroll to position [13, 0]
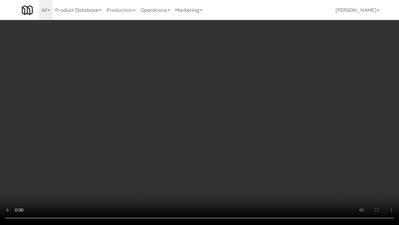
click at [214, 127] on video at bounding box center [199, 112] width 399 height 225
drag, startPoint x: 214, startPoint y: 127, endPoint x: 221, endPoint y: 130, distance: 7.7
click at [214, 127] on video at bounding box center [199, 112] width 399 height 225
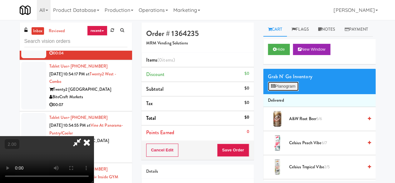
click at [289, 91] on button "Planogram" at bounding box center [283, 85] width 31 height 9
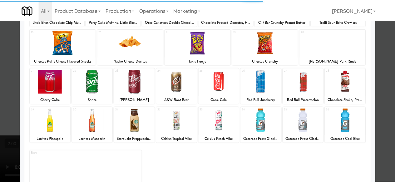
scroll to position [124, 0]
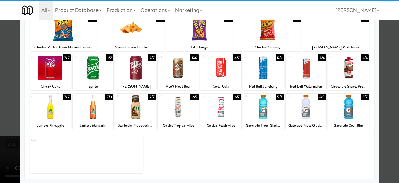
click at [143, 77] on div at bounding box center [135, 68] width 41 height 24
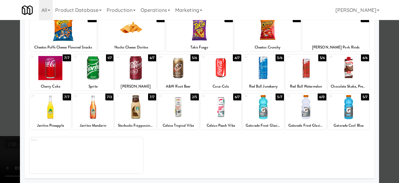
click at [391, 49] on div at bounding box center [199, 91] width 399 height 183
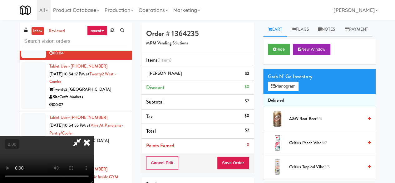
click at [249, 164] on div "Cancel Edit Save Order" at bounding box center [197, 162] width 112 height 19
click at [248, 164] on button "Save Order" at bounding box center [233, 162] width 32 height 13
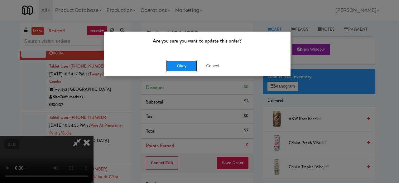
click at [170, 67] on button "Okay" at bounding box center [181, 65] width 31 height 11
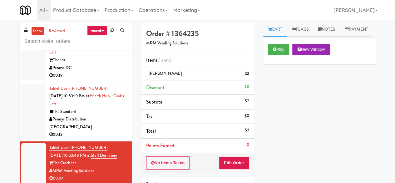
scroll to position [780, 0]
click at [107, 115] on div "The Standard" at bounding box center [88, 112] width 78 height 8
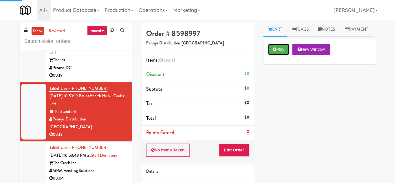
click at [288, 55] on button "Play" at bounding box center [279, 49] width 22 height 11
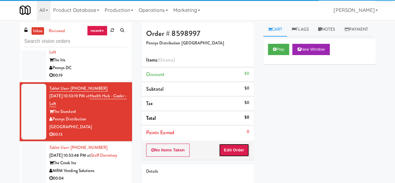
click at [239, 147] on button "Edit Order" at bounding box center [234, 149] width 30 height 13
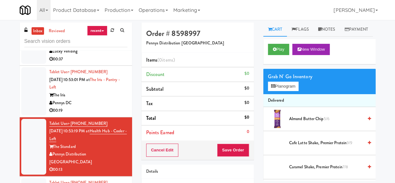
scroll to position [718, 0]
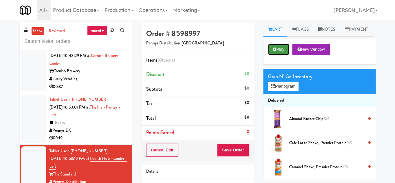
click at [277, 55] on button "Play" at bounding box center [279, 49] width 22 height 11
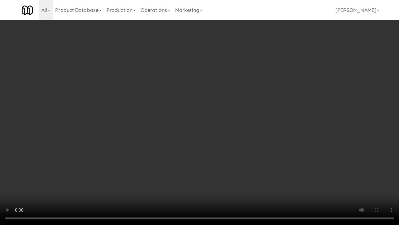
click at [169, 141] on video at bounding box center [199, 112] width 399 height 225
click at [155, 136] on video at bounding box center [199, 112] width 399 height 225
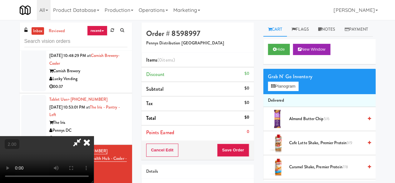
click at [307, 123] on span "Almond Butter Chip 5/6" at bounding box center [326, 119] width 74 height 8
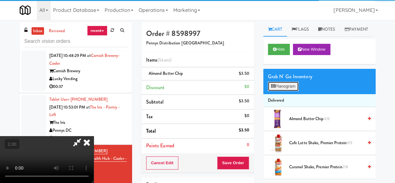
click at [285, 91] on button "Planogram" at bounding box center [283, 85] width 31 height 9
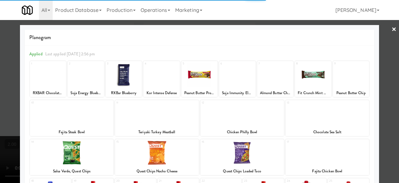
click at [392, 29] on link "×" at bounding box center [394, 29] width 5 height 19
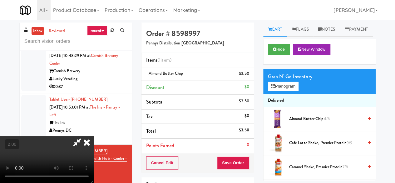
click at [84, 136] on icon at bounding box center [77, 142] width 14 height 12
click at [228, 158] on button "Save Order" at bounding box center [233, 162] width 32 height 13
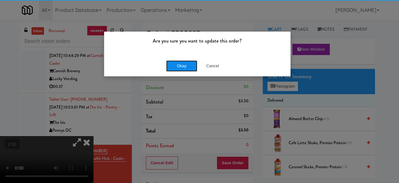
click at [172, 62] on button "Okay" at bounding box center [181, 65] width 31 height 11
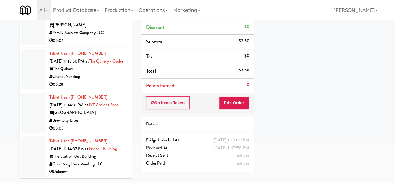
scroll to position [2251, 0]
click at [119, 124] on div "00:05" at bounding box center [88, 128] width 78 height 8
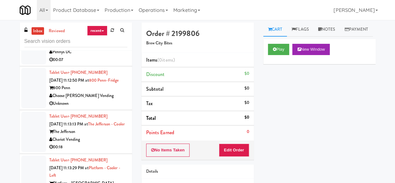
click at [98, 56] on div "Pennys DC" at bounding box center [88, 52] width 78 height 8
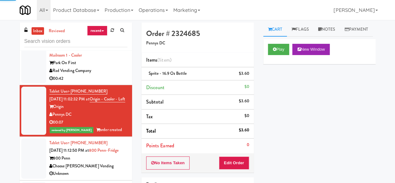
scroll to position [1845, 0]
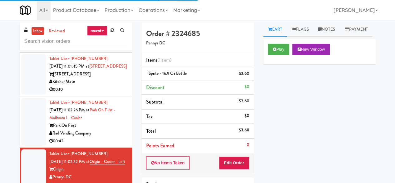
click at [98, 78] on div "325 Front St - Lobby" at bounding box center [88, 74] width 78 height 8
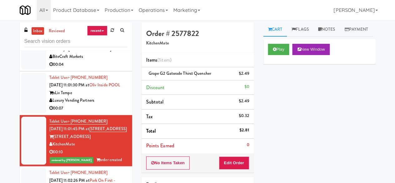
click at [116, 115] on li "Tablet User · (425) 923-3465 Oct 4, 2025 11:01:30 PM at Oliv Inside POOL oLiv T…" at bounding box center [76, 93] width 112 height 44
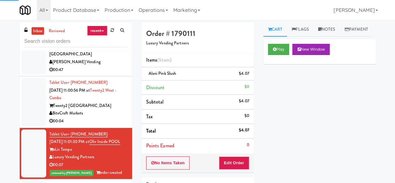
scroll to position [1720, 0]
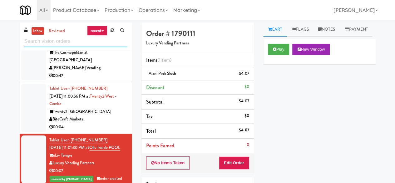
click at [83, 40] on input "text" at bounding box center [75, 42] width 103 height 12
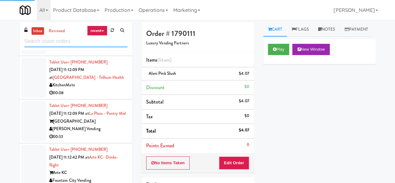
scroll to position [1794, 0]
click at [72, 44] on input "text" at bounding box center [75, 42] width 103 height 12
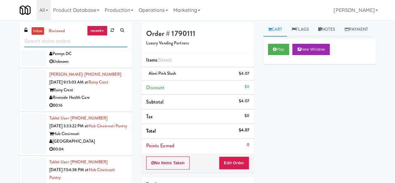
scroll to position [218, 0]
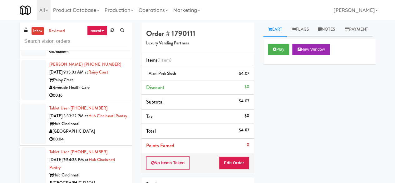
click at [101, 91] on div "Riverside Health Care" at bounding box center [88, 88] width 78 height 8
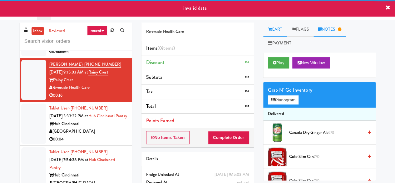
click at [336, 29] on link "Notes" at bounding box center [329, 29] width 32 height 14
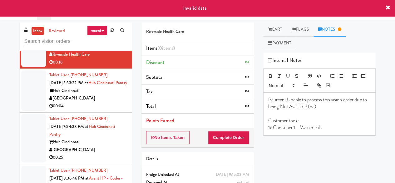
scroll to position [312, 0]
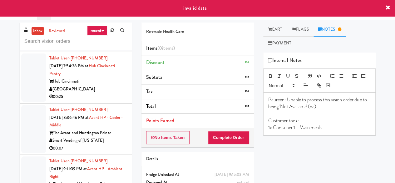
click at [107, 91] on div "Tablet User · (614) 586-5484 Oct 4, 2025 7:54:38 PM at Hub Cincinnati Pantry Hu…" at bounding box center [88, 77] width 78 height 46
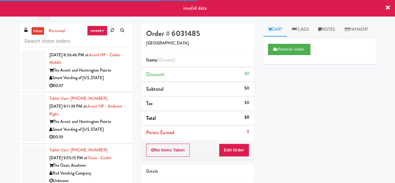
click at [105, 82] on div "Smart Vending of [US_STATE]" at bounding box center [88, 78] width 78 height 8
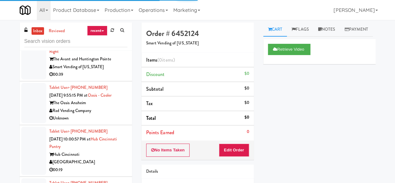
click at [109, 71] on div "Smart Vending of [US_STATE]" at bounding box center [88, 67] width 78 height 8
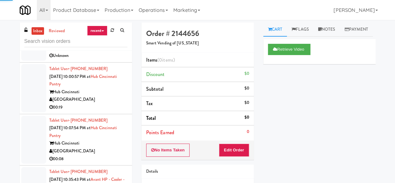
click at [107, 60] on div "Unknown" at bounding box center [88, 56] width 78 height 8
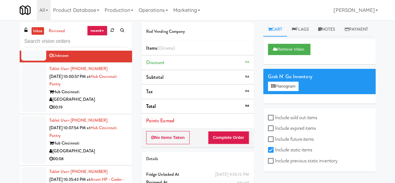
scroll to position [562, 0]
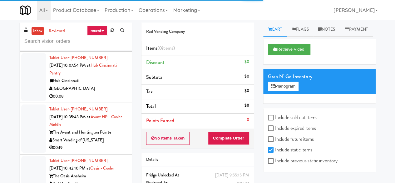
click at [109, 92] on div "[GEOGRAPHIC_DATA]" at bounding box center [88, 89] width 78 height 8
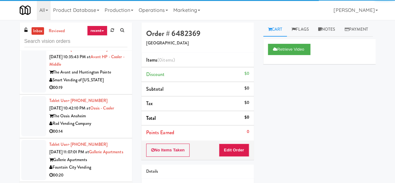
scroll to position [655, 0]
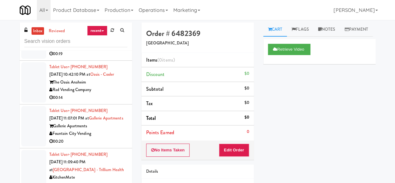
click at [110, 58] on div "00:19" at bounding box center [88, 54] width 78 height 8
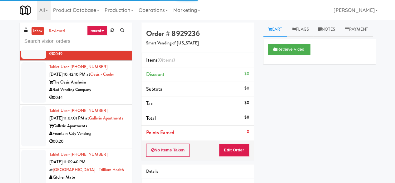
click at [110, 86] on div "The Oasis Anaheim" at bounding box center [88, 82] width 78 height 8
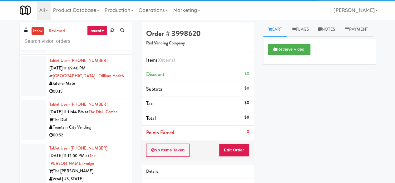
click at [107, 87] on div "KitchenMate" at bounding box center [88, 84] width 78 height 8
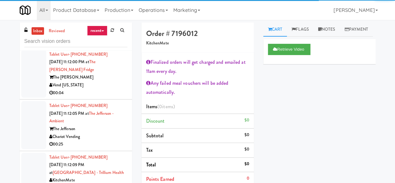
scroll to position [811, 0]
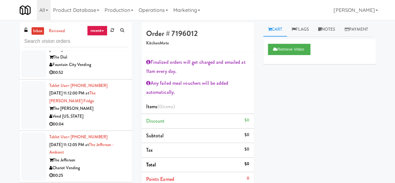
click at [107, 69] on div "Fountain City Vending" at bounding box center [88, 65] width 78 height 8
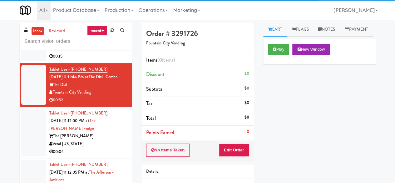
scroll to position [749, 0]
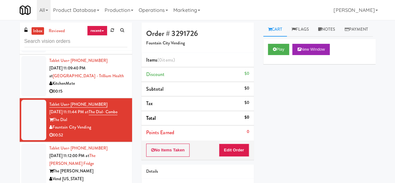
click at [108, 87] on div "KitchenMate" at bounding box center [88, 84] width 78 height 8
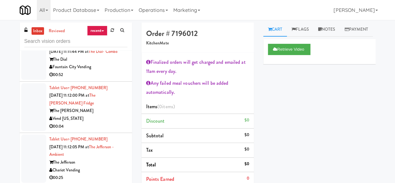
scroll to position [811, 0]
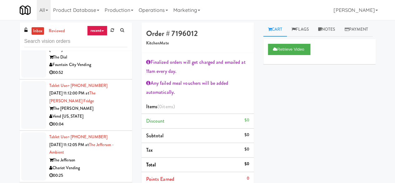
click at [101, 69] on div "Fountain City Vending" at bounding box center [88, 65] width 78 height 8
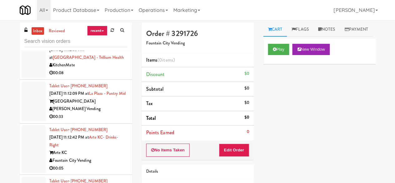
scroll to position [968, 0]
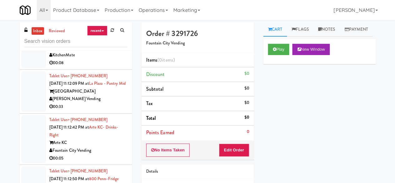
click at [115, 67] on div "00:08" at bounding box center [88, 63] width 78 height 8
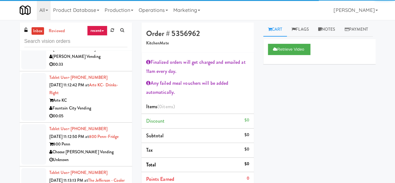
scroll to position [1030, 0]
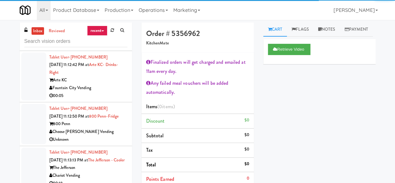
click at [107, 40] on div "[PERSON_NAME] Vending" at bounding box center [88, 36] width 78 height 8
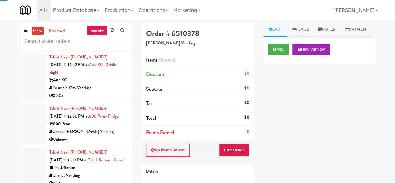
click at [112, 84] on div "Arte KC" at bounding box center [88, 80] width 78 height 8
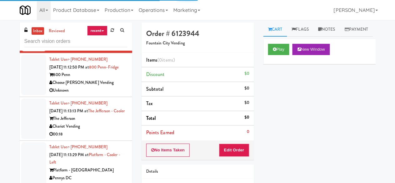
scroll to position [1124, 0]
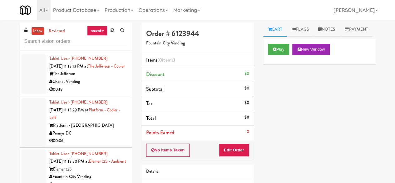
click at [109, 42] on div "Choose [PERSON_NAME] Vending" at bounding box center [88, 38] width 78 height 8
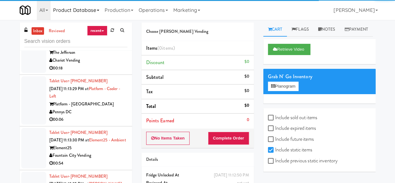
scroll to position [1155, 0]
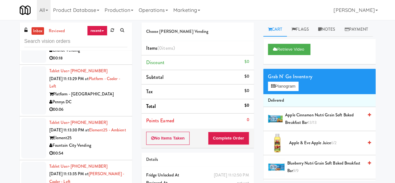
click at [106, 54] on div "Chariot Vending" at bounding box center [88, 51] width 78 height 8
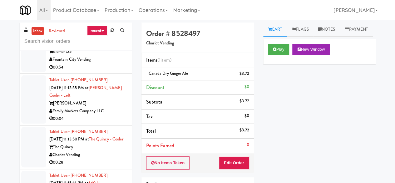
drag, startPoint x: 100, startPoint y: 77, endPoint x: 105, endPoint y: 76, distance: 4.8
click at [100, 20] on div "Pennys DC" at bounding box center [88, 16] width 78 height 8
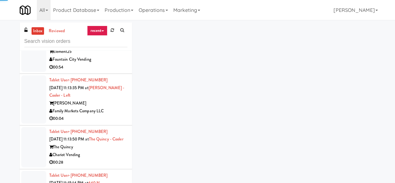
scroll to position [1155, 0]
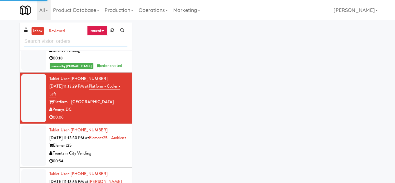
click at [86, 41] on input "text" at bounding box center [75, 42] width 103 height 12
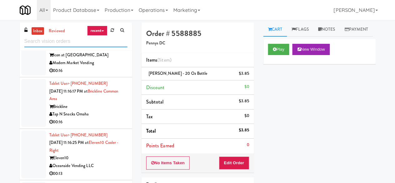
scroll to position [1280, 0]
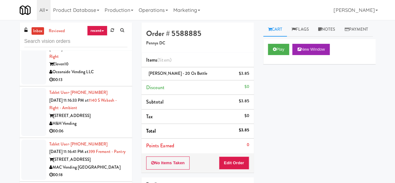
click at [100, 68] on div "Eleven10" at bounding box center [88, 64] width 78 height 8
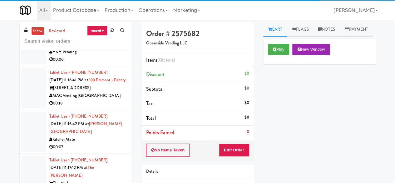
scroll to position [1373, 0]
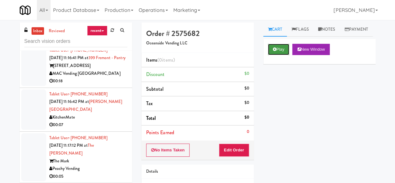
click at [280, 55] on button "Play" at bounding box center [279, 49] width 22 height 11
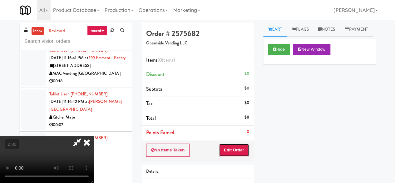
click at [237, 149] on button "Edit Order" at bounding box center [234, 149] width 30 height 13
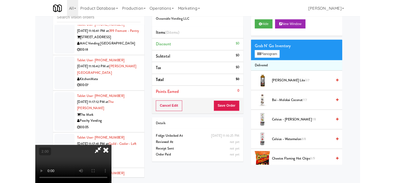
scroll to position [59, 0]
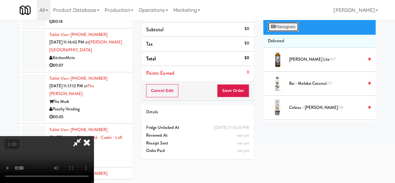
click at [279, 32] on button "Planogram" at bounding box center [283, 26] width 31 height 9
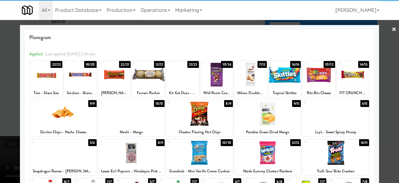
click at [283, 79] on div at bounding box center [285, 74] width 32 height 24
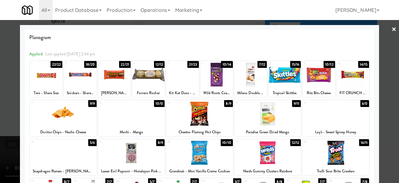
click at [267, 160] on div at bounding box center [268, 152] width 67 height 24
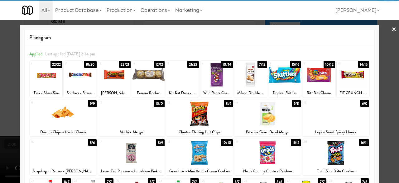
click at [386, 74] on div at bounding box center [199, 91] width 399 height 183
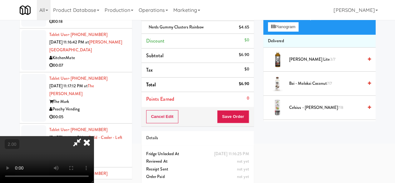
click at [84, 136] on icon at bounding box center [77, 142] width 14 height 12
click at [240, 121] on button "Save Order" at bounding box center [233, 116] width 32 height 13
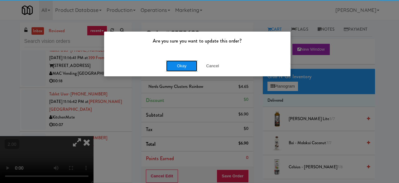
click at [186, 70] on button "Okay" at bounding box center [181, 65] width 31 height 11
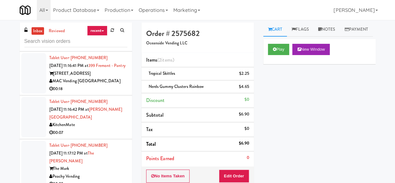
click at [109, 41] on div "H&H Vending" at bounding box center [88, 37] width 78 height 8
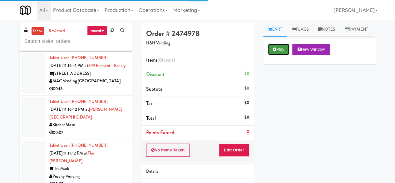
click at [278, 55] on button "Play" at bounding box center [279, 49] width 22 height 11
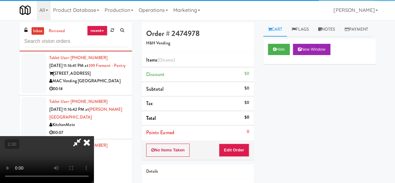
click at [225, 156] on div "No Items Taken Edit Order" at bounding box center [197, 149] width 112 height 19
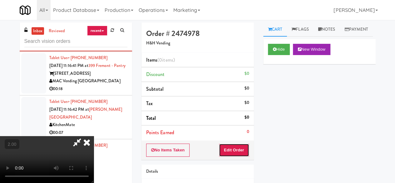
click at [231, 148] on button "Edit Order" at bounding box center [234, 149] width 30 height 13
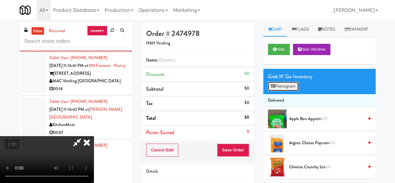
click at [280, 91] on button "Planogram" at bounding box center [283, 85] width 31 height 9
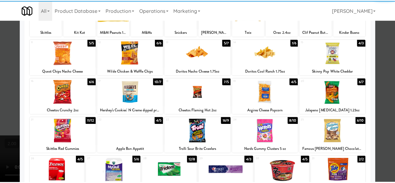
scroll to position [62, 0]
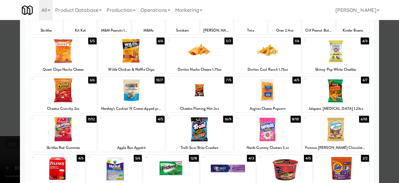
click at [331, 125] on div at bounding box center [336, 129] width 67 height 24
click at [383, 96] on div at bounding box center [199, 91] width 399 height 183
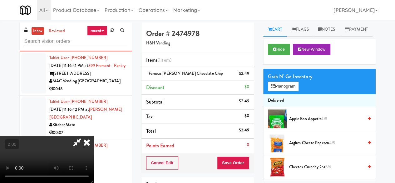
click at [94, 136] on icon at bounding box center [87, 142] width 14 height 12
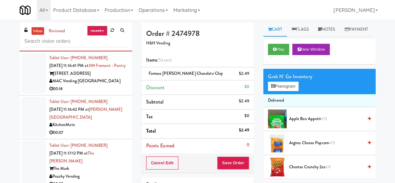
click at [101, 85] on div "MAC Vending [GEOGRAPHIC_DATA]" at bounding box center [88, 81] width 78 height 8
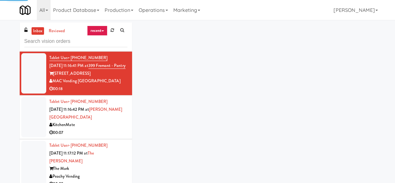
click at [100, 49] on div "00:06" at bounding box center [88, 45] width 78 height 8
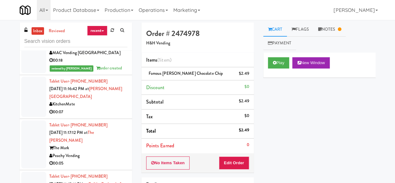
scroll to position [1436, 0]
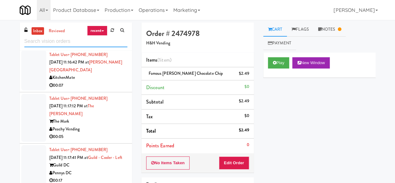
click at [83, 42] on input "text" at bounding box center [75, 42] width 103 height 12
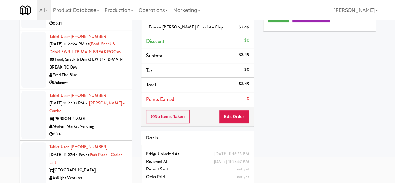
scroll to position [59, 0]
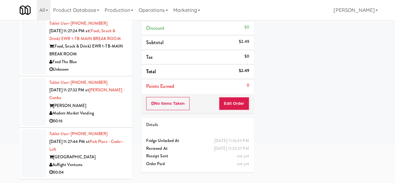
click at [106, 161] on div "AsRight Ventures" at bounding box center [88, 165] width 78 height 8
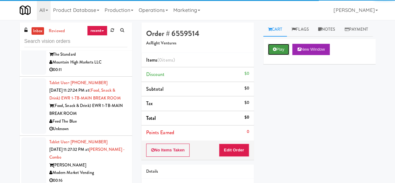
click at [275, 51] on icon at bounding box center [274, 49] width 3 height 4
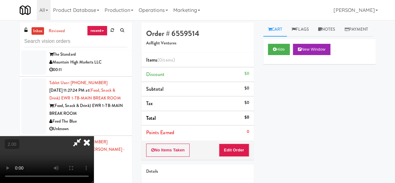
click at [237, 140] on div "No Items Taken Edit Order" at bounding box center [197, 149] width 112 height 19
click at [236, 144] on button "Edit Order" at bounding box center [234, 149] width 30 height 13
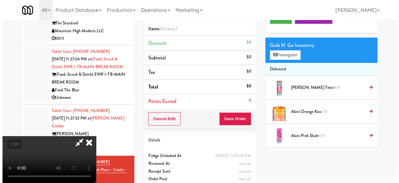
scroll to position [20, 0]
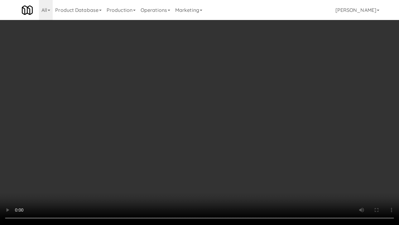
click at [278, 140] on video at bounding box center [199, 112] width 399 height 225
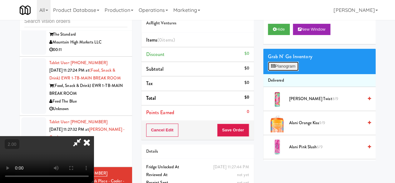
click at [287, 71] on button "Planogram" at bounding box center [283, 65] width 31 height 9
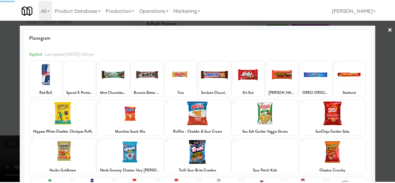
scroll to position [31, 0]
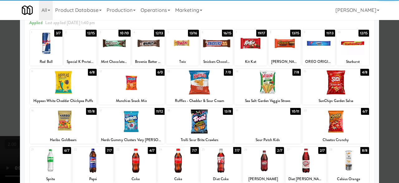
click at [339, 115] on div at bounding box center [336, 121] width 67 height 24
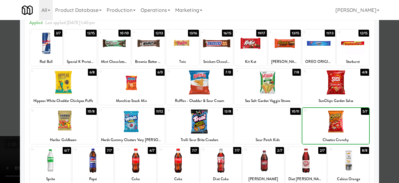
click at [378, 89] on div at bounding box center [199, 91] width 399 height 183
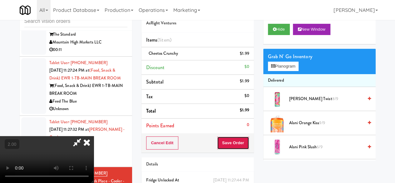
click at [240, 143] on button "Save Order" at bounding box center [233, 142] width 32 height 13
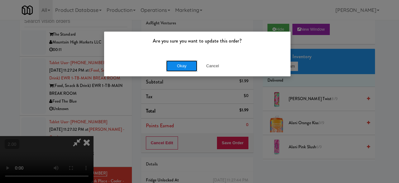
click at [186, 65] on button "Okay" at bounding box center [181, 65] width 31 height 11
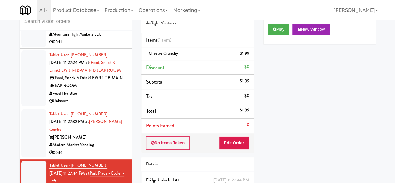
scroll to position [3150, 0]
click at [106, 138] on div "[PERSON_NAME]" at bounding box center [88, 137] width 78 height 8
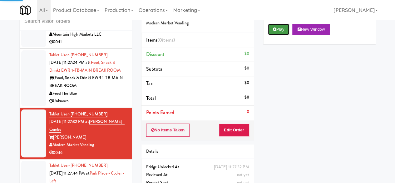
click at [289, 35] on button "Play" at bounding box center [279, 29] width 22 height 11
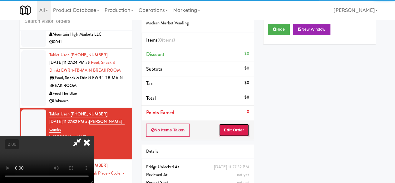
click at [243, 125] on button "Edit Order" at bounding box center [234, 129] width 30 height 13
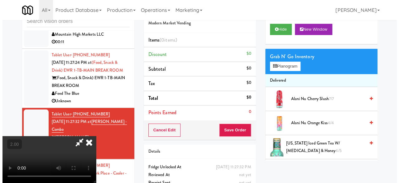
scroll to position [13, 0]
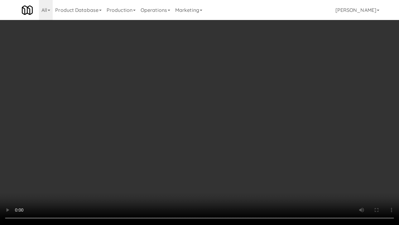
click at [219, 113] on video at bounding box center [199, 112] width 399 height 225
click at [221, 102] on video at bounding box center [199, 112] width 399 height 225
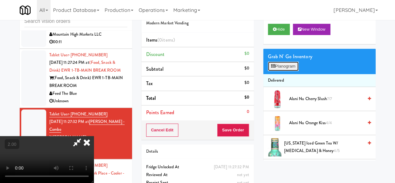
click at [281, 71] on button "Planogram" at bounding box center [283, 65] width 31 height 9
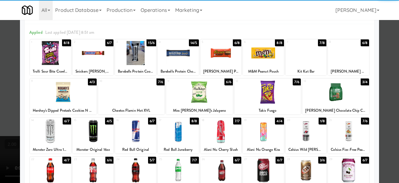
scroll to position [31, 0]
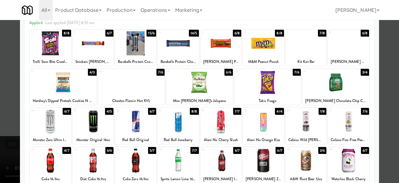
click at [260, 124] on div at bounding box center [263, 121] width 41 height 24
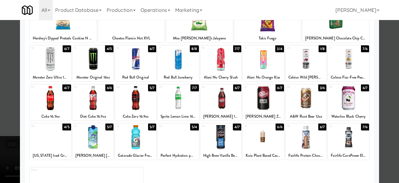
click at [219, 98] on div at bounding box center [221, 98] width 41 height 24
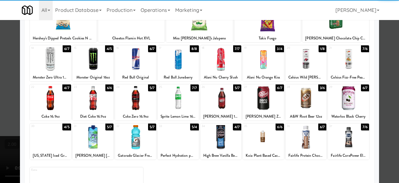
click at [101, 100] on div at bounding box center [93, 98] width 41 height 24
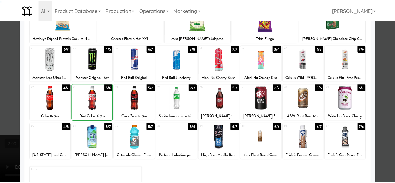
scroll to position [0, 0]
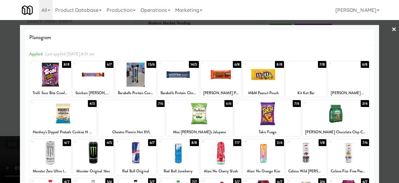
click at [225, 76] on div at bounding box center [221, 74] width 41 height 24
click at [314, 82] on div at bounding box center [306, 74] width 41 height 24
click at [378, 59] on div at bounding box center [199, 91] width 399 height 183
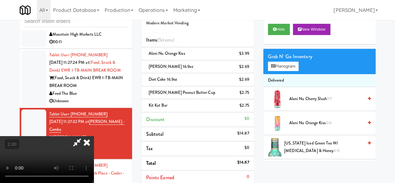
scroll to position [13, 0]
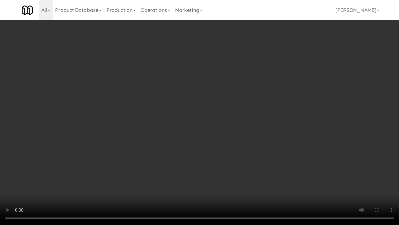
click at [229, 92] on video at bounding box center [199, 112] width 399 height 225
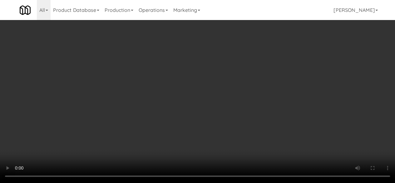
scroll to position [0, 0]
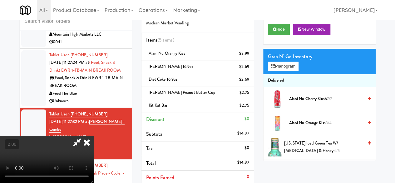
click at [84, 136] on icon at bounding box center [77, 142] width 14 height 12
click at [292, 71] on button "Planogram" at bounding box center [283, 65] width 31 height 9
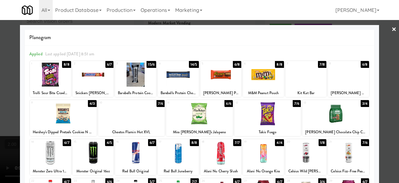
click at [376, 71] on div at bounding box center [199, 91] width 399 height 183
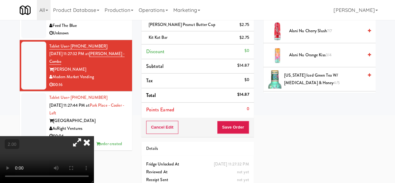
scroll to position [104, 0]
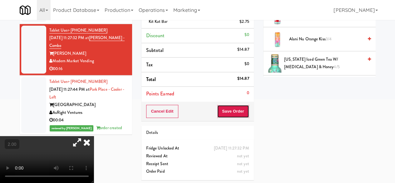
click at [229, 113] on button "Save Order" at bounding box center [233, 111] width 32 height 13
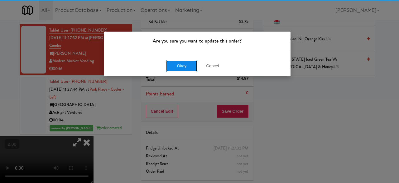
click at [167, 64] on button "Okay" at bounding box center [181, 65] width 31 height 11
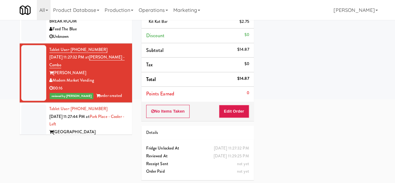
scroll to position [3065, 0]
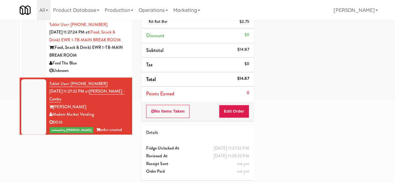
click at [102, 59] on div "(Food, Snack & Drink) EWR 1-TB-MAIN BREAK ROOM" at bounding box center [88, 51] width 78 height 15
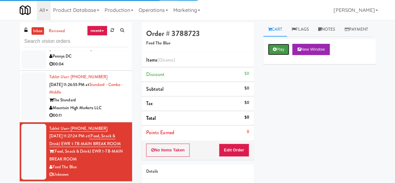
click at [283, 55] on button "Play" at bounding box center [279, 49] width 22 height 11
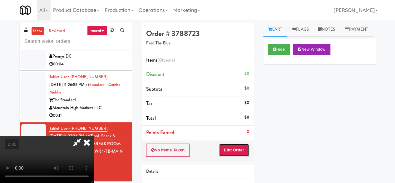
drag, startPoint x: 233, startPoint y: 144, endPoint x: 189, endPoint y: 113, distance: 53.6
click at [233, 145] on button "Edit Order" at bounding box center [234, 149] width 30 height 13
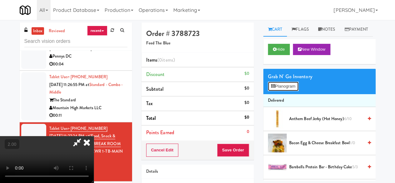
drag, startPoint x: 293, startPoint y: 97, endPoint x: 297, endPoint y: 100, distance: 4.9
click at [296, 91] on button "Planogram" at bounding box center [283, 85] width 31 height 9
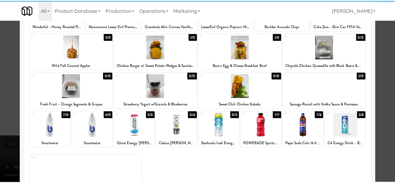
scroll to position [124, 0]
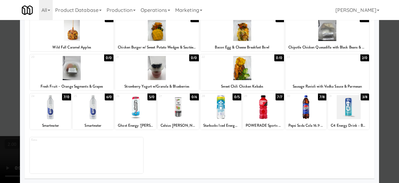
click at [316, 78] on div at bounding box center [328, 68] width 84 height 24
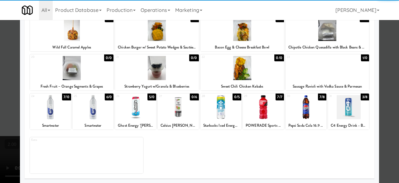
click at [130, 108] on div at bounding box center [135, 107] width 41 height 24
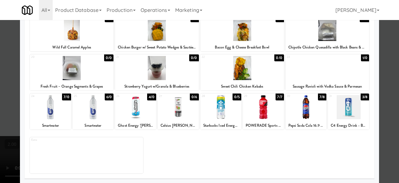
click at [380, 40] on div at bounding box center [199, 91] width 399 height 183
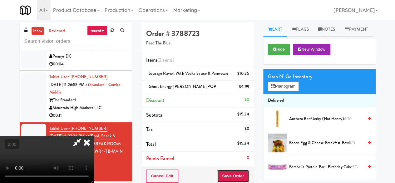
click at [247, 174] on button "Save Order" at bounding box center [233, 175] width 32 height 13
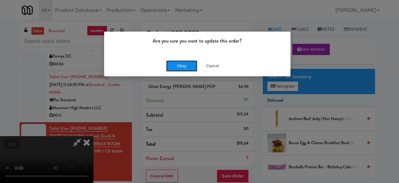
click at [177, 66] on button "Okay" at bounding box center [181, 65] width 31 height 11
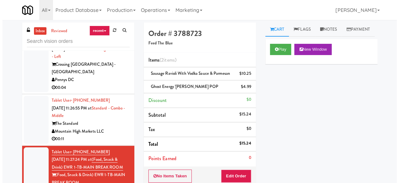
scroll to position [3072, 0]
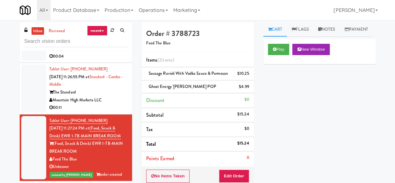
click at [105, 96] on div "The Standard" at bounding box center [88, 92] width 78 height 8
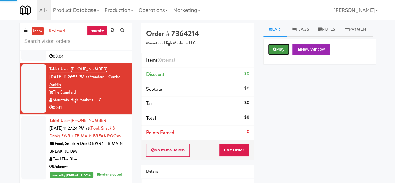
click at [280, 55] on button "Play" at bounding box center [279, 49] width 22 height 11
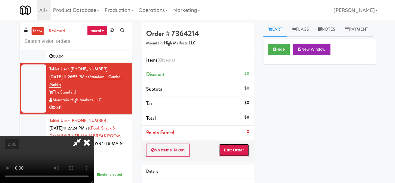
click at [237, 146] on button "Edit Order" at bounding box center [234, 149] width 30 height 13
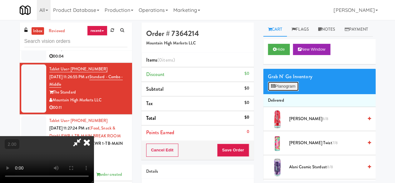
click at [286, 91] on button "Planogram" at bounding box center [283, 85] width 31 height 9
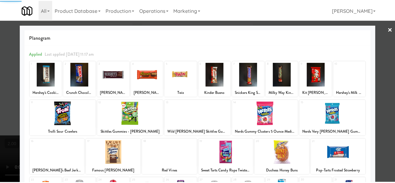
scroll to position [124, 0]
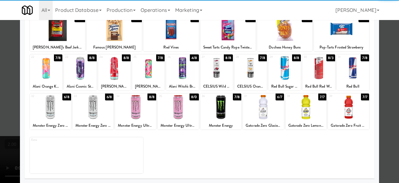
click at [308, 112] on div at bounding box center [306, 107] width 41 height 24
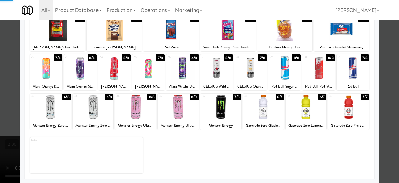
click at [385, 69] on div at bounding box center [199, 91] width 399 height 183
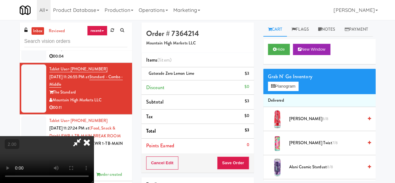
click at [84, 136] on icon at bounding box center [77, 142] width 14 height 12
click at [225, 163] on button "Save Order" at bounding box center [233, 162] width 32 height 13
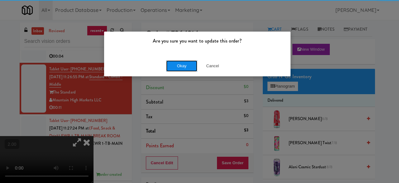
click at [195, 68] on button "Okay" at bounding box center [181, 65] width 31 height 11
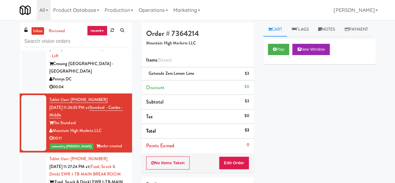
scroll to position [3041, 0]
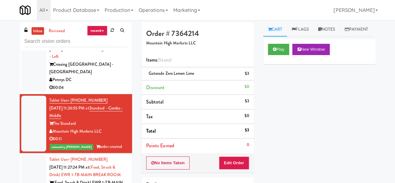
click at [107, 91] on div "00:04" at bounding box center [88, 88] width 78 height 8
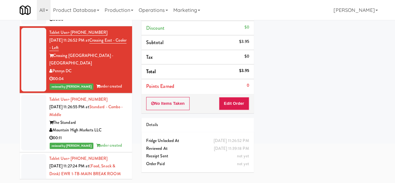
scroll to position [3010, 0]
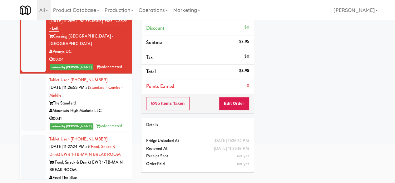
click at [107, 115] on div "Mountain High Markets LLC" at bounding box center [88, 111] width 78 height 8
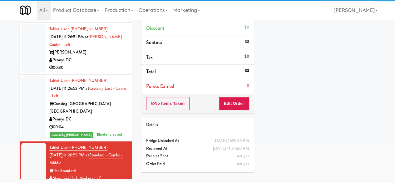
scroll to position [2916, 0]
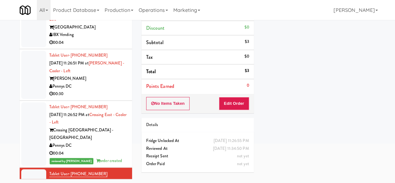
click at [101, 98] on div "00:30" at bounding box center [88, 94] width 78 height 8
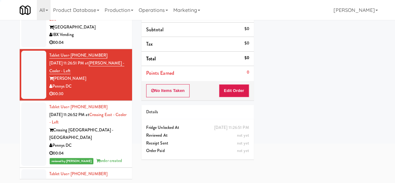
scroll to position [2885, 0]
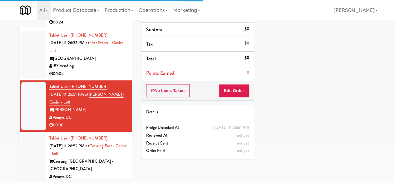
click at [101, 70] on div "IBX Vending" at bounding box center [88, 66] width 78 height 8
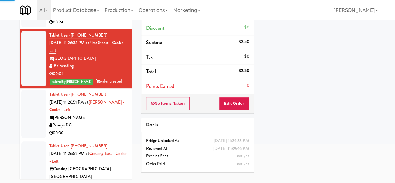
click at [102, 129] on div "Pennys DC" at bounding box center [88, 125] width 78 height 8
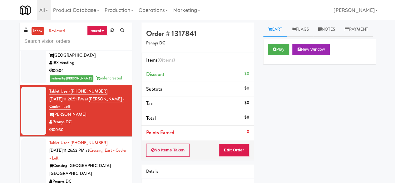
click at [97, 67] on div "IBX Vending" at bounding box center [88, 63] width 78 height 8
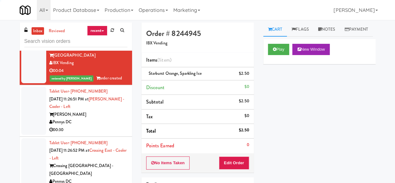
click at [96, 118] on div "[PERSON_NAME]" at bounding box center [88, 114] width 78 height 8
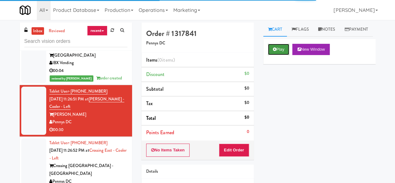
click at [281, 55] on button "Play" at bounding box center [279, 49] width 22 height 11
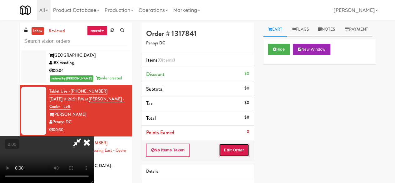
click at [245, 145] on button "Edit Order" at bounding box center [234, 149] width 30 height 13
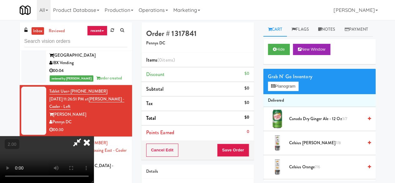
click at [89, 143] on icon at bounding box center [87, 142] width 14 height 12
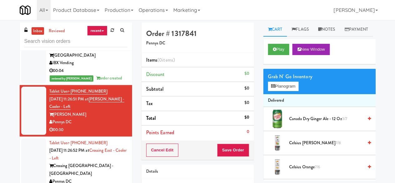
click at [103, 67] on div "IBX Vending" at bounding box center [88, 63] width 78 height 8
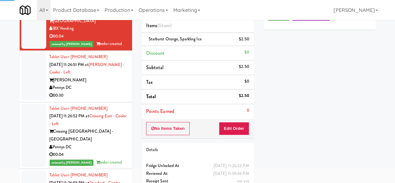
scroll to position [59, 0]
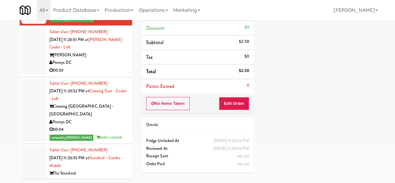
click at [113, 126] on div "Pennys DC" at bounding box center [88, 122] width 78 height 8
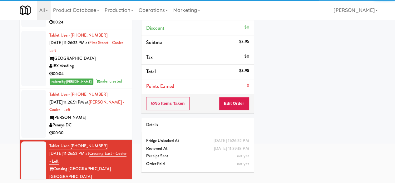
scroll to position [2823, 0]
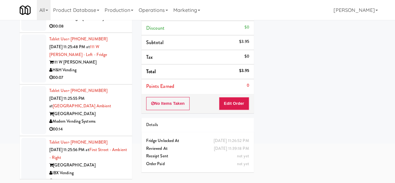
click at [216, 82] on li "Points Earned 0" at bounding box center [197, 86] width 112 height 14
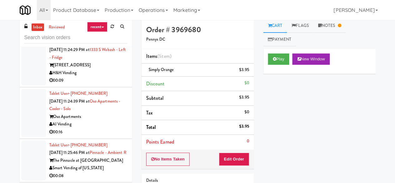
scroll to position [0, 0]
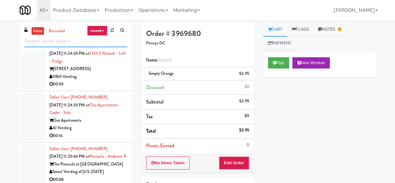
click at [99, 43] on input "text" at bounding box center [75, 42] width 103 height 12
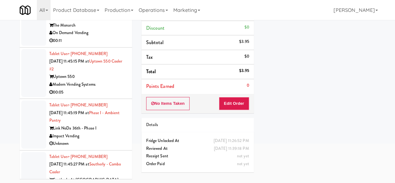
scroll to position [2612, 0]
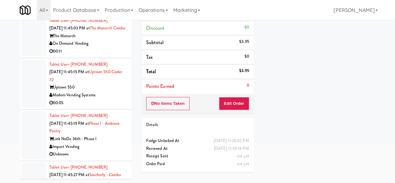
click at [101, 99] on div "Modern Vending Systems" at bounding box center [88, 95] width 78 height 8
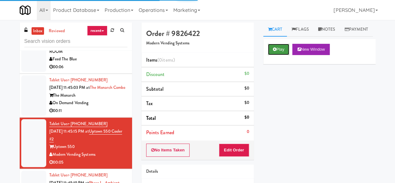
click at [279, 55] on button "Play" at bounding box center [279, 49] width 22 height 11
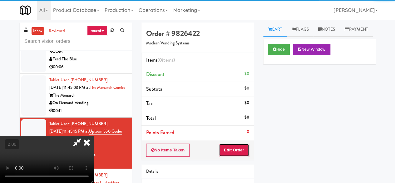
click at [222, 153] on button "Edit Order" at bounding box center [234, 149] width 30 height 13
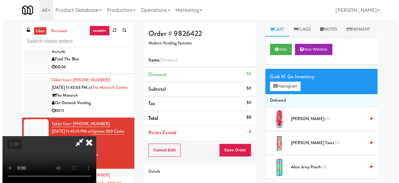
scroll to position [13, 0]
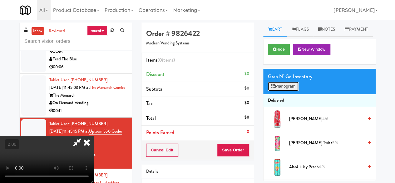
click at [281, 91] on button "Planogram" at bounding box center [283, 85] width 31 height 9
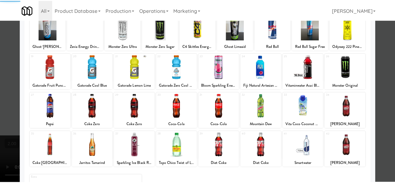
scroll to position [124, 0]
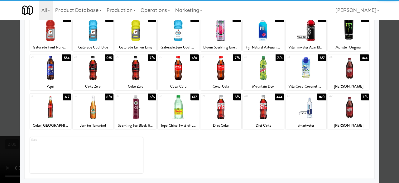
click at [182, 70] on div at bounding box center [178, 68] width 41 height 24
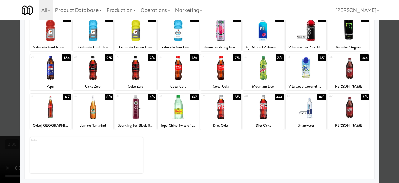
click at [383, 55] on div at bounding box center [199, 91] width 399 height 183
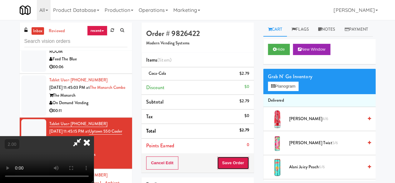
click at [238, 166] on button "Save Order" at bounding box center [233, 162] width 32 height 13
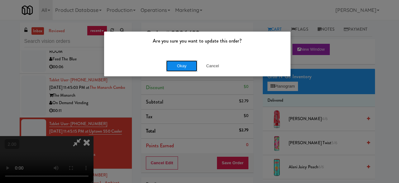
click at [178, 71] on button "Okay" at bounding box center [181, 65] width 31 height 11
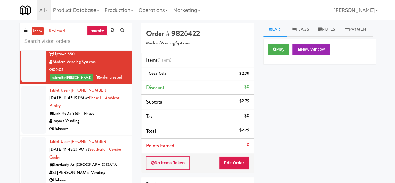
click at [105, 120] on div "Impact Vending" at bounding box center [88, 121] width 78 height 8
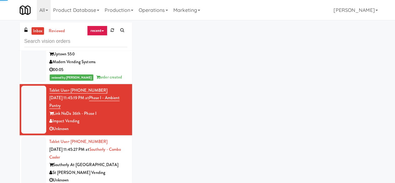
scroll to position [2651, 0]
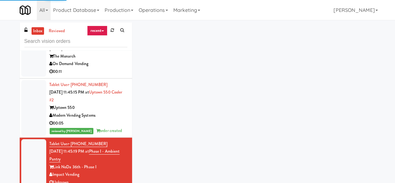
click at [99, 68] on div "On Demand Vending" at bounding box center [88, 64] width 78 height 8
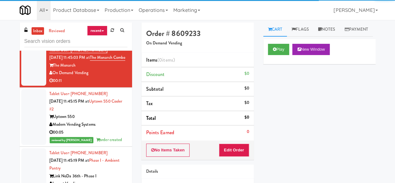
scroll to position [2620, 0]
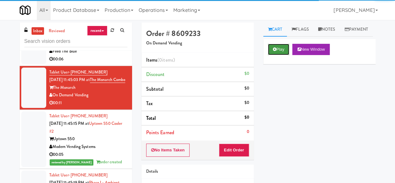
click at [276, 55] on button "Play" at bounding box center [279, 49] width 22 height 11
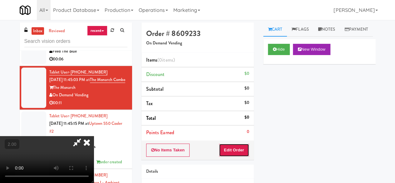
click at [245, 149] on button "Edit Order" at bounding box center [234, 149] width 30 height 13
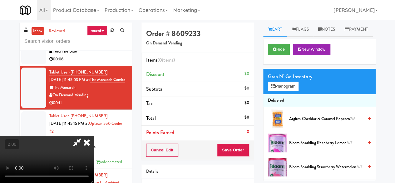
scroll to position [13, 0]
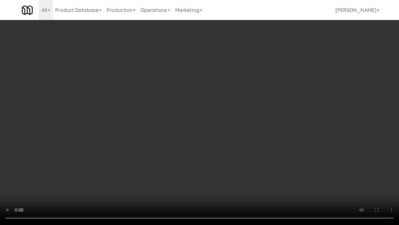
click at [255, 127] on video at bounding box center [199, 112] width 399 height 225
click at [255, 125] on video at bounding box center [199, 112] width 399 height 225
click at [253, 119] on video at bounding box center [199, 112] width 399 height 225
click at [249, 112] on video at bounding box center [199, 112] width 399 height 225
click at [248, 112] on video at bounding box center [199, 112] width 399 height 225
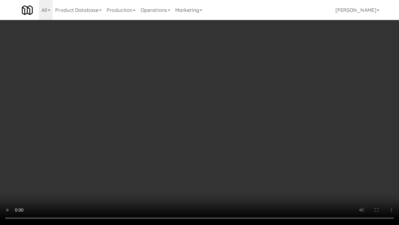
click at [252, 111] on video at bounding box center [199, 112] width 399 height 225
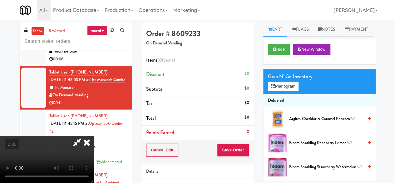
click at [288, 81] on div "Grab N' Go Inventory" at bounding box center [319, 76] width 103 height 9
click at [288, 91] on button "Planogram" at bounding box center [283, 85] width 31 height 9
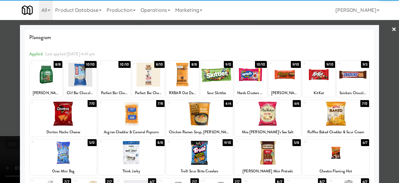
click at [316, 80] on div at bounding box center [319, 74] width 32 height 24
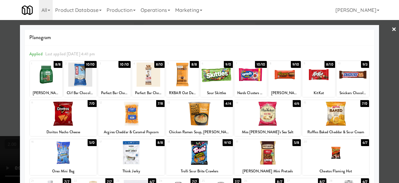
drag, startPoint x: 340, startPoint y: 76, endPoint x: 360, endPoint y: 70, distance: 20.6
click at [341, 76] on div at bounding box center [353, 74] width 32 height 24
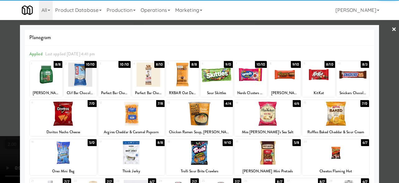
click at [386, 33] on div at bounding box center [199, 91] width 399 height 183
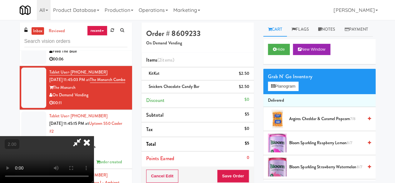
click at [84, 136] on icon at bounding box center [77, 142] width 14 height 12
click at [226, 168] on div "Cancel Edit Save Order" at bounding box center [197, 175] width 112 height 19
click at [227, 173] on button "Save Order" at bounding box center [233, 175] width 32 height 13
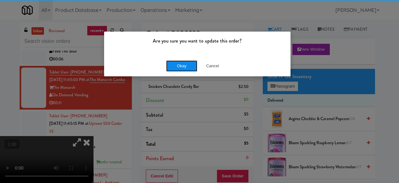
click at [170, 61] on button "Okay" at bounding box center [181, 65] width 31 height 11
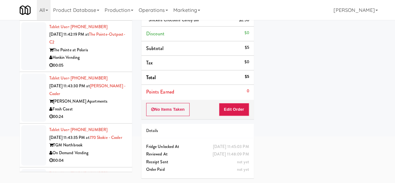
scroll to position [2339, 0]
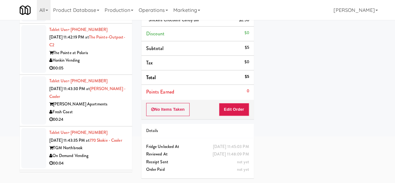
click at [92, 64] on div "Honkin Vending" at bounding box center [88, 60] width 78 height 8
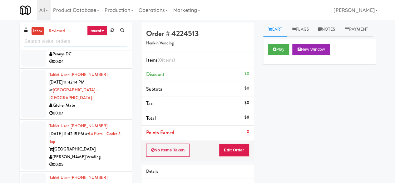
click at [100, 42] on input "text" at bounding box center [75, 42] width 103 height 12
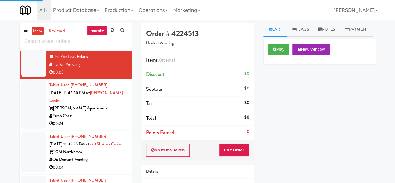
scroll to position [1657, 0]
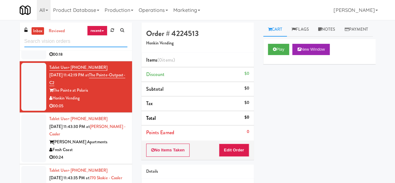
click at [87, 43] on input "text" at bounding box center [75, 42] width 103 height 12
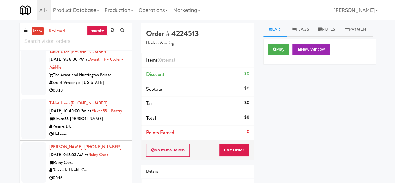
scroll to position [0, 0]
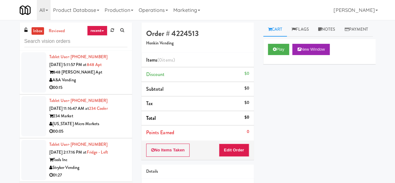
click at [109, 80] on div "A&A Vending" at bounding box center [88, 80] width 78 height 8
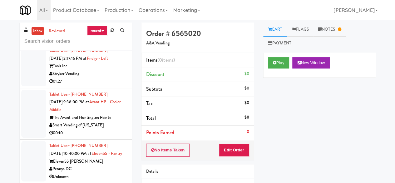
click at [115, 124] on div "Smart Vending of [US_STATE]" at bounding box center [88, 125] width 78 height 8
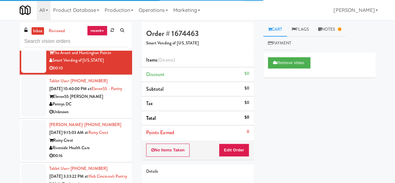
scroll to position [187, 0]
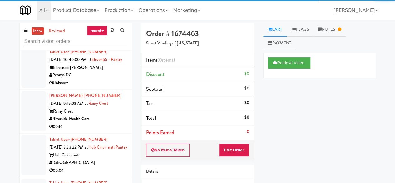
click at [108, 87] on div "Unknown" at bounding box center [88, 83] width 78 height 8
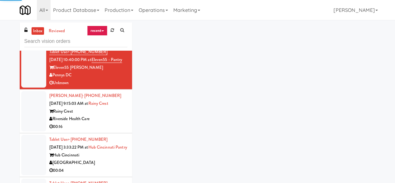
click at [115, 123] on div "Riverside Health Care" at bounding box center [88, 119] width 78 height 8
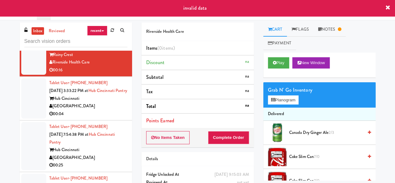
scroll to position [250, 0]
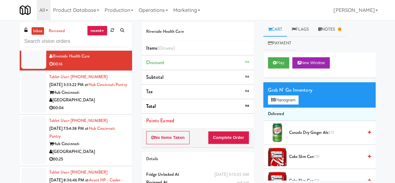
click at [113, 104] on div "[GEOGRAPHIC_DATA]" at bounding box center [88, 100] width 78 height 8
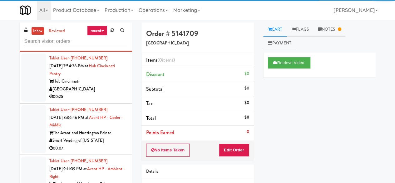
click at [109, 93] on div "[GEOGRAPHIC_DATA]" at bounding box center [88, 89] width 78 height 8
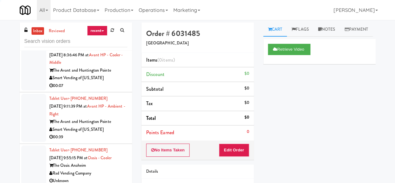
click at [107, 74] on div "The Avant and Huntington Pointe" at bounding box center [88, 70] width 78 height 8
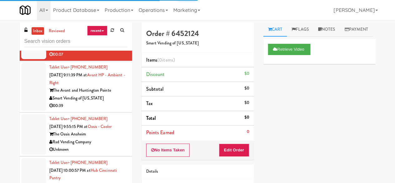
click at [114, 94] on div "The Avant and Huntington Pointe" at bounding box center [88, 90] width 78 height 8
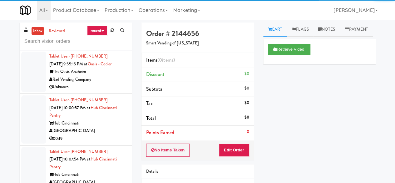
click at [114, 83] on div "Rad Vending Company" at bounding box center [88, 80] width 78 height 8
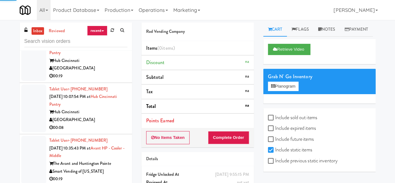
click at [111, 72] on div "[GEOGRAPHIC_DATA]" at bounding box center [88, 68] width 78 height 8
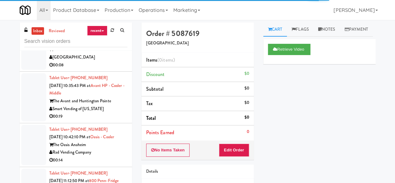
click at [111, 69] on div "00:08" at bounding box center [88, 65] width 78 height 8
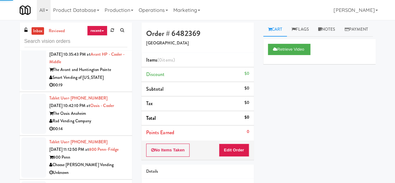
click at [114, 81] on div "Smart Vending of [US_STATE]" at bounding box center [88, 78] width 78 height 8
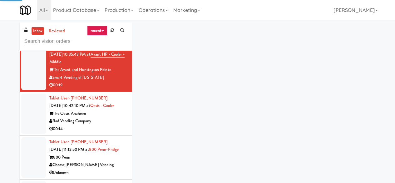
scroll to position [687, 0]
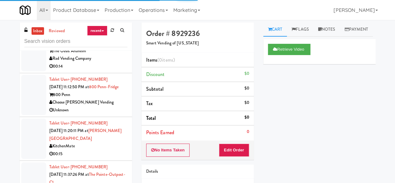
click at [114, 70] on div "00:14" at bounding box center [88, 66] width 78 height 8
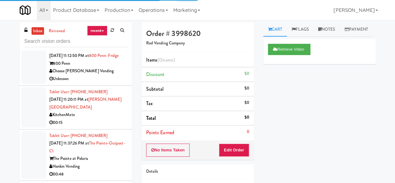
click at [114, 67] on div "800 Penn" at bounding box center [88, 64] width 78 height 8
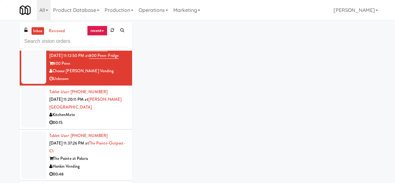
scroll to position [780, 0]
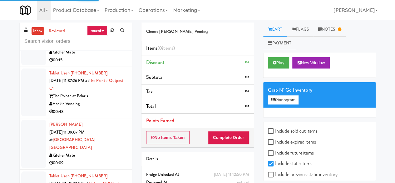
click at [115, 64] on div "00:15" at bounding box center [88, 60] width 78 height 8
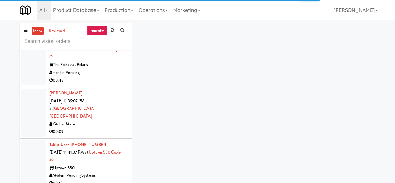
scroll to position [843, 0]
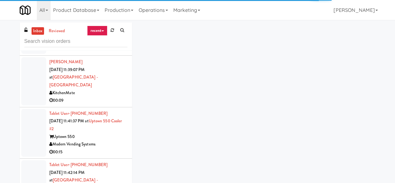
click at [117, 53] on div "00:48" at bounding box center [88, 49] width 78 height 8
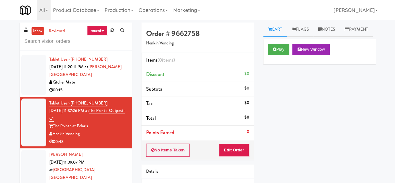
scroll to position [749, 0]
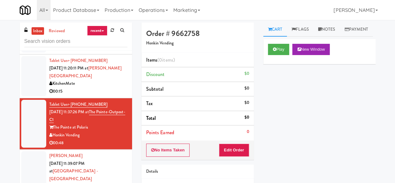
click at [119, 87] on div "KitchenMate" at bounding box center [88, 84] width 78 height 8
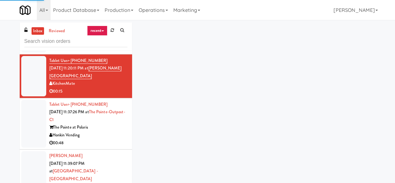
scroll to position [811, 0]
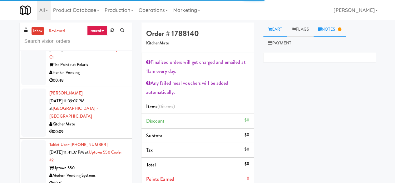
click at [327, 28] on link "Notes" at bounding box center [329, 29] width 32 height 14
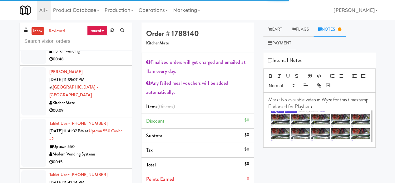
scroll to position [843, 0]
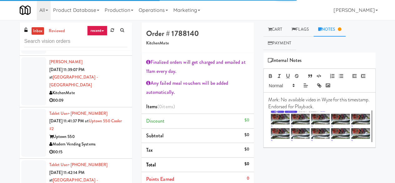
click at [105, 45] on div "Honkin Vending" at bounding box center [88, 41] width 78 height 8
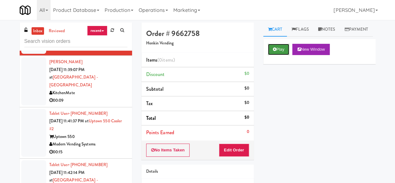
click at [277, 55] on button "Play" at bounding box center [279, 49] width 22 height 11
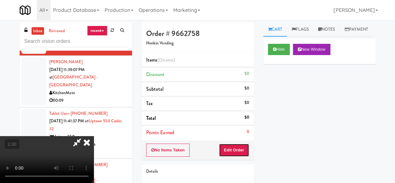
click at [238, 145] on button "Edit Order" at bounding box center [234, 149] width 30 height 13
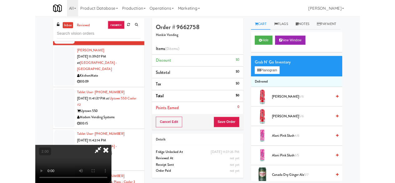
scroll to position [13, 0]
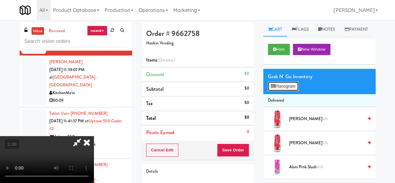
click at [280, 91] on button "Planogram" at bounding box center [283, 85] width 31 height 9
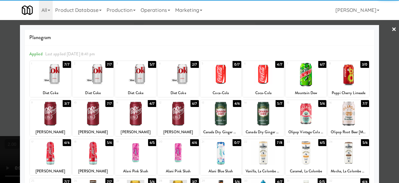
click at [184, 78] on div at bounding box center [178, 74] width 41 height 24
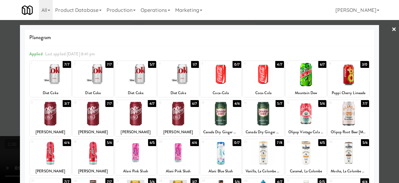
click at [187, 125] on div at bounding box center [178, 113] width 41 height 24
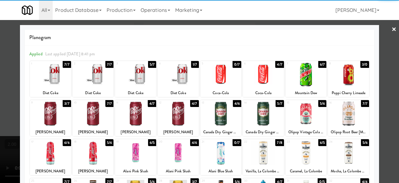
click at [345, 111] on div at bounding box center [348, 113] width 41 height 24
click at [393, 24] on div at bounding box center [199, 91] width 399 height 183
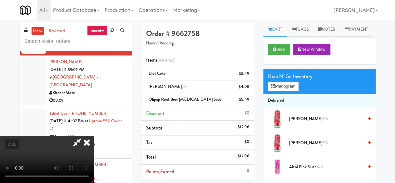
click at [84, 136] on icon at bounding box center [77, 142] width 14 height 12
click at [246, 86] on link at bounding box center [248, 89] width 6 height 8
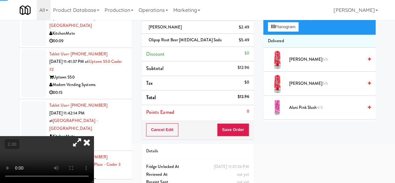
scroll to position [62, 0]
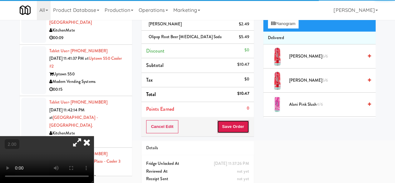
click at [235, 129] on button "Save Order" at bounding box center [233, 126] width 32 height 13
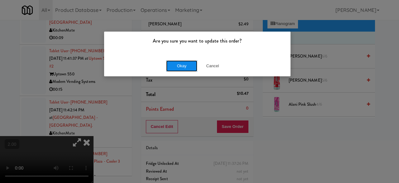
click at [178, 65] on button "Okay" at bounding box center [181, 65] width 31 height 11
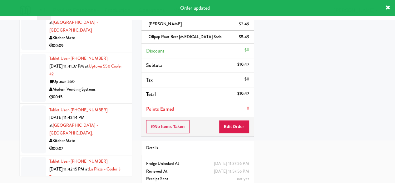
click at [91, 50] on div "00:09" at bounding box center [88, 46] width 78 height 8
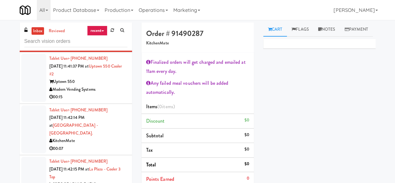
scroll to position [843, 0]
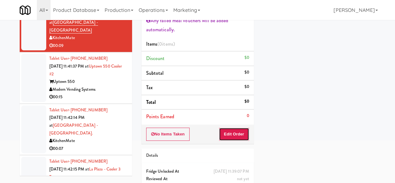
click at [243, 129] on button "Edit Order" at bounding box center [234, 133] width 30 height 13
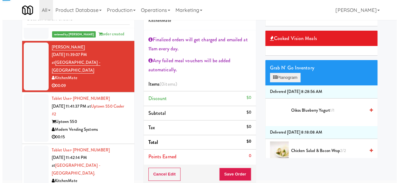
scroll to position [0, 0]
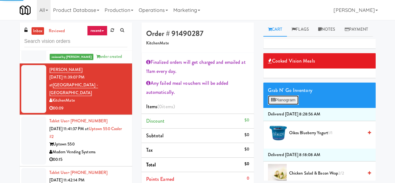
click at [285, 105] on button "Planogram" at bounding box center [283, 99] width 31 height 9
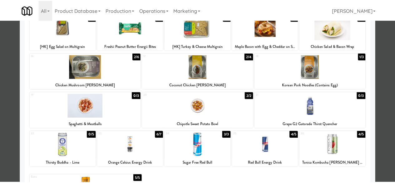
scroll to position [156, 0]
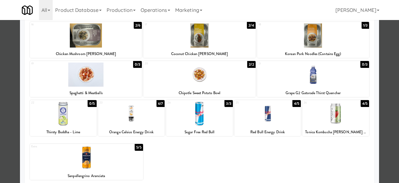
click at [394, 68] on div at bounding box center [199, 91] width 399 height 183
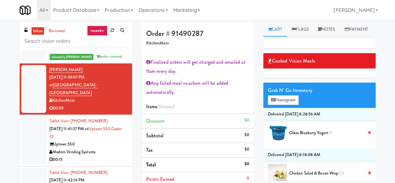
click at [283, 95] on div "Grab N' Go Inventory" at bounding box center [319, 90] width 103 height 9
click at [286, 105] on button "Planogram" at bounding box center [283, 99] width 31 height 9
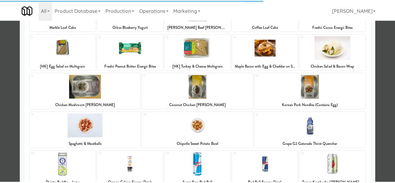
scroll to position [163, 0]
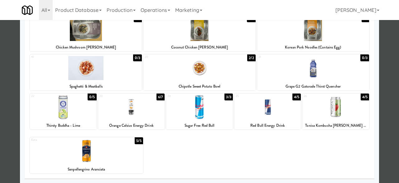
click at [388, 70] on div at bounding box center [199, 91] width 399 height 183
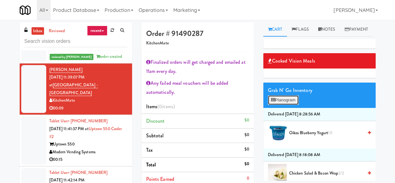
click at [282, 105] on button "Planogram" at bounding box center [283, 99] width 31 height 9
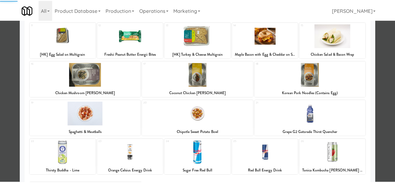
scroll to position [163, 0]
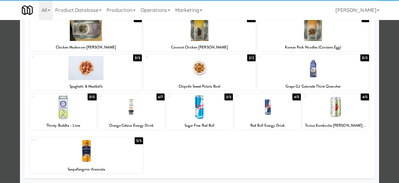
click at [266, 113] on div at bounding box center [268, 107] width 67 height 24
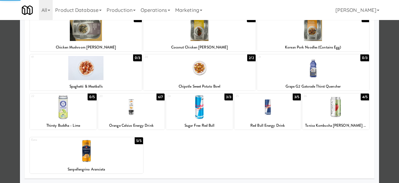
click at [389, 66] on div at bounding box center [199, 91] width 399 height 183
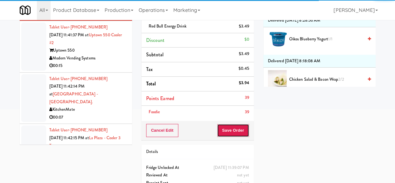
click at [236, 126] on button "Save Order" at bounding box center [233, 130] width 32 height 13
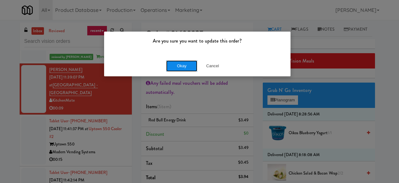
click at [190, 67] on button "Okay" at bounding box center [181, 65] width 31 height 11
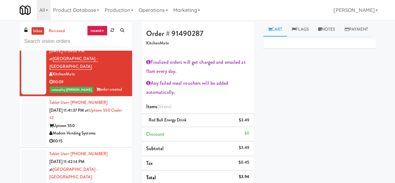
scroll to position [905, 0]
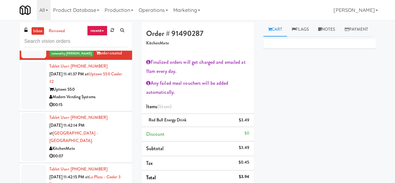
click at [108, 109] on div "00:15" at bounding box center [88, 105] width 78 height 8
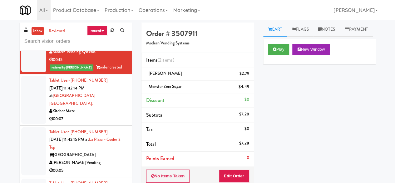
scroll to position [968, 0]
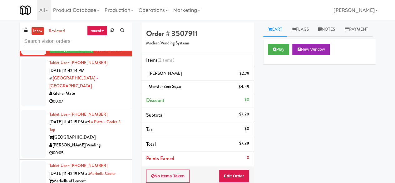
click at [110, 105] on div "00:07" at bounding box center [88, 101] width 78 height 8
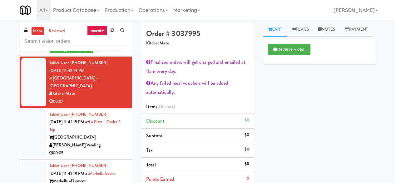
scroll to position [94, 0]
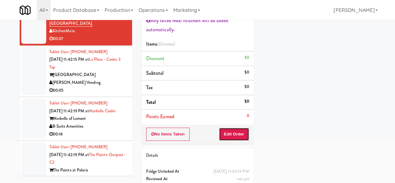
click at [233, 127] on button "Edit Order" at bounding box center [234, 133] width 30 height 13
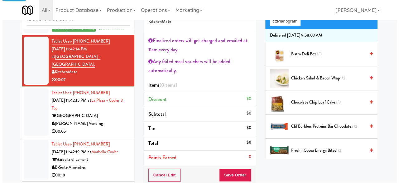
scroll to position [0, 0]
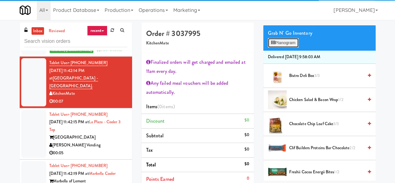
click at [281, 47] on button "Planogram" at bounding box center [283, 42] width 31 height 9
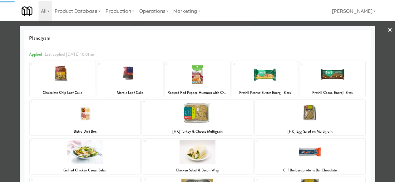
scroll to position [163, 0]
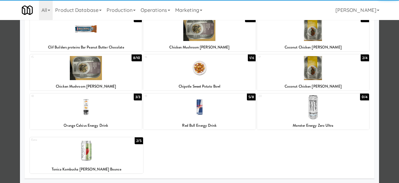
click at [307, 72] on div at bounding box center [313, 68] width 112 height 24
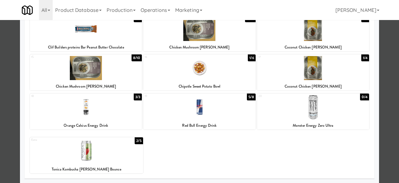
click at [383, 63] on div at bounding box center [199, 91] width 399 height 183
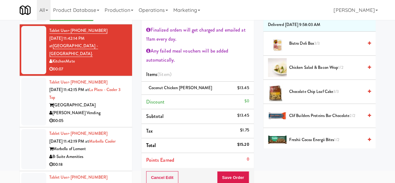
scroll to position [62, 0]
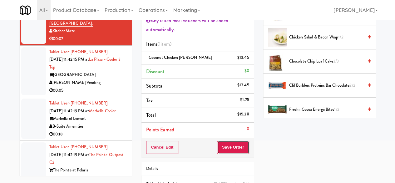
click at [225, 142] on button "Save Order" at bounding box center [233, 146] width 32 height 13
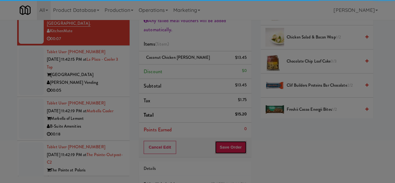
scroll to position [0, 0]
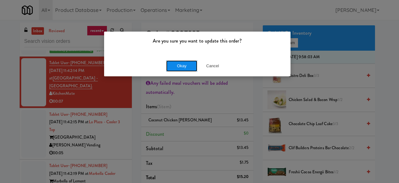
click at [176, 64] on button "Okay" at bounding box center [181, 65] width 31 height 11
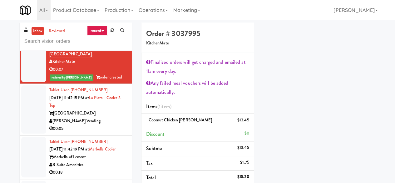
scroll to position [1030, 0]
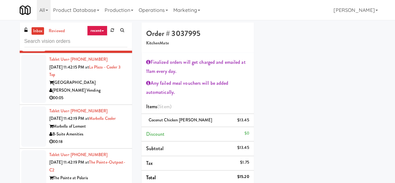
click at [108, 86] on div "[GEOGRAPHIC_DATA]" at bounding box center [88, 83] width 78 height 8
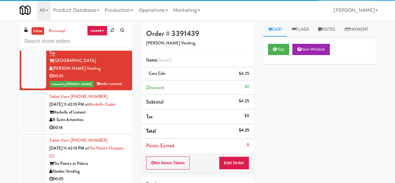
scroll to position [1092, 0]
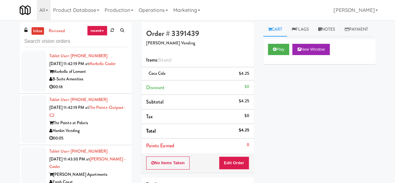
click at [113, 83] on div "B-Suite Amenities" at bounding box center [88, 79] width 78 height 8
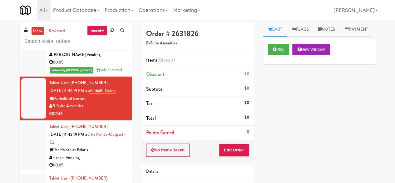
scroll to position [1124, 0]
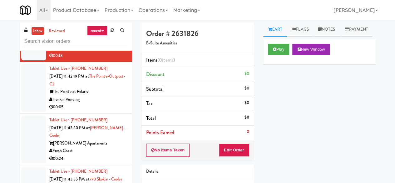
click at [109, 103] on div "Honkin Vending" at bounding box center [88, 100] width 78 height 8
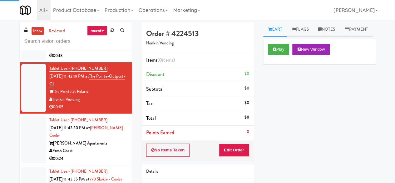
click at [106, 52] on div "B-Suite Amenities" at bounding box center [88, 48] width 78 height 8
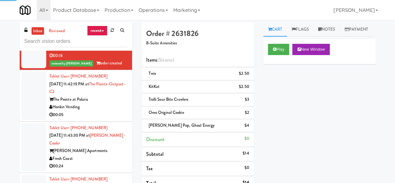
click at [107, 111] on div "Honkin Vending" at bounding box center [88, 107] width 78 height 8
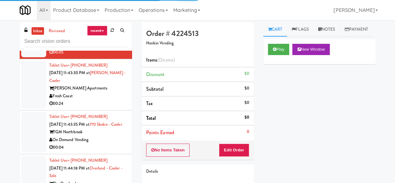
click at [112, 107] on div "00:24" at bounding box center [88, 104] width 78 height 8
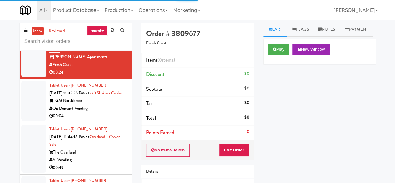
click at [111, 112] on div "On Demand Vending" at bounding box center [88, 109] width 78 height 8
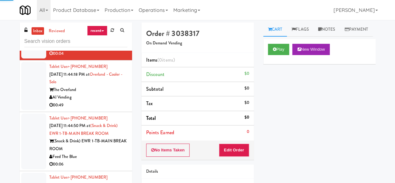
click at [110, 101] on div "AI Vending" at bounding box center [88, 97] width 78 height 8
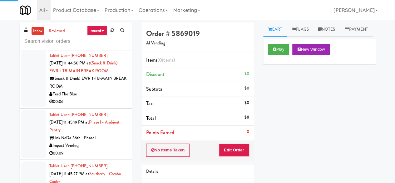
click at [111, 98] on div "Feed The Blue" at bounding box center [88, 94] width 78 height 8
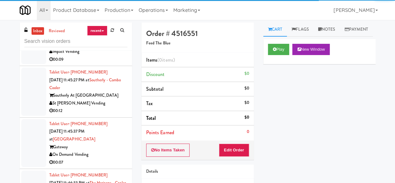
click at [113, 107] on div "St [PERSON_NAME] Vending" at bounding box center [88, 103] width 78 height 8
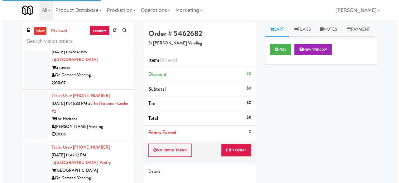
scroll to position [1529, 0]
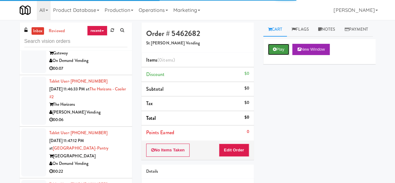
click at [270, 55] on button "Play" at bounding box center [279, 49] width 22 height 11
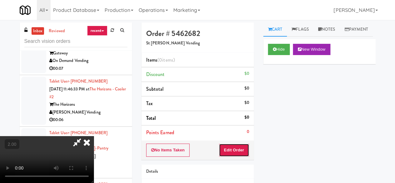
click at [243, 152] on button "Edit Order" at bounding box center [234, 149] width 30 height 13
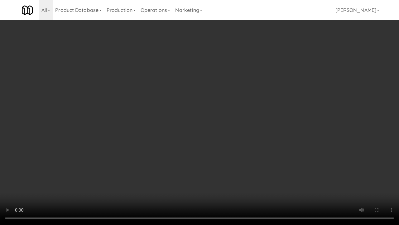
click at [236, 105] on video at bounding box center [199, 112] width 399 height 225
click at [232, 99] on video at bounding box center [199, 112] width 399 height 225
click at [232, 98] on video at bounding box center [199, 112] width 399 height 225
click at [231, 97] on video at bounding box center [199, 112] width 399 height 225
click at [238, 134] on video at bounding box center [199, 112] width 399 height 225
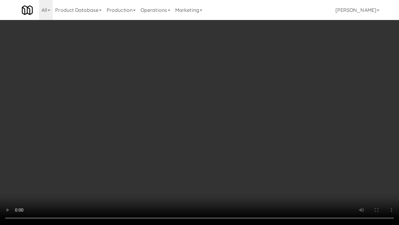
click at [241, 129] on video at bounding box center [199, 112] width 399 height 225
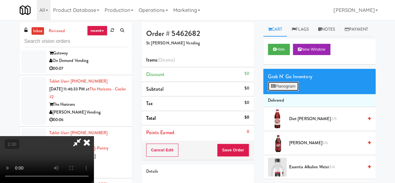
click at [276, 91] on button "Planogram" at bounding box center [283, 85] width 31 height 9
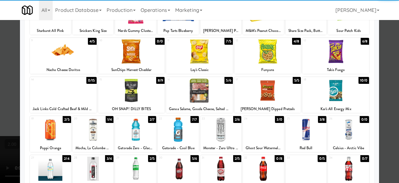
scroll to position [62, 0]
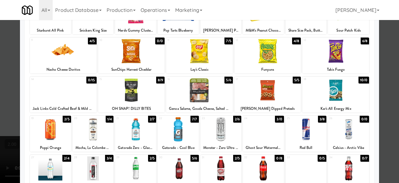
click at [207, 59] on div at bounding box center [199, 51] width 67 height 24
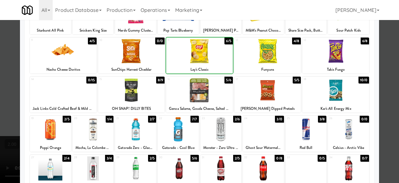
scroll to position [0, 0]
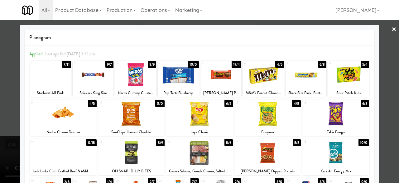
click at [145, 77] on div at bounding box center [135, 74] width 41 height 24
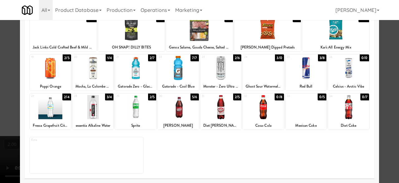
click at [300, 77] on div at bounding box center [306, 68] width 41 height 24
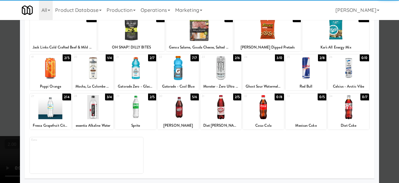
click at [135, 111] on div at bounding box center [135, 107] width 41 height 24
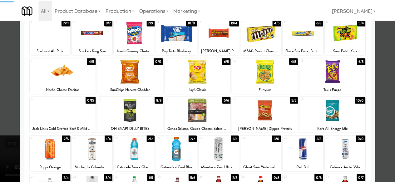
scroll to position [0, 0]
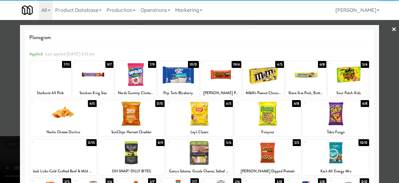
click at [378, 33] on div at bounding box center [199, 91] width 399 height 183
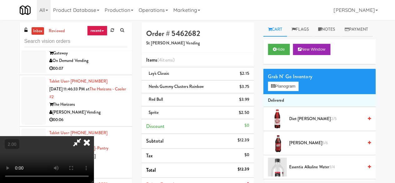
click at [84, 136] on icon at bounding box center [77, 142] width 14 height 12
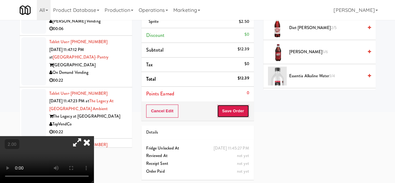
click at [237, 111] on button "Save Order" at bounding box center [233, 110] width 32 height 13
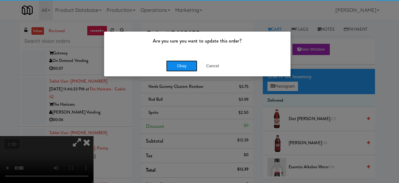
click at [184, 68] on button "Okay" at bounding box center [181, 65] width 31 height 11
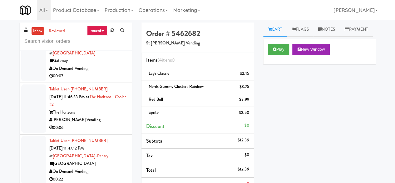
click at [107, 72] on div "On Demand Vending" at bounding box center [88, 69] width 78 height 8
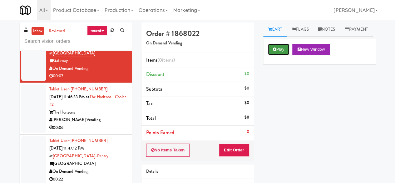
click at [278, 55] on button "Play" at bounding box center [279, 49] width 22 height 11
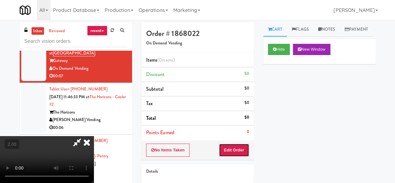
click at [236, 150] on button "Edit Order" at bounding box center [234, 149] width 30 height 13
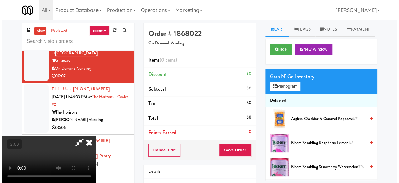
scroll to position [13, 0]
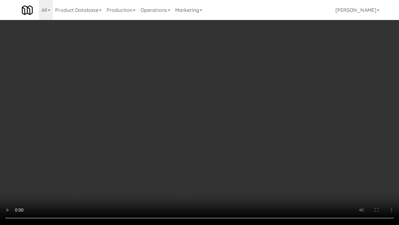
click at [168, 167] on video at bounding box center [199, 112] width 399 height 225
click at [171, 155] on video at bounding box center [199, 112] width 399 height 225
click at [187, 145] on video at bounding box center [199, 112] width 399 height 225
click at [213, 126] on video at bounding box center [199, 112] width 399 height 225
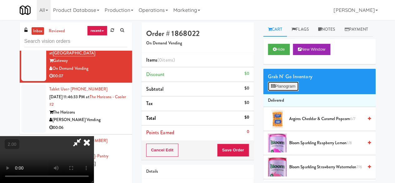
click at [292, 91] on button "Planogram" at bounding box center [283, 85] width 31 height 9
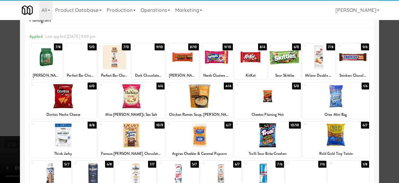
scroll to position [31, 0]
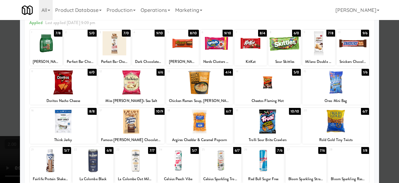
click at [74, 87] on div at bounding box center [63, 82] width 67 height 24
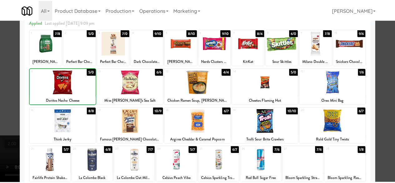
scroll to position [0, 0]
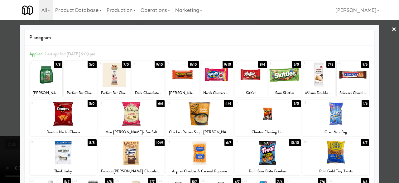
click at [190, 85] on div at bounding box center [182, 74] width 32 height 24
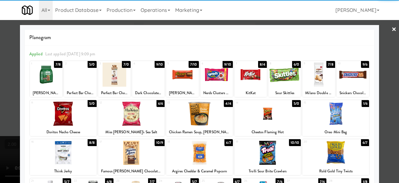
click at [386, 31] on div at bounding box center [199, 91] width 399 height 183
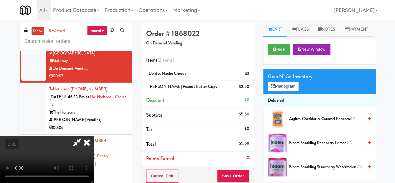
drag, startPoint x: 215, startPoint y: 27, endPoint x: 217, endPoint y: 61, distance: 34.4
click at [84, 136] on icon at bounding box center [77, 142] width 14 height 12
click at [237, 171] on button "Save Order" at bounding box center [233, 175] width 32 height 13
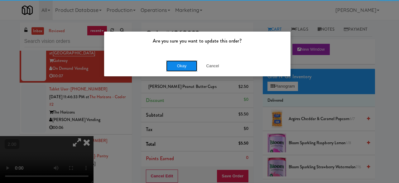
click at [177, 65] on button "Okay" at bounding box center [181, 65] width 31 height 11
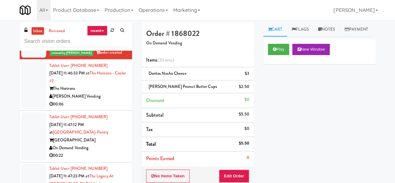
click at [109, 100] on div "[PERSON_NAME] Vending" at bounding box center [88, 96] width 78 height 8
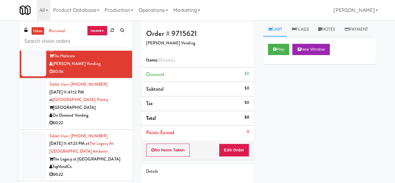
scroll to position [1623, 0]
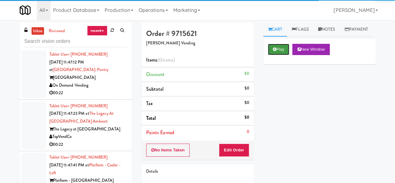
click at [285, 55] on button "Play" at bounding box center [279, 49] width 22 height 11
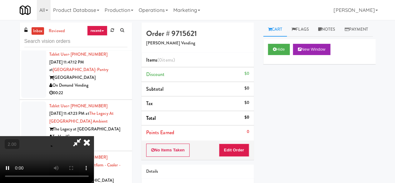
click at [230, 157] on div "No Items Taken Edit Order" at bounding box center [197, 149] width 112 height 19
click at [239, 152] on button "Edit Order" at bounding box center [234, 149] width 30 height 13
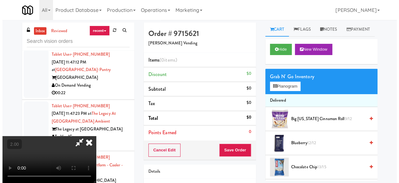
scroll to position [13, 0]
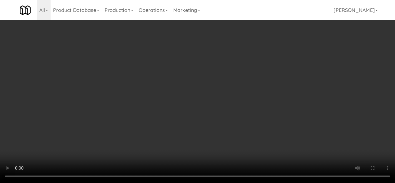
click at [276, 94] on div "Grab N' Go Inventory Planogram" at bounding box center [319, 81] width 112 height 25
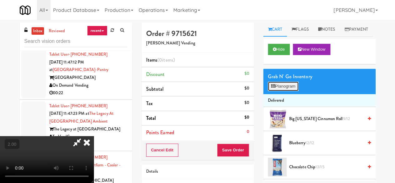
click at [279, 91] on button "Planogram" at bounding box center [283, 85] width 31 height 9
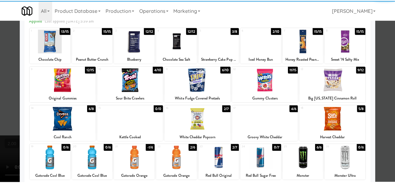
scroll to position [62, 0]
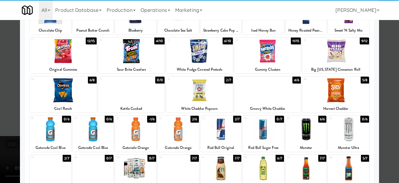
click at [65, 62] on div at bounding box center [63, 51] width 67 height 24
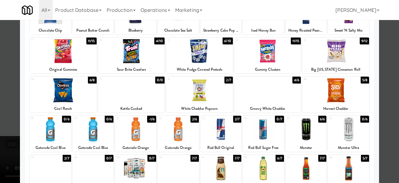
click at [389, 44] on div at bounding box center [199, 91] width 399 height 183
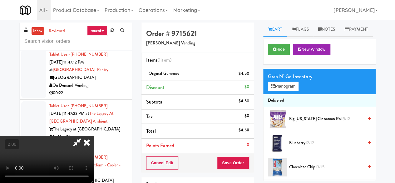
click at [84, 136] on icon at bounding box center [77, 142] width 14 height 12
click at [232, 159] on button "Save Order" at bounding box center [233, 162] width 32 height 13
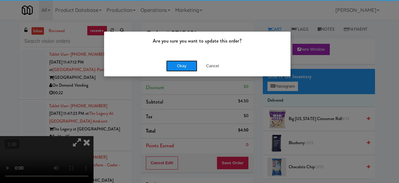
click at [189, 67] on button "Okay" at bounding box center [181, 65] width 31 height 11
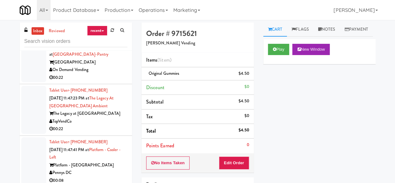
scroll to position [1654, 0]
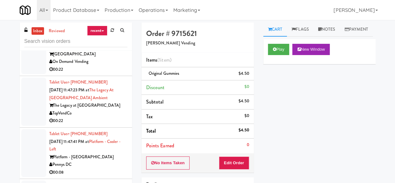
click at [125, 76] on li "Tablet User · (847) 508-0176 Oct 4, 2025 11:47:12 PM at Wheeling Town Center-Pa…" at bounding box center [76, 50] width 112 height 51
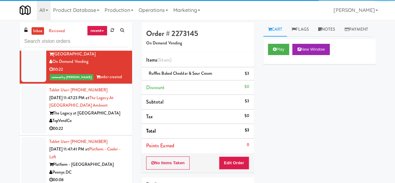
scroll to position [1717, 0]
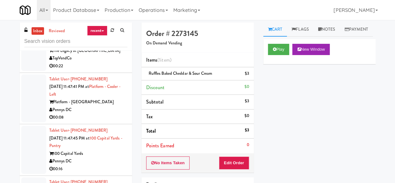
click at [102, 62] on div "TopVendCo" at bounding box center [88, 58] width 78 height 8
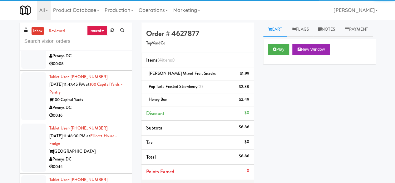
scroll to position [1779, 0]
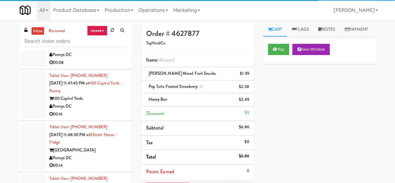
click at [105, 66] on div "00:08" at bounding box center [88, 63] width 78 height 8
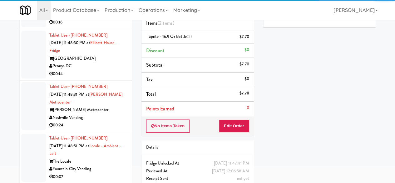
scroll to position [59, 0]
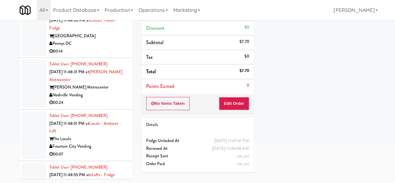
click at [108, 47] on div "Pennys DC" at bounding box center [88, 44] width 78 height 8
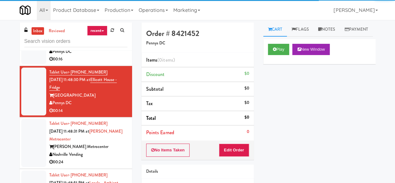
click at [107, 63] on div "00:16" at bounding box center [88, 59] width 78 height 8
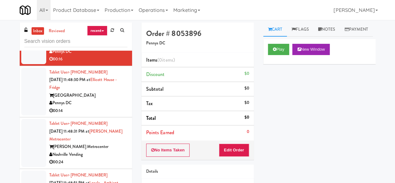
scroll to position [1810, 0]
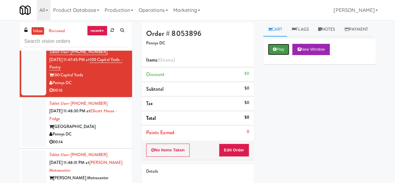
click at [277, 55] on button "Play" at bounding box center [279, 49] width 22 height 11
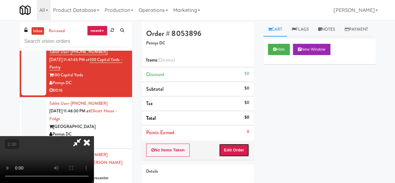
click at [236, 154] on button "Edit Order" at bounding box center [234, 149] width 30 height 13
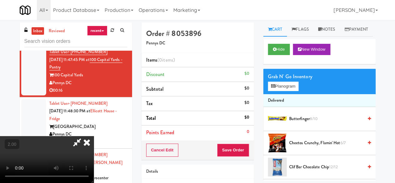
scroll to position [13, 0]
click at [289, 91] on button "Planogram" at bounding box center [283, 85] width 31 height 9
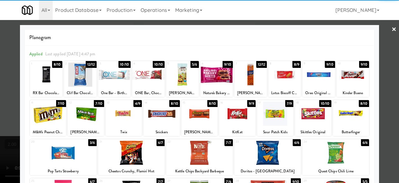
drag, startPoint x: 317, startPoint y: 78, endPoint x: 331, endPoint y: 73, distance: 14.9
click at [320, 77] on div at bounding box center [319, 74] width 32 height 24
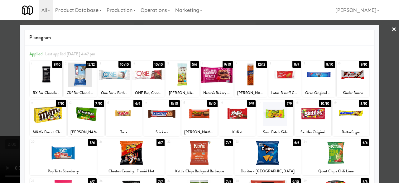
click at [392, 26] on link "×" at bounding box center [394, 29] width 5 height 19
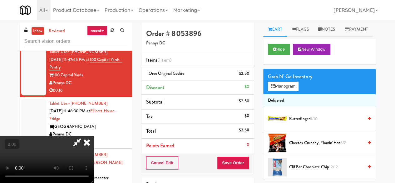
click at [84, 136] on icon at bounding box center [77, 142] width 14 height 12
click at [239, 164] on button "Save Order" at bounding box center [233, 162] width 32 height 13
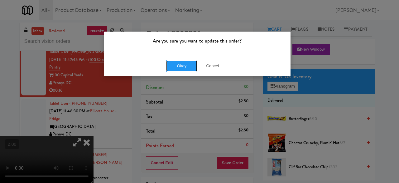
click at [182, 68] on button "Okay" at bounding box center [181, 65] width 31 height 11
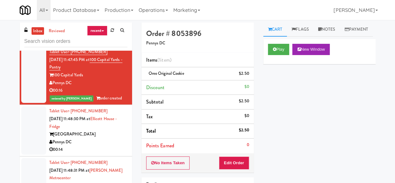
scroll to position [1873, 0]
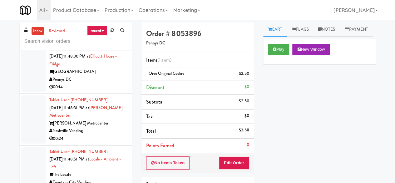
click at [107, 76] on div "[GEOGRAPHIC_DATA]" at bounding box center [88, 72] width 78 height 8
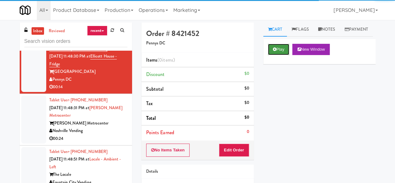
click at [276, 55] on button "Play" at bounding box center [279, 49] width 22 height 11
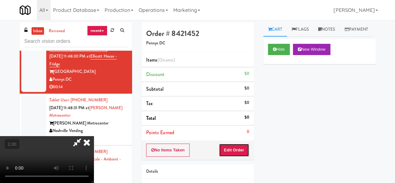
click at [233, 155] on button "Edit Order" at bounding box center [234, 149] width 30 height 13
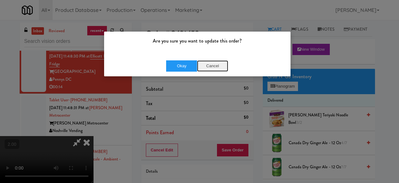
click at [217, 67] on button "Cancel" at bounding box center [212, 65] width 31 height 11
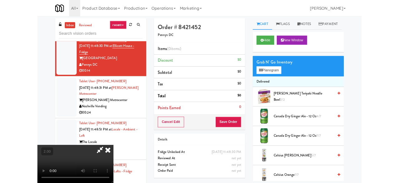
scroll to position [13, 0]
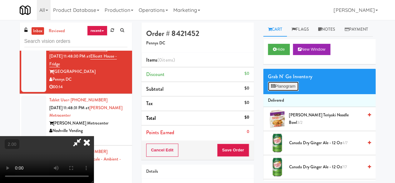
click at [282, 91] on button "Planogram" at bounding box center [283, 85] width 31 height 9
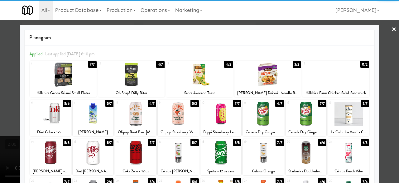
scroll to position [124, 0]
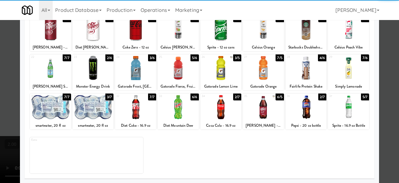
click at [131, 75] on div at bounding box center [135, 68] width 41 height 24
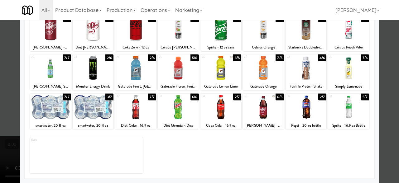
click at [255, 73] on div at bounding box center [263, 68] width 41 height 24
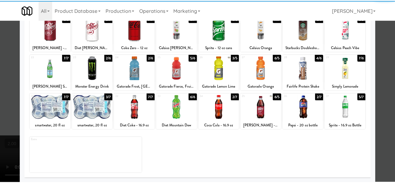
scroll to position [0, 0]
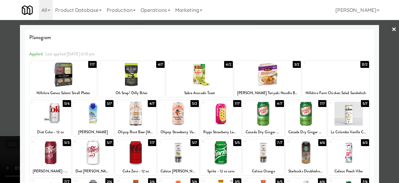
drag, startPoint x: 378, startPoint y: 61, endPoint x: 327, endPoint y: 79, distance: 54.2
click at [379, 61] on div at bounding box center [199, 91] width 399 height 183
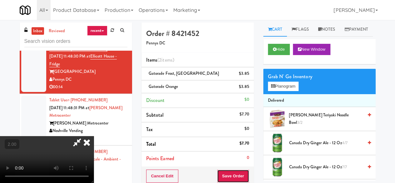
click at [248, 177] on button "Save Order" at bounding box center [233, 175] width 32 height 13
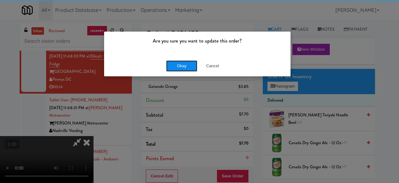
click at [176, 71] on button "Okay" at bounding box center [181, 65] width 31 height 11
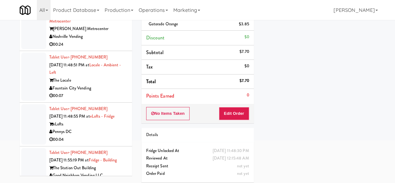
scroll to position [1904, 0]
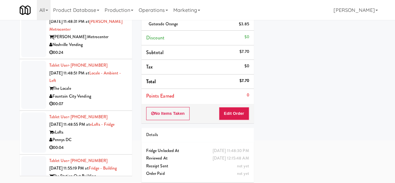
click at [115, 56] on div "00:24" at bounding box center [88, 53] width 78 height 8
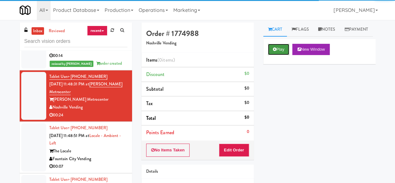
click at [273, 55] on button "Play" at bounding box center [279, 49] width 22 height 11
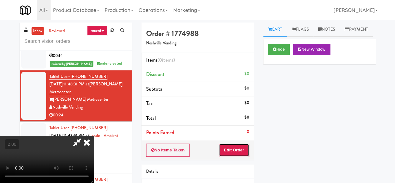
click at [231, 150] on button "Edit Order" at bounding box center [234, 149] width 30 height 13
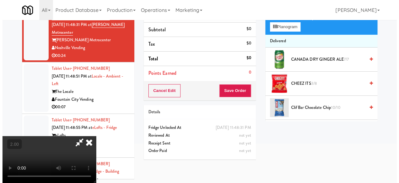
scroll to position [20, 0]
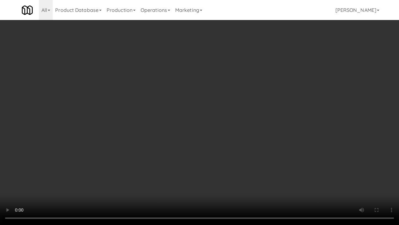
click at [217, 129] on video at bounding box center [199, 112] width 399 height 225
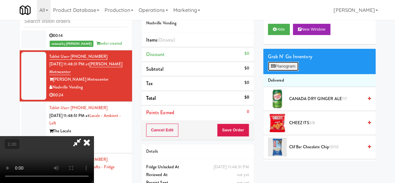
click at [284, 71] on button "Planogram" at bounding box center [283, 65] width 31 height 9
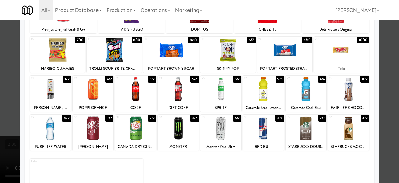
scroll to position [124, 0]
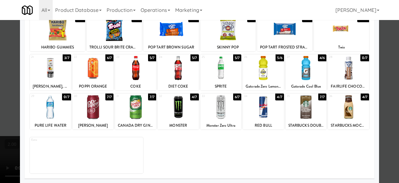
click at [188, 76] on div at bounding box center [178, 68] width 41 height 24
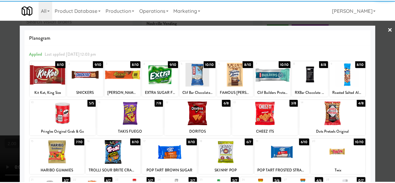
scroll to position [0, 0]
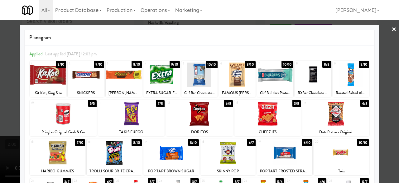
click at [385, 64] on div at bounding box center [199, 91] width 399 height 183
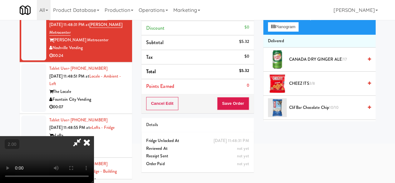
scroll to position [20, 0]
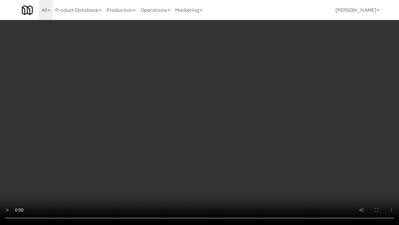
click at [261, 111] on video at bounding box center [199, 112] width 399 height 225
click at [272, 102] on video at bounding box center [199, 112] width 399 height 225
click at [254, 97] on video at bounding box center [199, 112] width 399 height 225
click at [238, 94] on video at bounding box center [199, 112] width 399 height 225
click at [238, 98] on video at bounding box center [199, 112] width 399 height 225
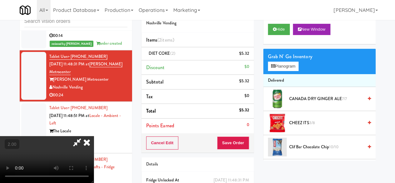
click at [285, 74] on div "Grab N' Go Inventory Planogram" at bounding box center [319, 61] width 112 height 25
click at [287, 71] on button "Planogram" at bounding box center [283, 65] width 31 height 9
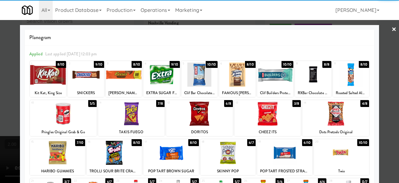
click at [234, 76] on div at bounding box center [237, 74] width 36 height 24
click at [388, 40] on div at bounding box center [199, 91] width 399 height 183
drag, startPoint x: 388, startPoint y: 40, endPoint x: 374, endPoint y: 43, distance: 14.3
click at [388, 40] on div "inbox reviewed recent all unclear take inventory issue suspicious failed recent…" at bounding box center [199, 119] width 399 height 234
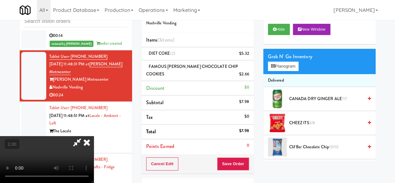
click at [84, 136] on icon at bounding box center [77, 142] width 14 height 12
click at [229, 173] on div "Order # 1774988 Noshville Vending Items (3 items ) DIET COKE (2) $5.32 FAMOUS A…" at bounding box center [198, 119] width 122 height 234
click at [233, 163] on button "Save Order" at bounding box center [233, 163] width 32 height 13
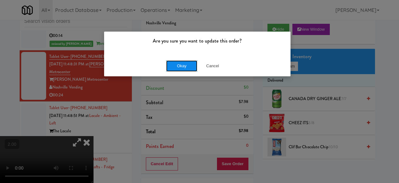
click at [183, 62] on button "Okay" at bounding box center [181, 65] width 31 height 11
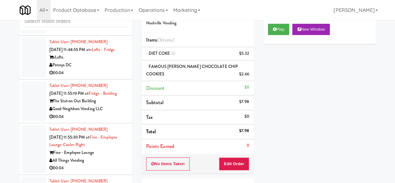
click at [110, 25] on div "Fountain City Vending" at bounding box center [88, 21] width 78 height 8
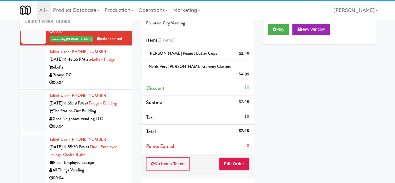
scroll to position [2029, 0]
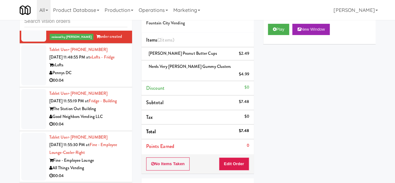
click at [101, 77] on div "Pennys DC" at bounding box center [88, 73] width 78 height 8
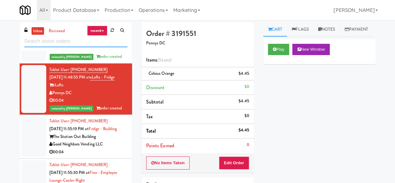
click at [83, 46] on input "text" at bounding box center [75, 42] width 103 height 12
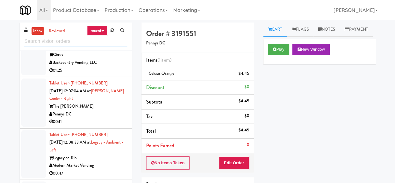
scroll to position [874, 0]
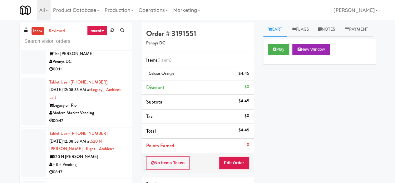
click at [107, 117] on div "Modern Market Vending" at bounding box center [88, 113] width 78 height 8
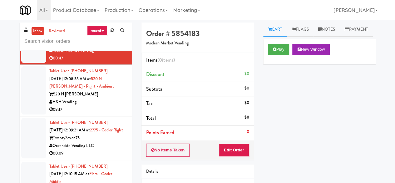
click at [110, 113] on div "08:17" at bounding box center [88, 109] width 78 height 8
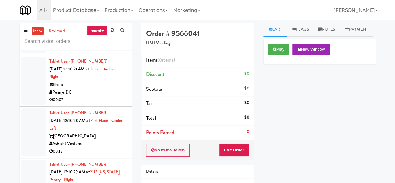
click at [110, 96] on div "Pennys DC" at bounding box center [88, 92] width 78 height 8
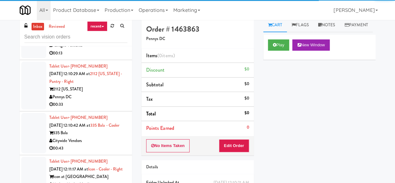
scroll to position [31, 0]
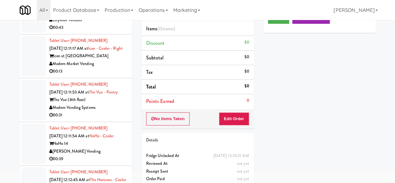
click at [113, 75] on div "00:13" at bounding box center [88, 71] width 78 height 8
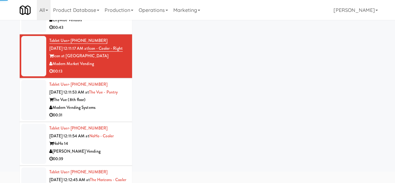
scroll to position [1342, 0]
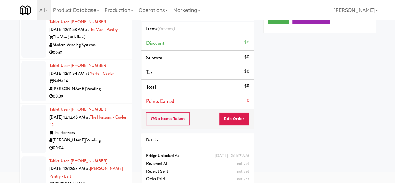
click at [109, 93] on div "[PERSON_NAME] Vending" at bounding box center [88, 89] width 78 height 8
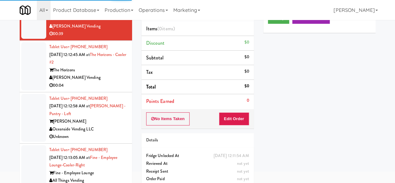
click at [112, 81] on div "[PERSON_NAME] Vending" at bounding box center [88, 78] width 78 height 8
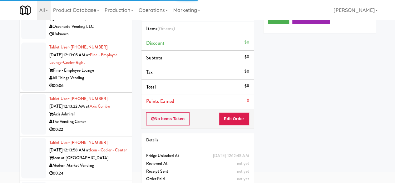
scroll to position [1529, 0]
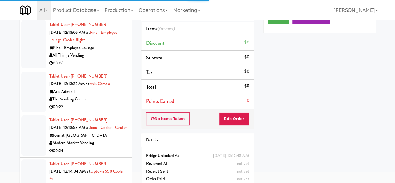
click at [117, 59] on div "All Things Vending" at bounding box center [88, 55] width 78 height 8
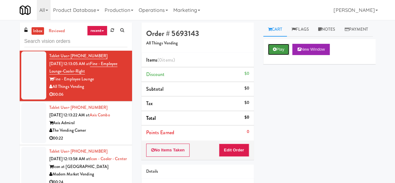
click at [277, 55] on button "Play" at bounding box center [279, 49] width 22 height 11
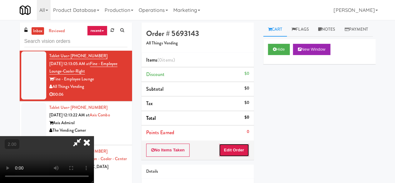
click at [232, 147] on button "Edit Order" at bounding box center [234, 149] width 30 height 13
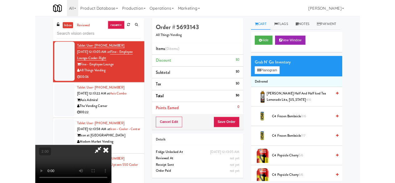
scroll to position [13, 0]
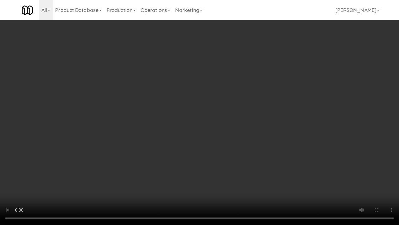
click at [258, 133] on video at bounding box center [199, 112] width 399 height 225
click at [268, 100] on video at bounding box center [199, 112] width 399 height 225
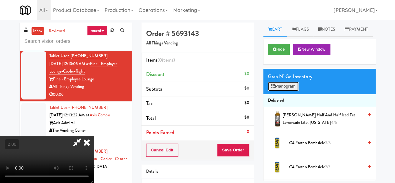
click at [283, 91] on button "Planogram" at bounding box center [283, 85] width 31 height 9
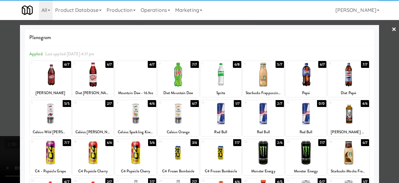
click at [54, 76] on div at bounding box center [50, 74] width 41 height 24
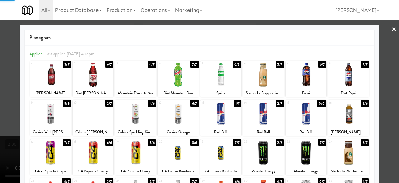
click at [47, 117] on div at bounding box center [50, 113] width 41 height 24
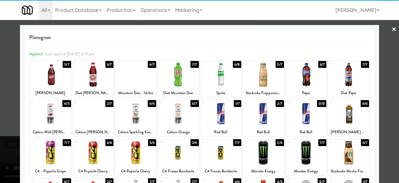
click at [392, 34] on link "×" at bounding box center [394, 29] width 5 height 19
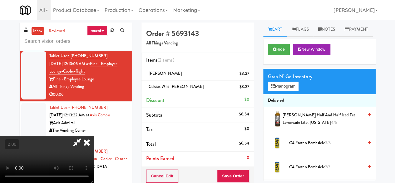
click at [84, 136] on icon at bounding box center [77, 142] width 14 height 12
click at [233, 173] on button "Save Order" at bounding box center [233, 175] width 32 height 13
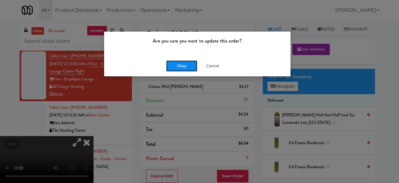
click at [182, 71] on button "Okay" at bounding box center [181, 65] width 31 height 11
